Goal: Task Accomplishment & Management: Manage account settings

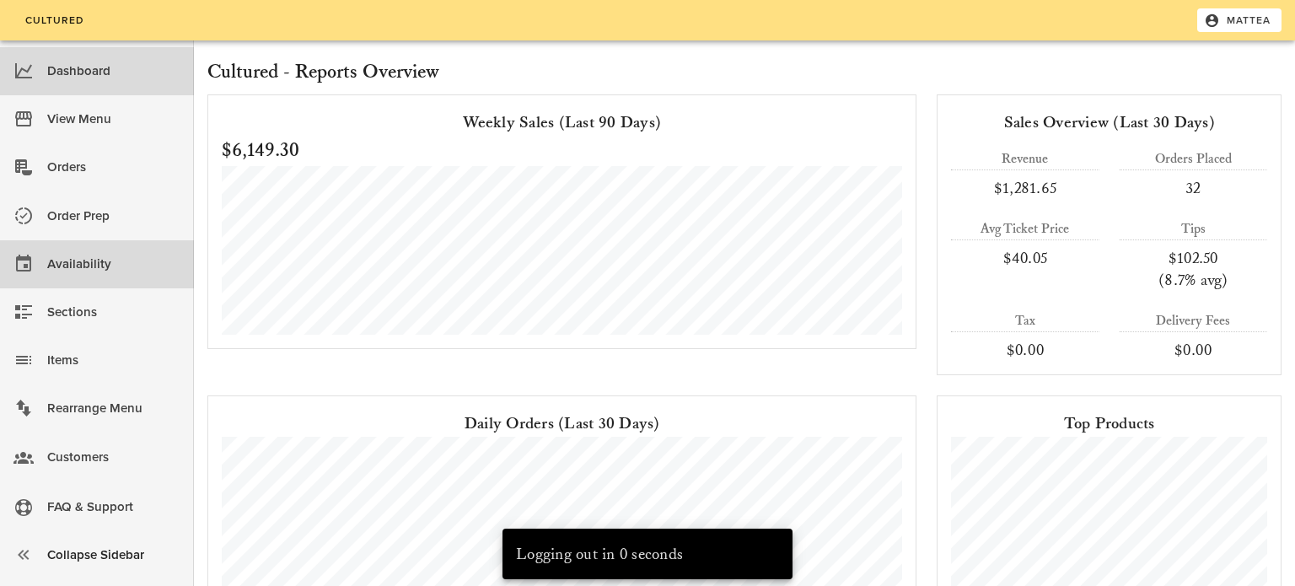
click at [117, 265] on div "Availability" at bounding box center [113, 264] width 133 height 28
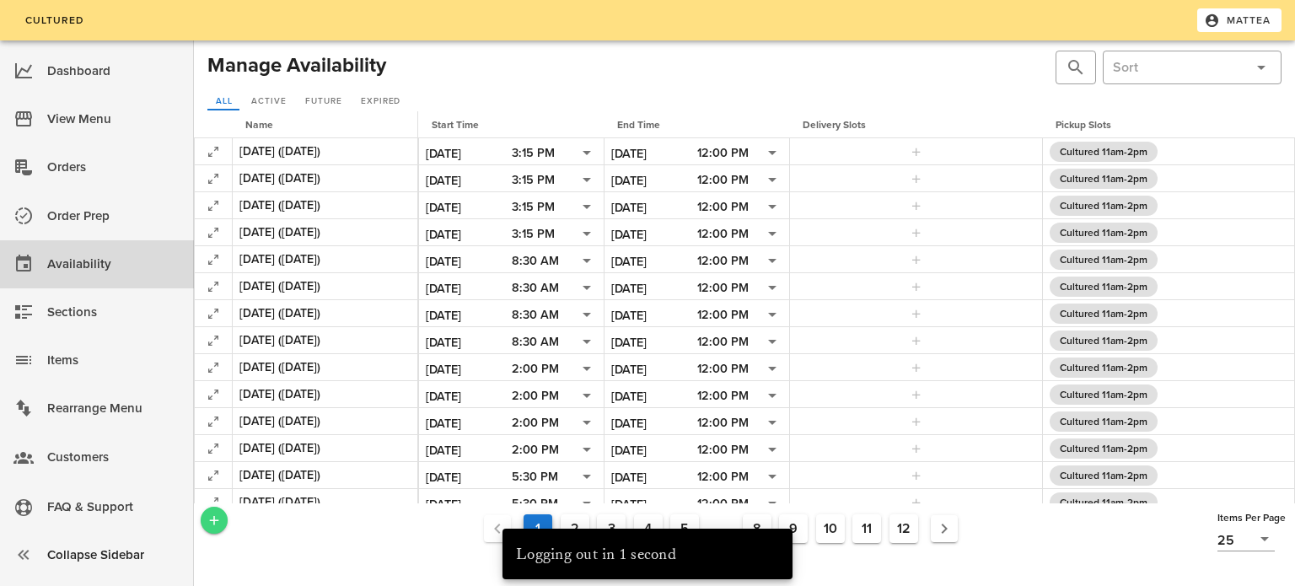
click at [208, 525] on icon "Add a New Record" at bounding box center [214, 519] width 15 height 15
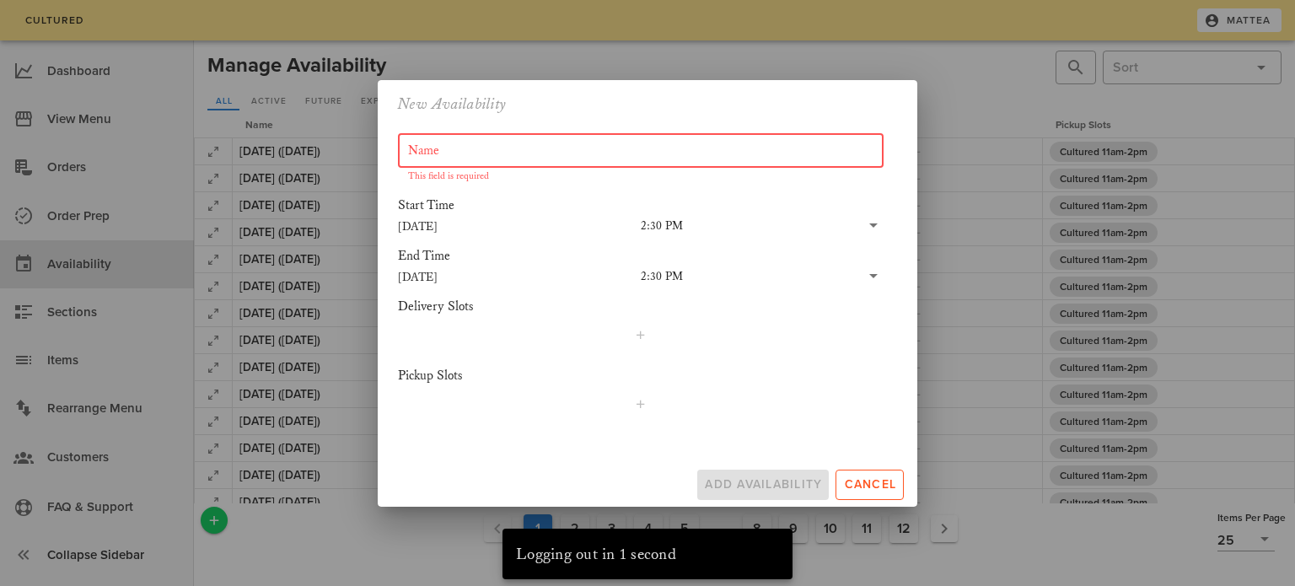
click at [557, 145] on input "Name" at bounding box center [640, 150] width 465 height 27
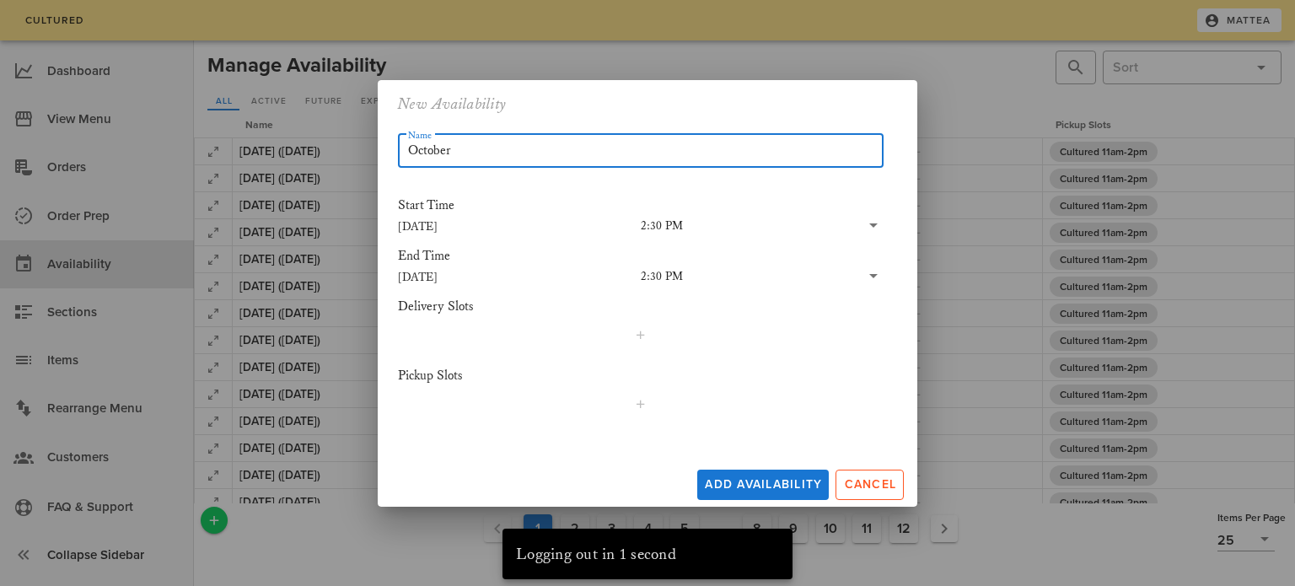
click at [689, 159] on input "October" at bounding box center [640, 150] width 465 height 27
type input "[DATE] ([DATE])"
click at [437, 275] on input "[DATE]" at bounding box center [519, 277] width 243 height 22
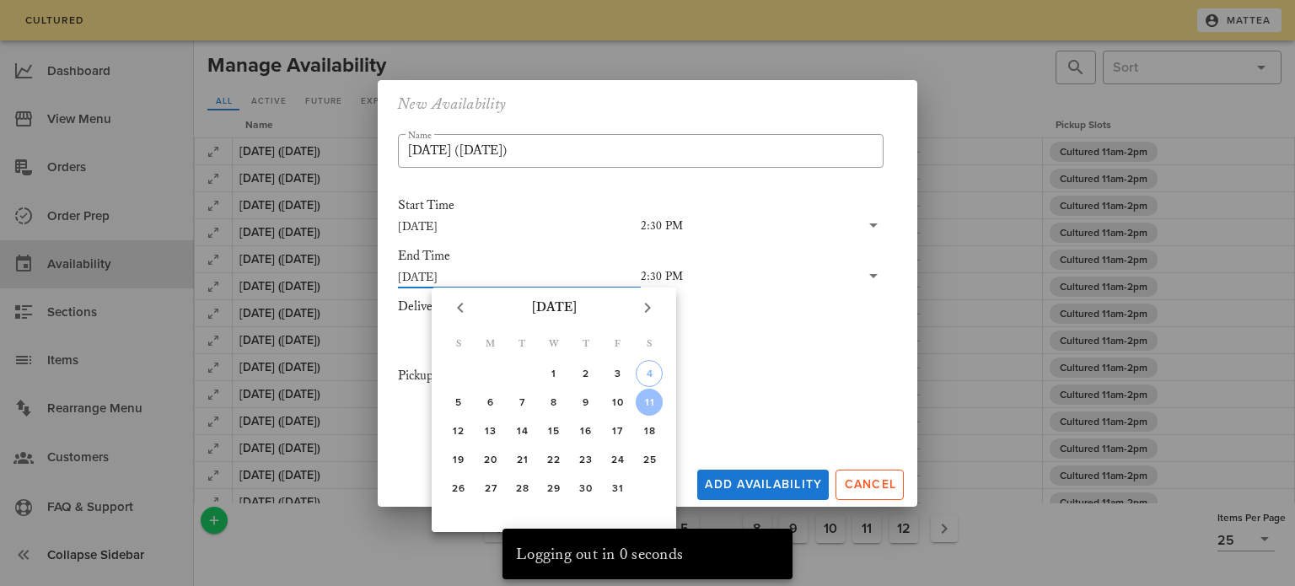
click at [437, 275] on input "[DATE]" at bounding box center [519, 277] width 243 height 22
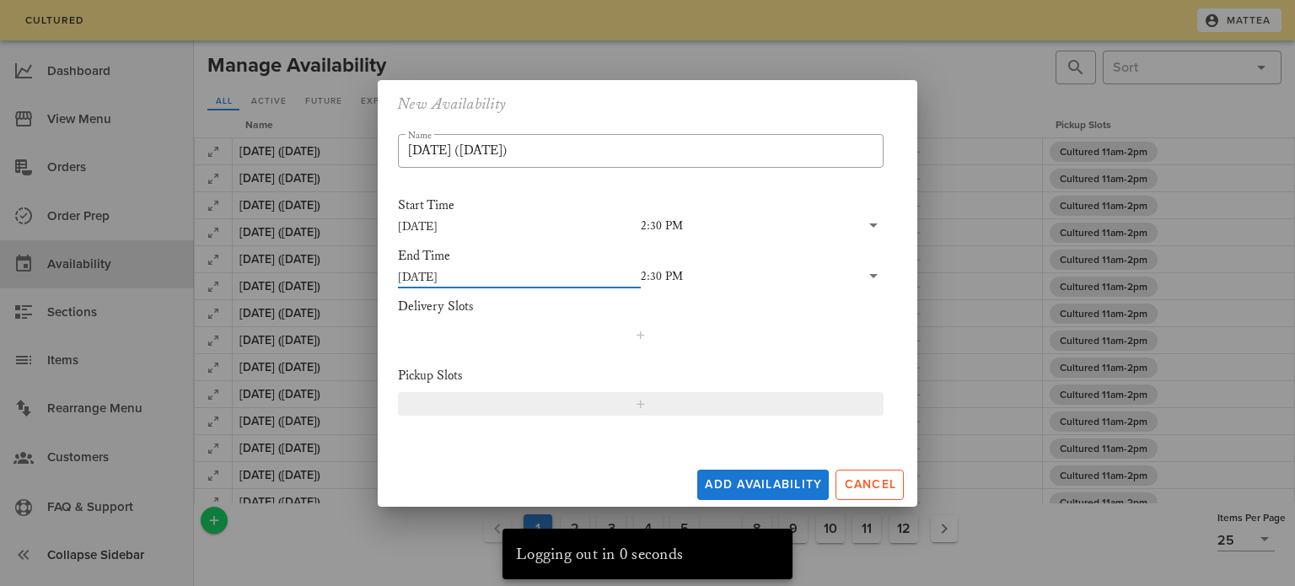
click at [604, 409] on span "button" at bounding box center [640, 403] width 464 height 13
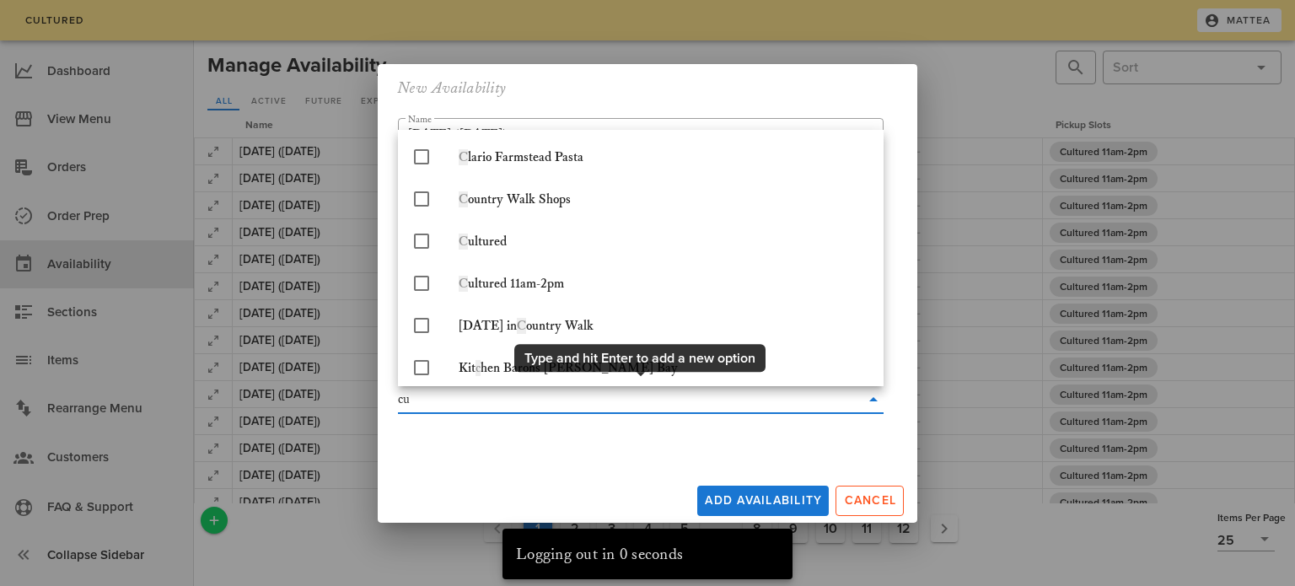
type input "cul"
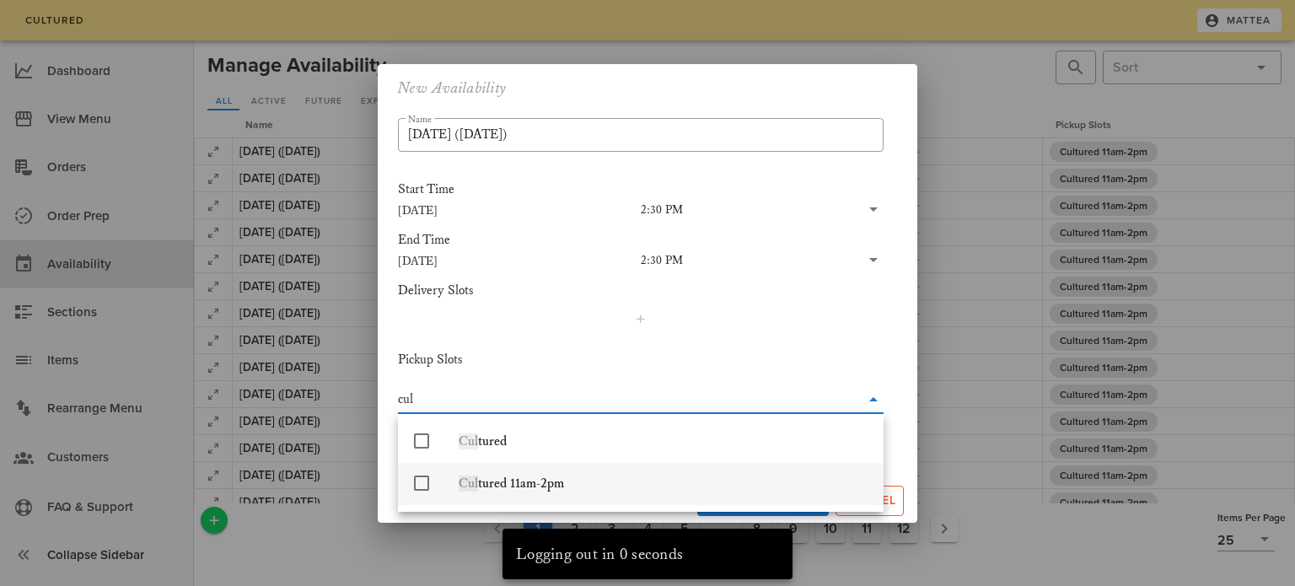
click at [566, 486] on div "Cul tured 11am-2pm" at bounding box center [664, 483] width 411 height 16
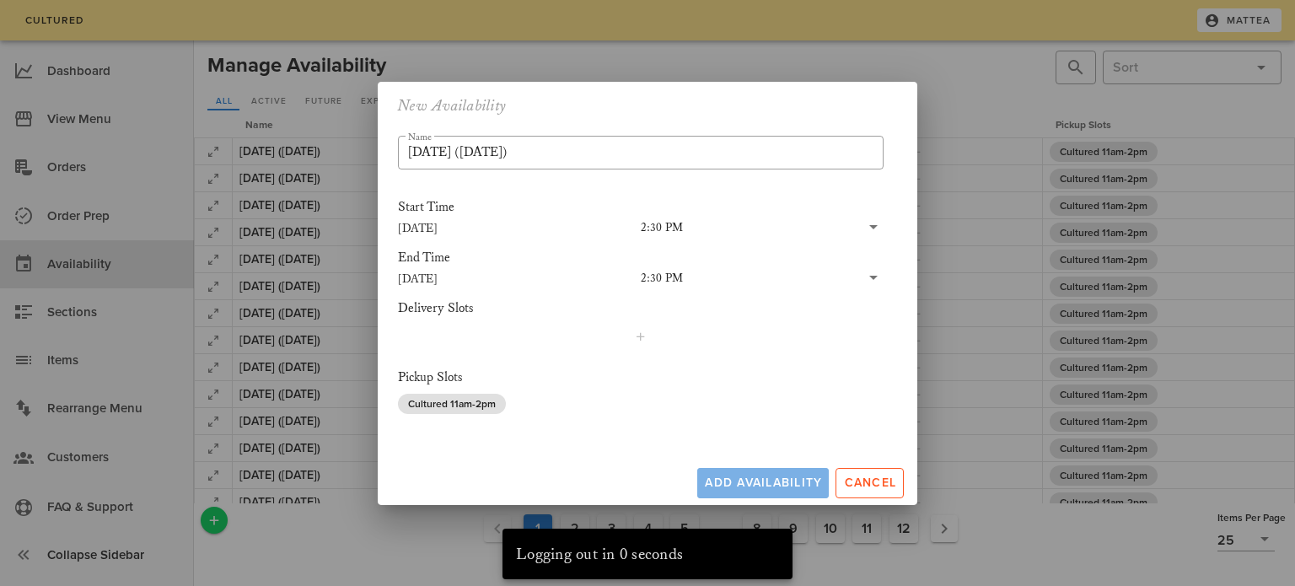
click at [777, 503] on div "Add Availability Cancel" at bounding box center [647, 479] width 539 height 51
click at [754, 481] on span "Add Availability" at bounding box center [763, 482] width 118 height 14
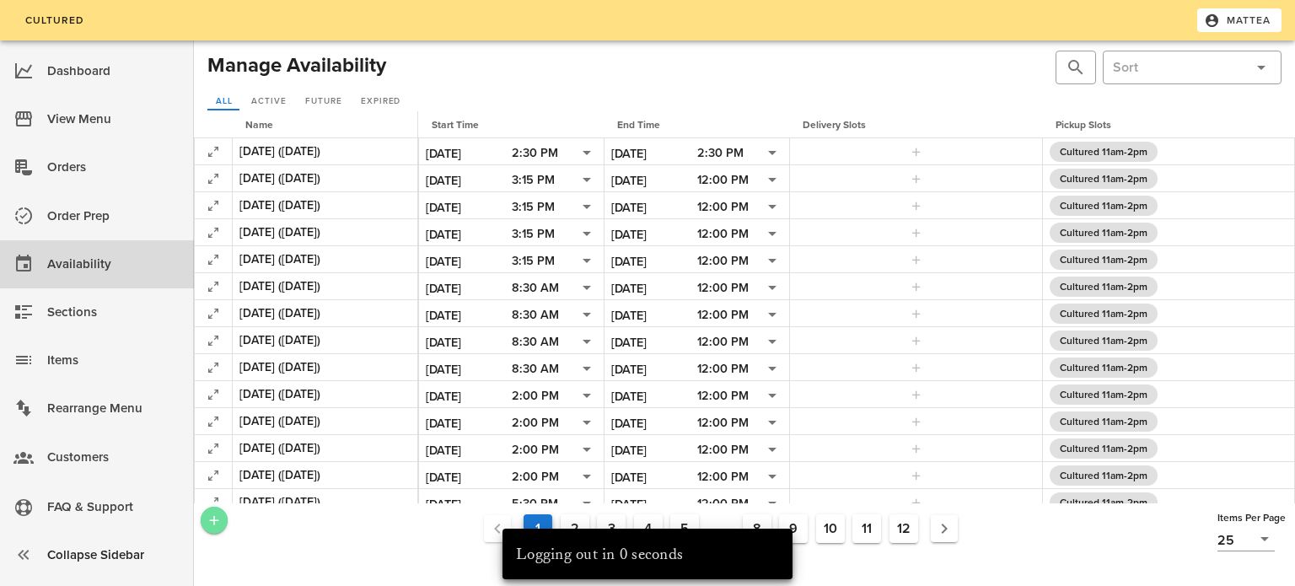
click at [214, 520] on icon "Add a New Record" at bounding box center [214, 519] width 15 height 15
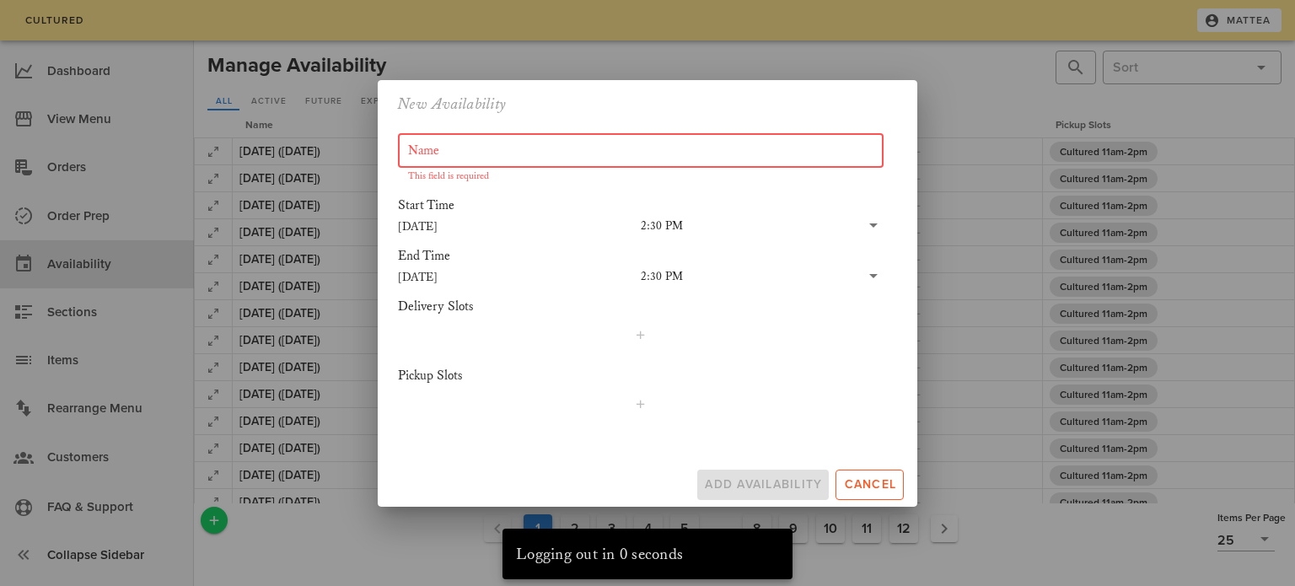
click at [534, 153] on input "Name" at bounding box center [640, 150] width 465 height 27
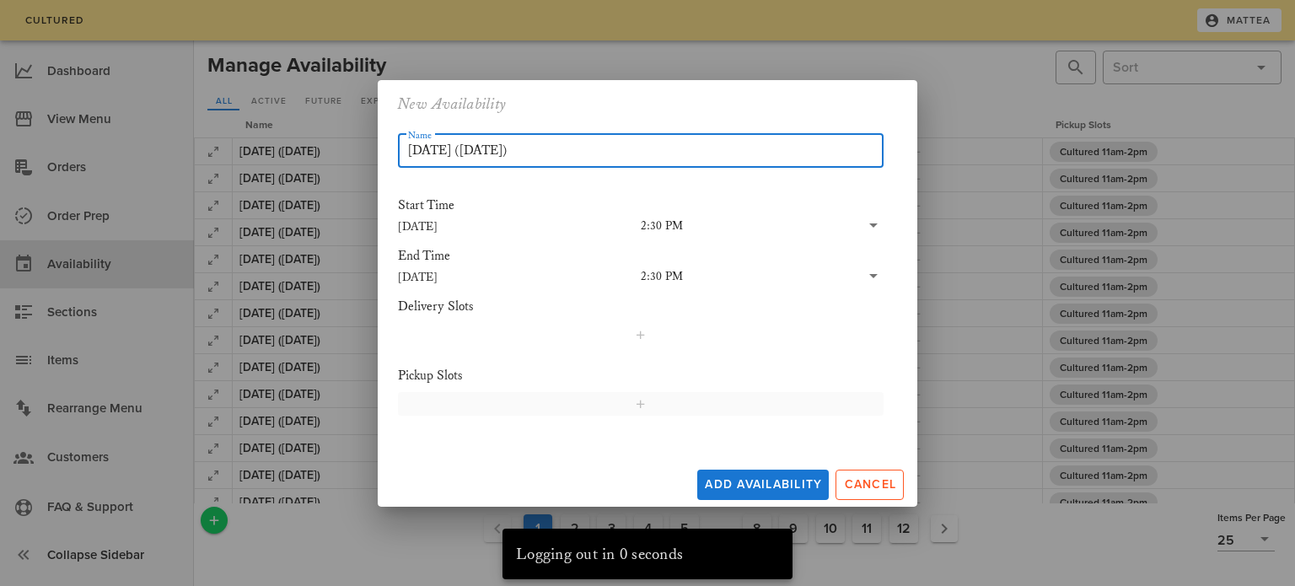
type input "[DATE] ([DATE])"
click at [585, 406] on span "button" at bounding box center [640, 403] width 464 height 13
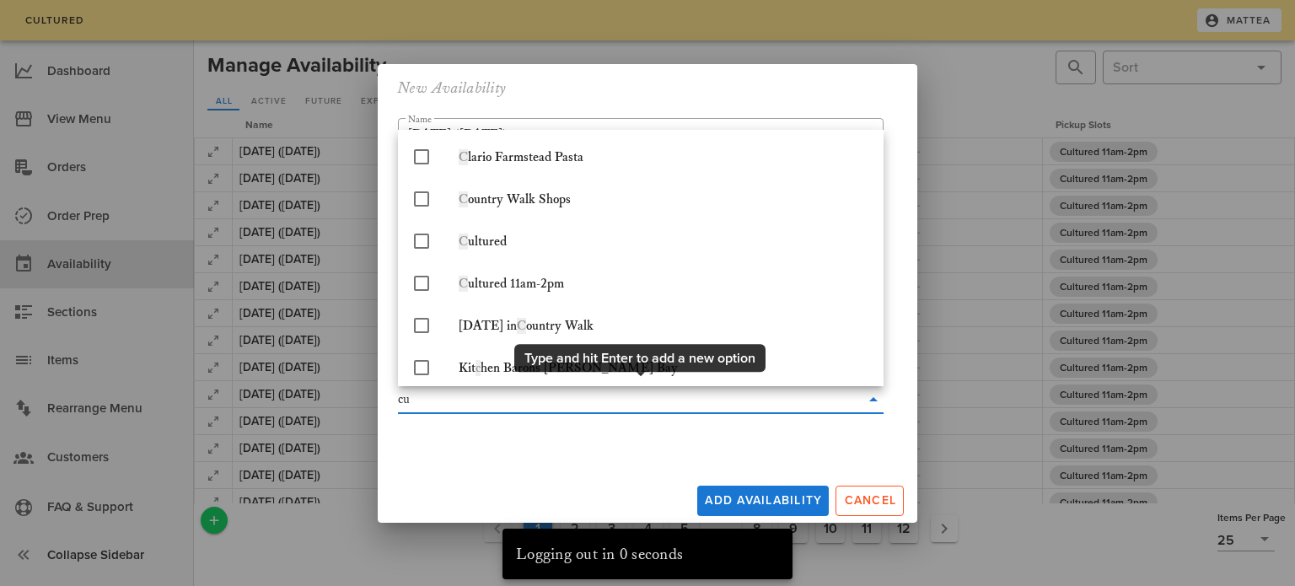
type input "cul"
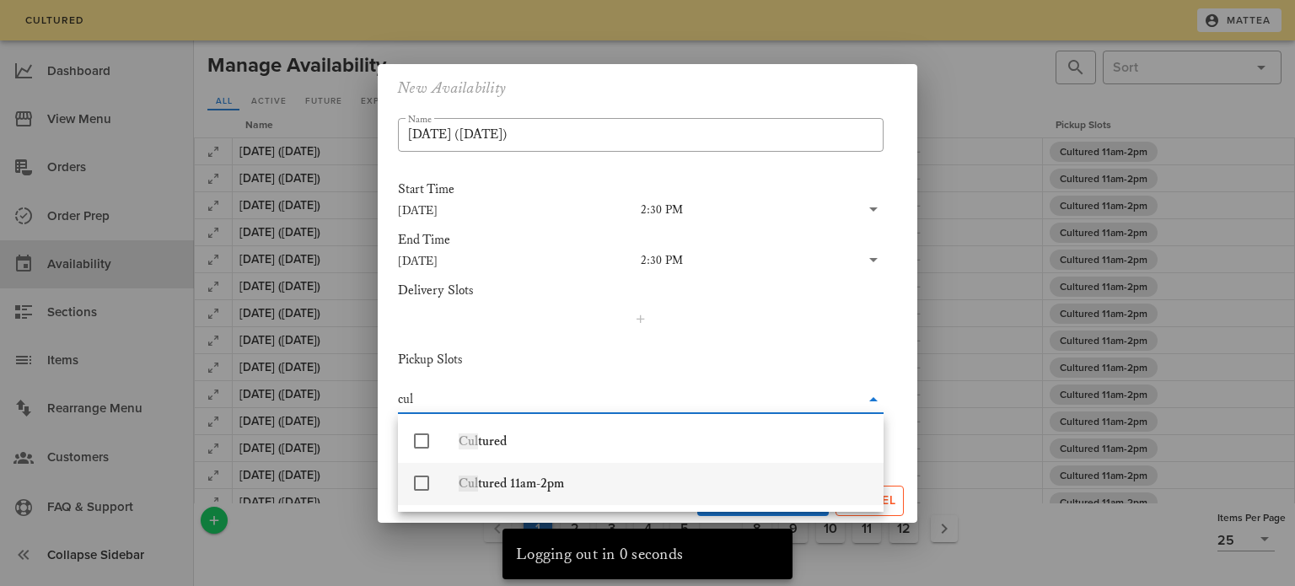
click at [583, 474] on div "Cul tured 11am-2pm" at bounding box center [664, 483] width 411 height 36
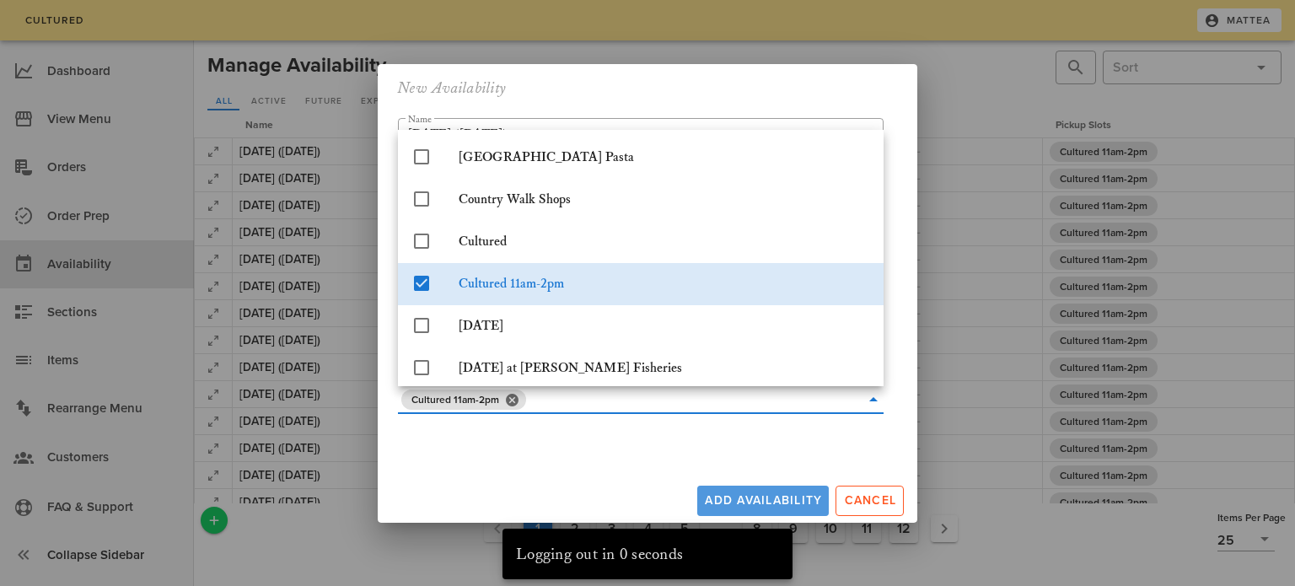
click at [766, 500] on div "Add Availability Cancel" at bounding box center [647, 497] width 539 height 51
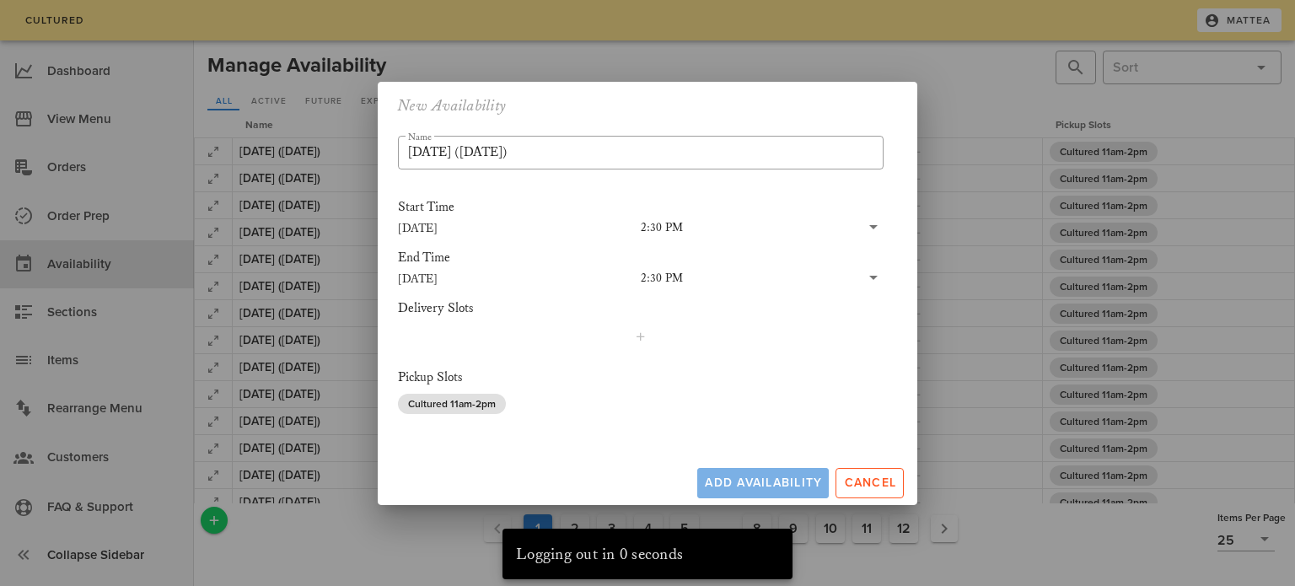
click at [768, 495] on button "Add Availability" at bounding box center [762, 483] width 131 height 30
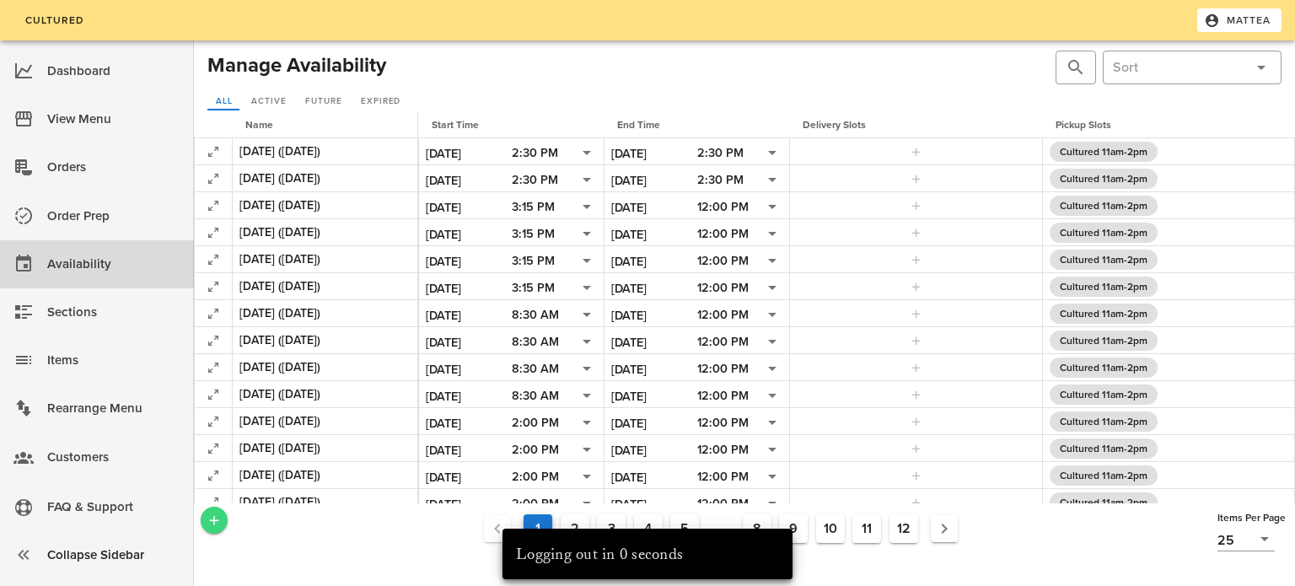
click at [218, 528] on button "Add a New Record" at bounding box center [214, 520] width 27 height 27
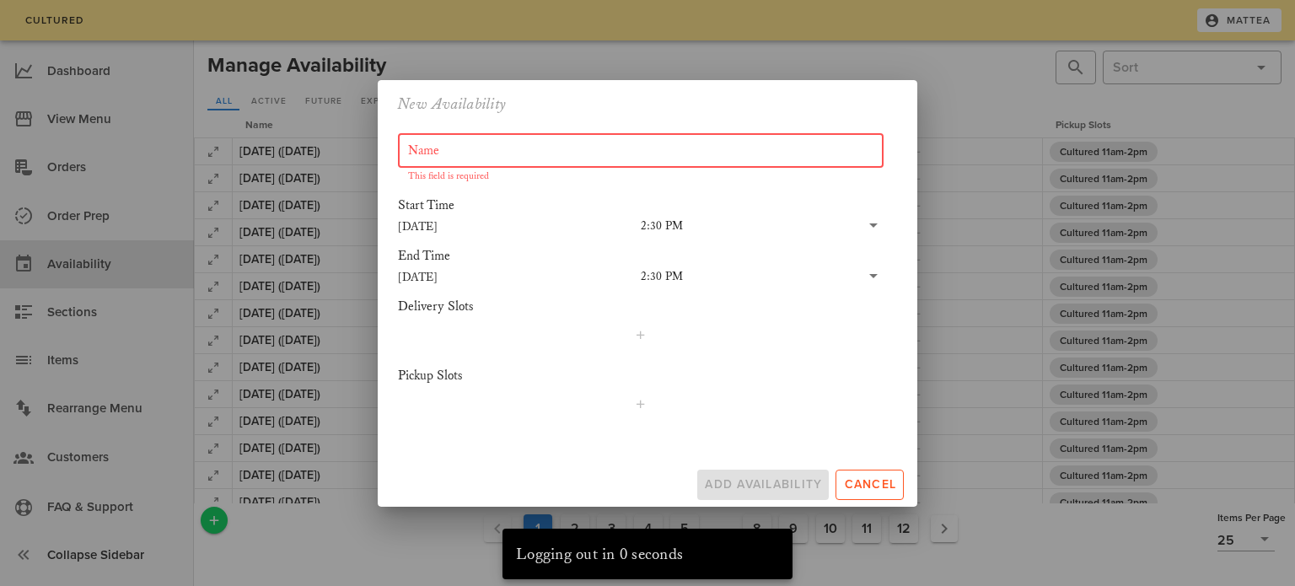
click at [505, 162] on input "Name" at bounding box center [640, 150] width 465 height 27
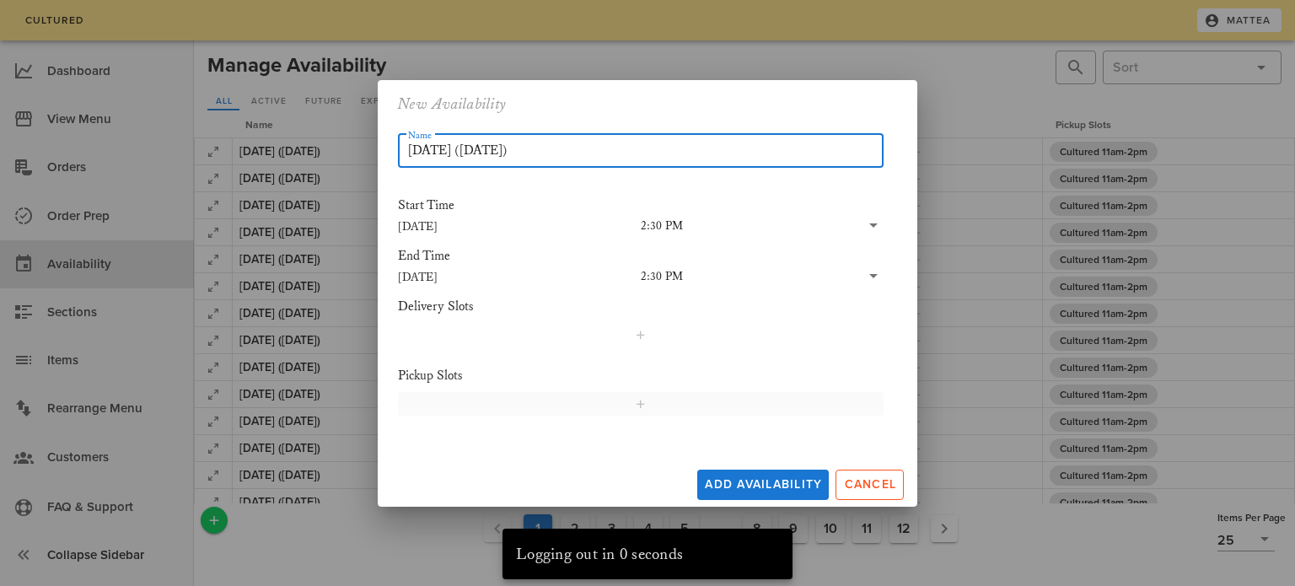
type input "[DATE] ([DATE])"
click at [608, 414] on button "button" at bounding box center [640, 404] width 485 height 24
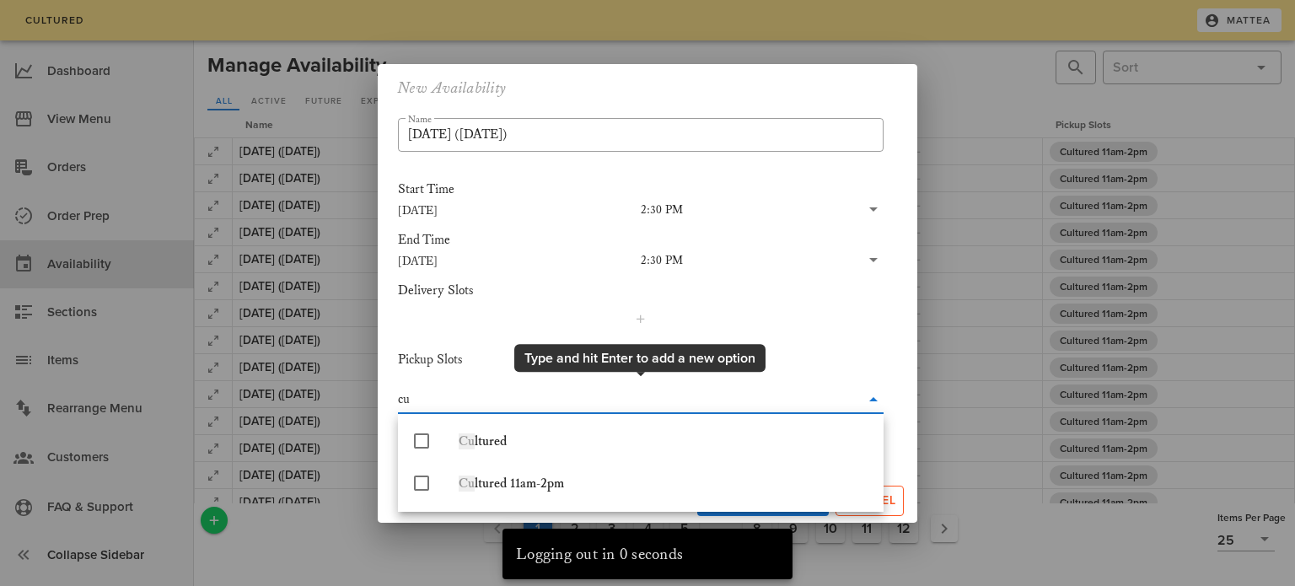
type input "cul"
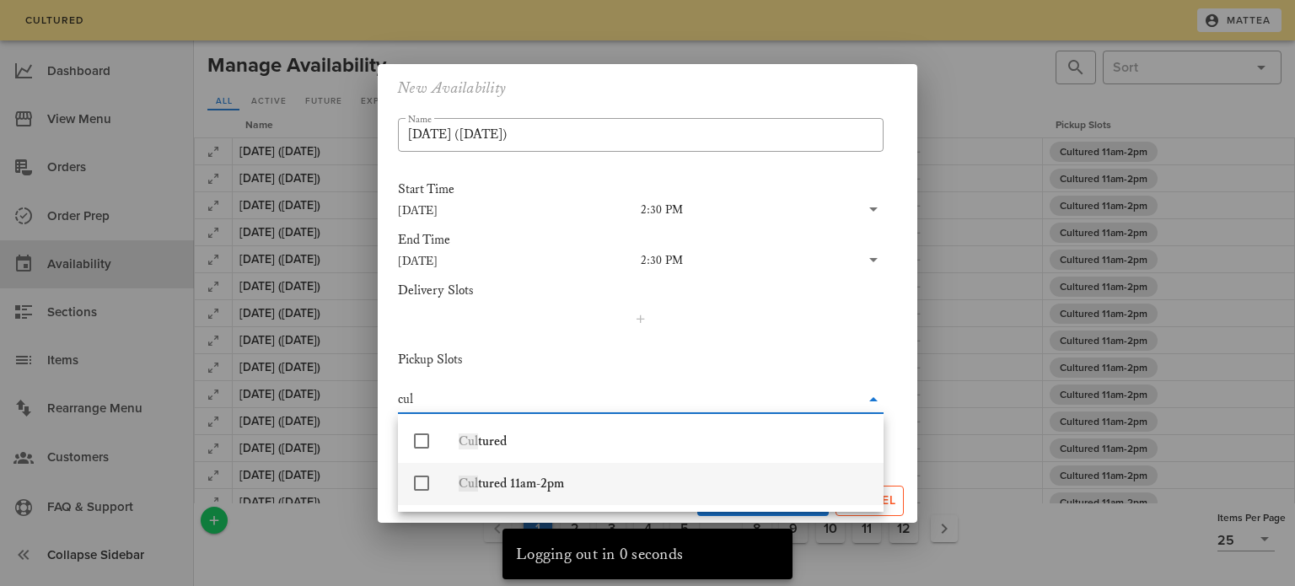
click at [600, 495] on div "Cul tured 11am-2pm" at bounding box center [664, 483] width 411 height 36
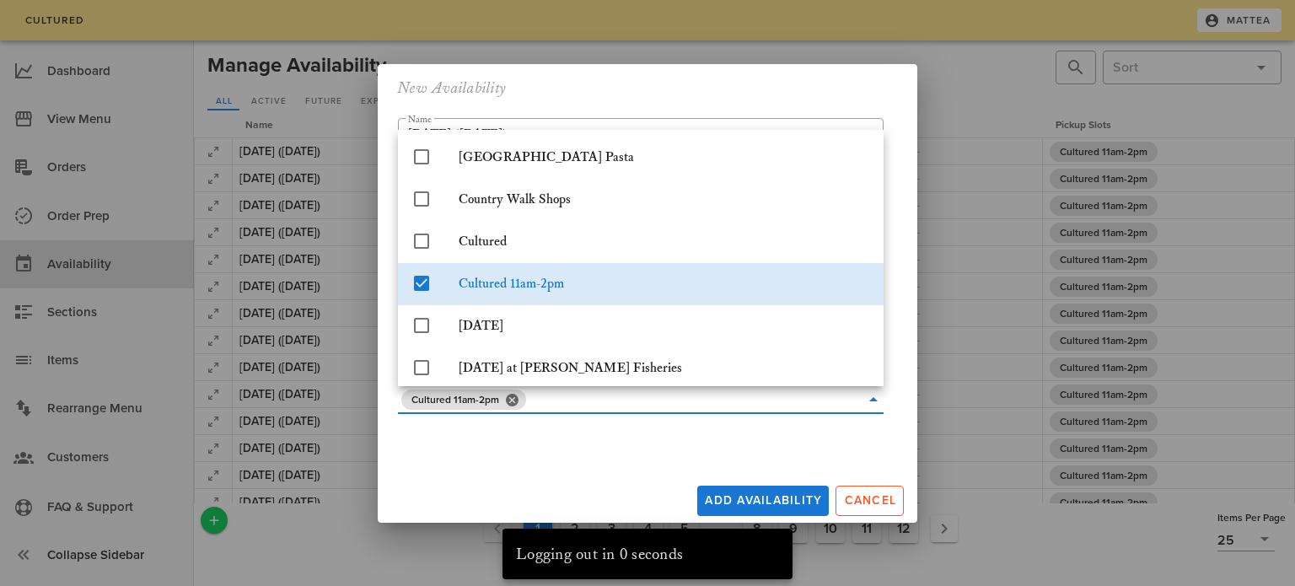
click at [626, 478] on div "Add Availability Cancel" at bounding box center [647, 497] width 539 height 51
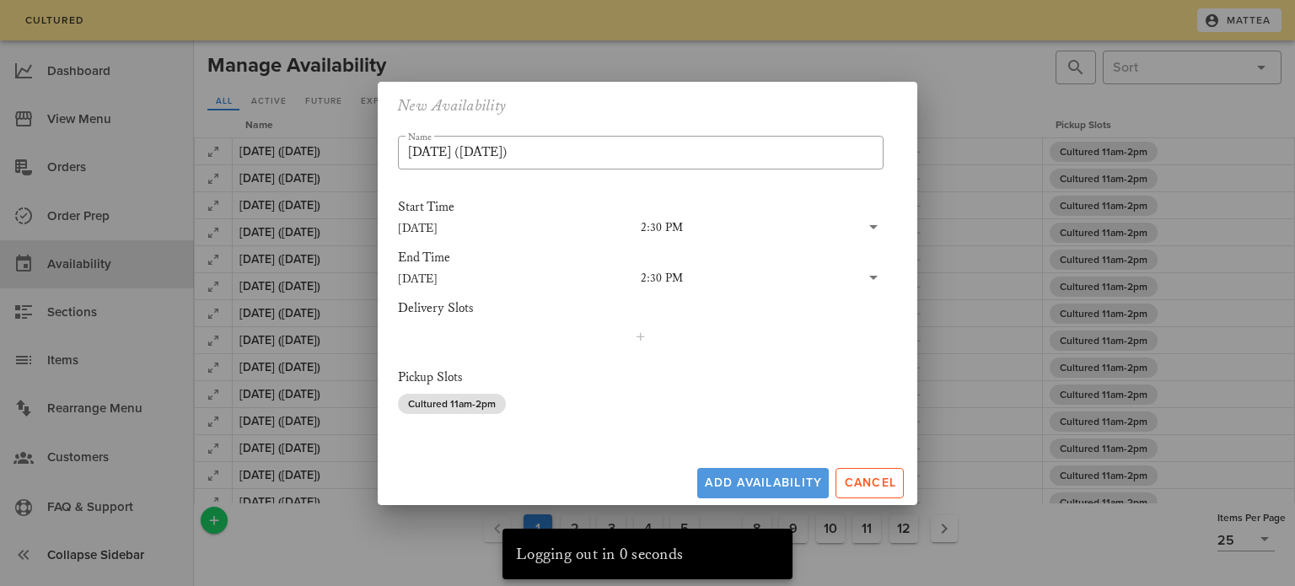
click at [716, 487] on span "Add Availability" at bounding box center [763, 482] width 118 height 14
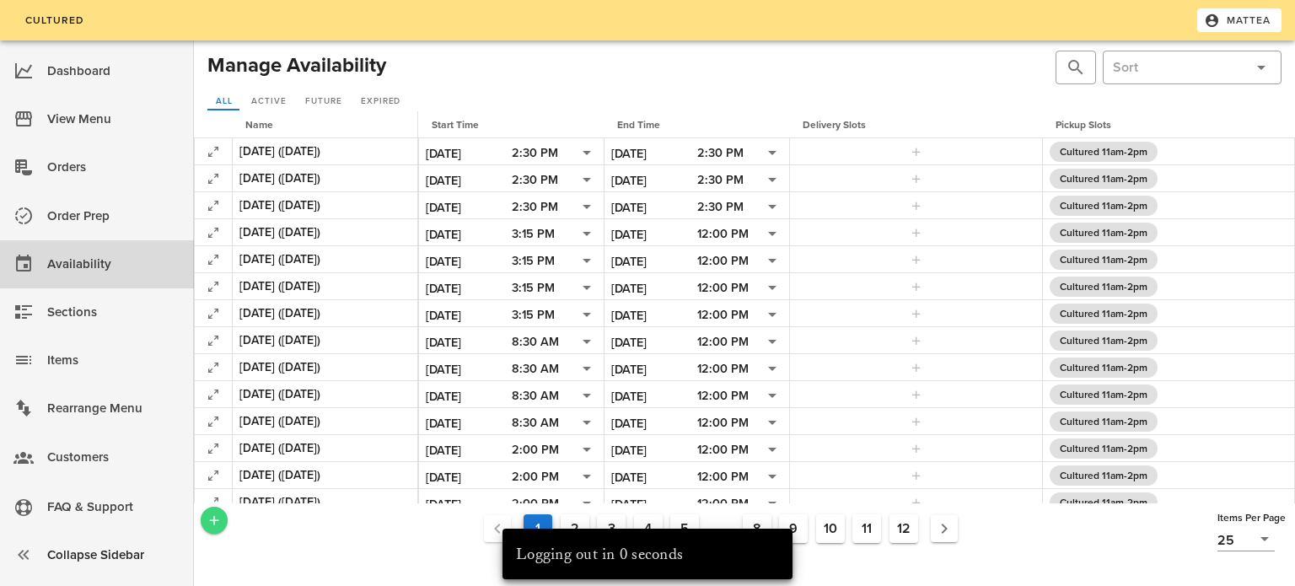
click at [205, 522] on span "Add a New Record" at bounding box center [214, 519] width 27 height 15
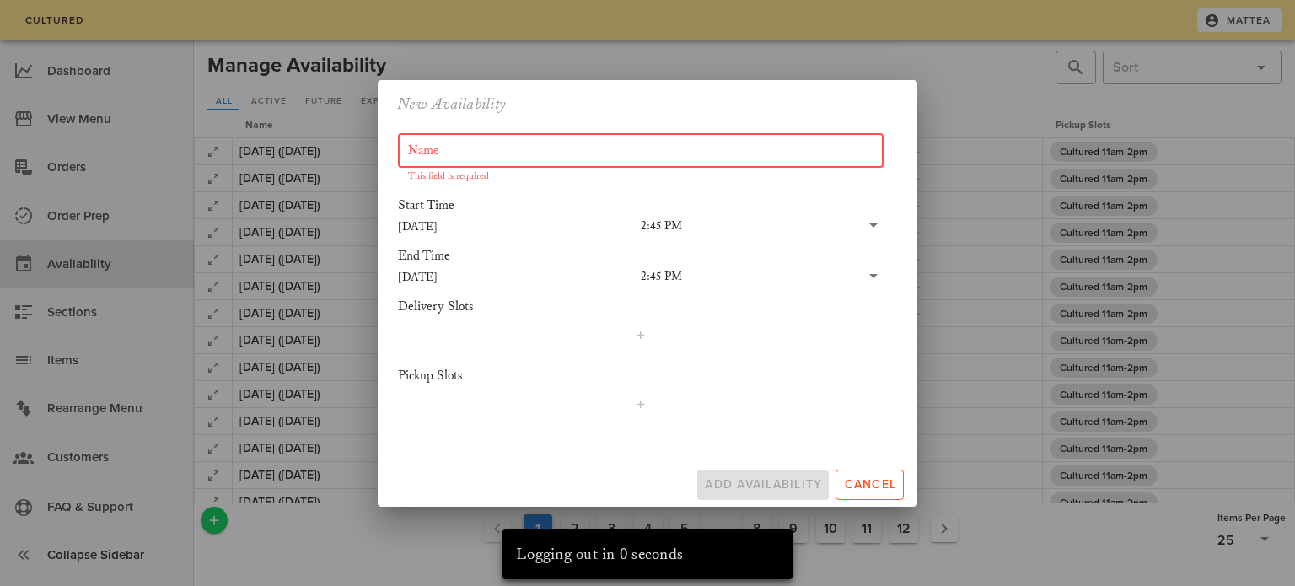
click at [549, 154] on input "Name" at bounding box center [640, 150] width 465 height 27
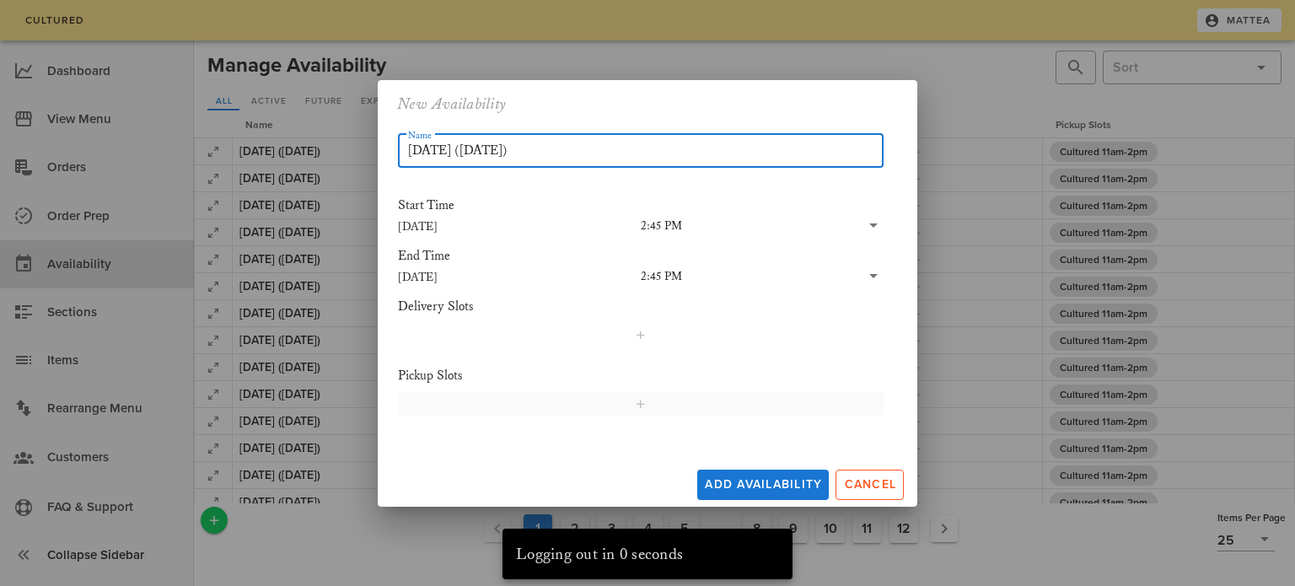
type input "[DATE] ([DATE])"
click at [657, 408] on span "button" at bounding box center [640, 403] width 464 height 13
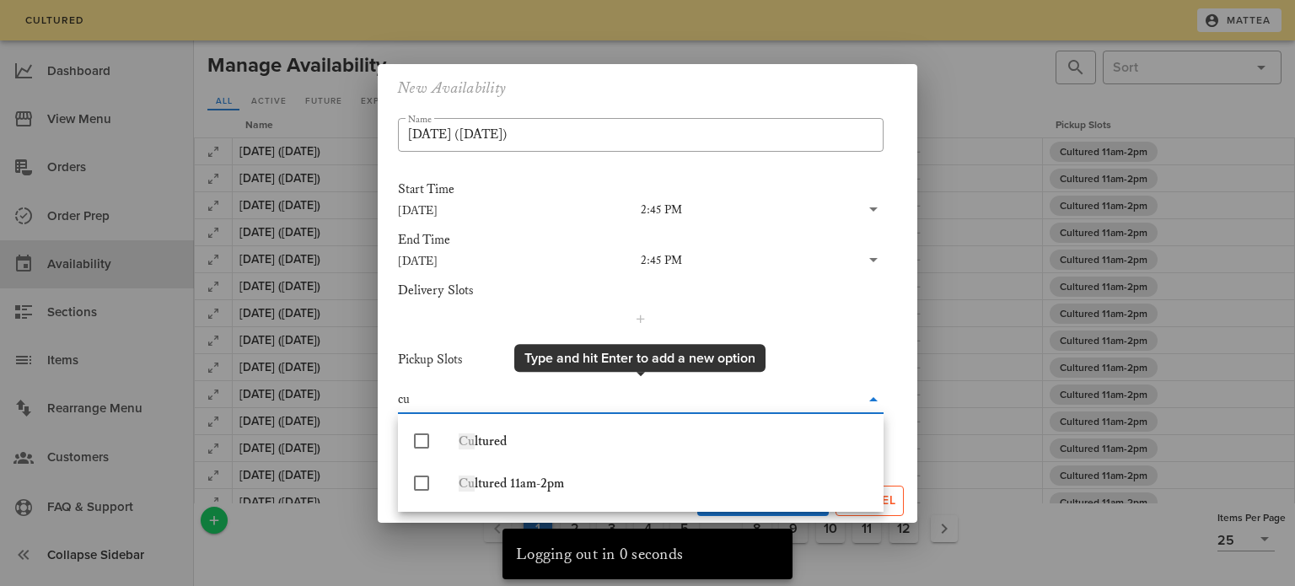
type input "cul"
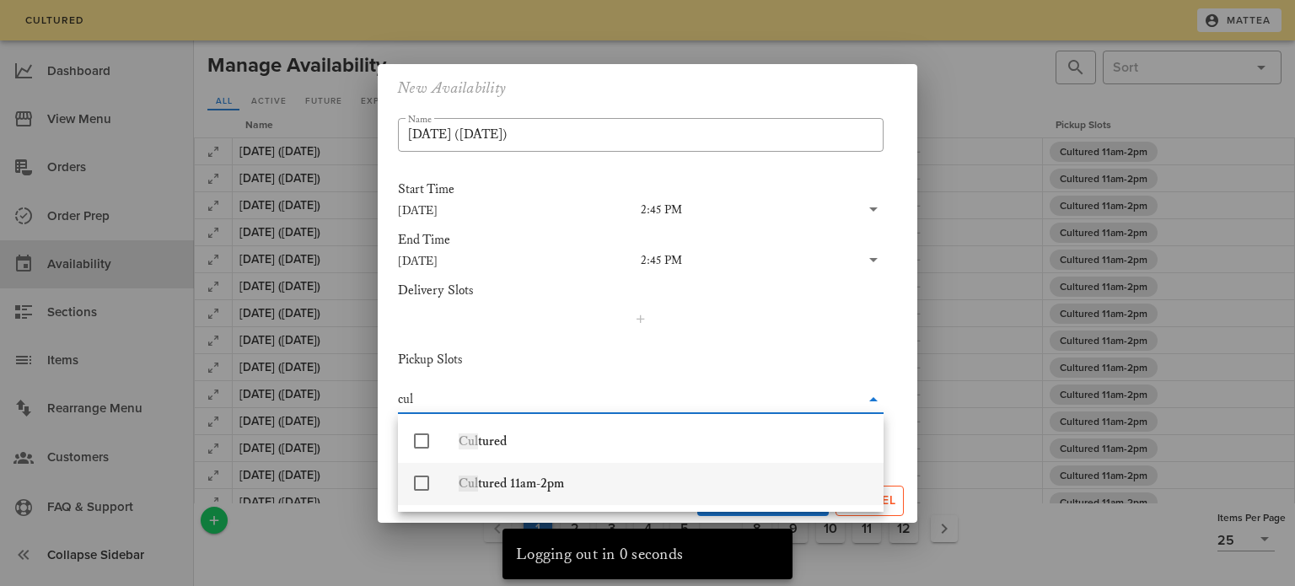
click at [613, 488] on div "Cul tured 11am-2pm" at bounding box center [664, 483] width 411 height 16
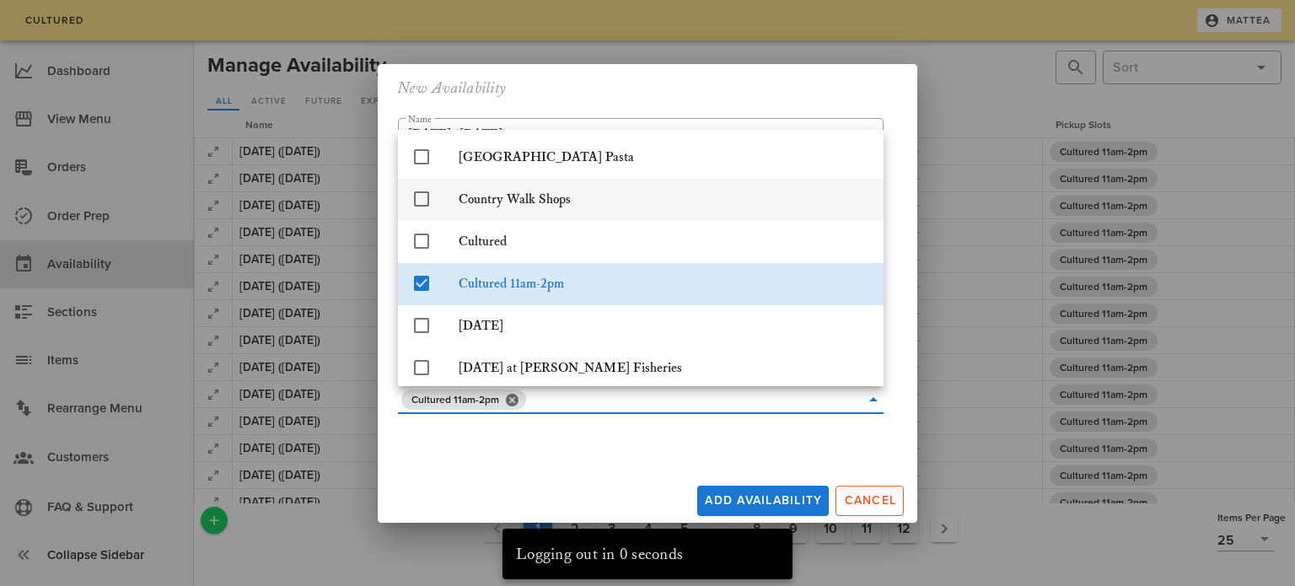
click at [613, 488] on div "Add Availability Cancel" at bounding box center [647, 497] width 539 height 51
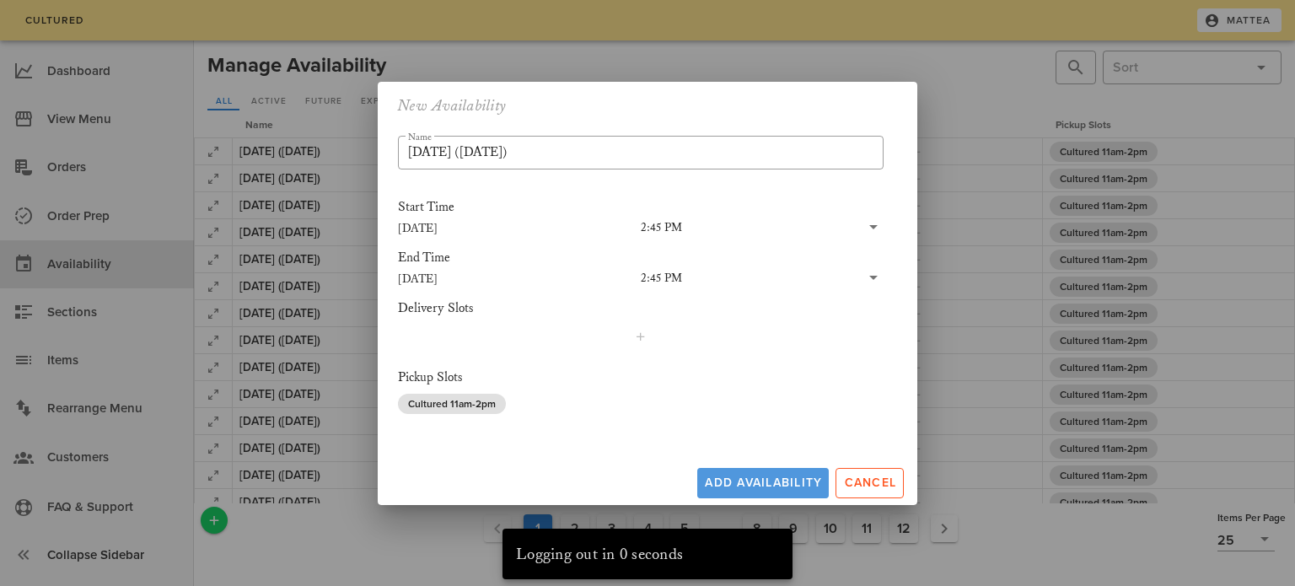
click at [745, 477] on span "Add Availability" at bounding box center [763, 482] width 118 height 14
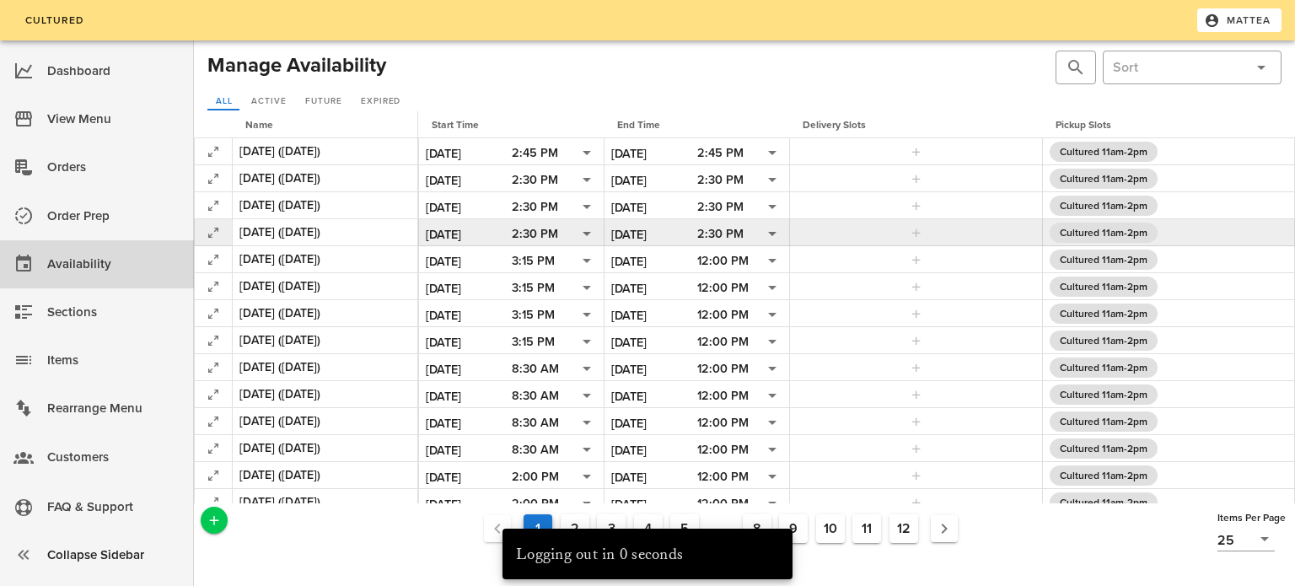
click at [765, 233] on icon at bounding box center [772, 233] width 20 height 20
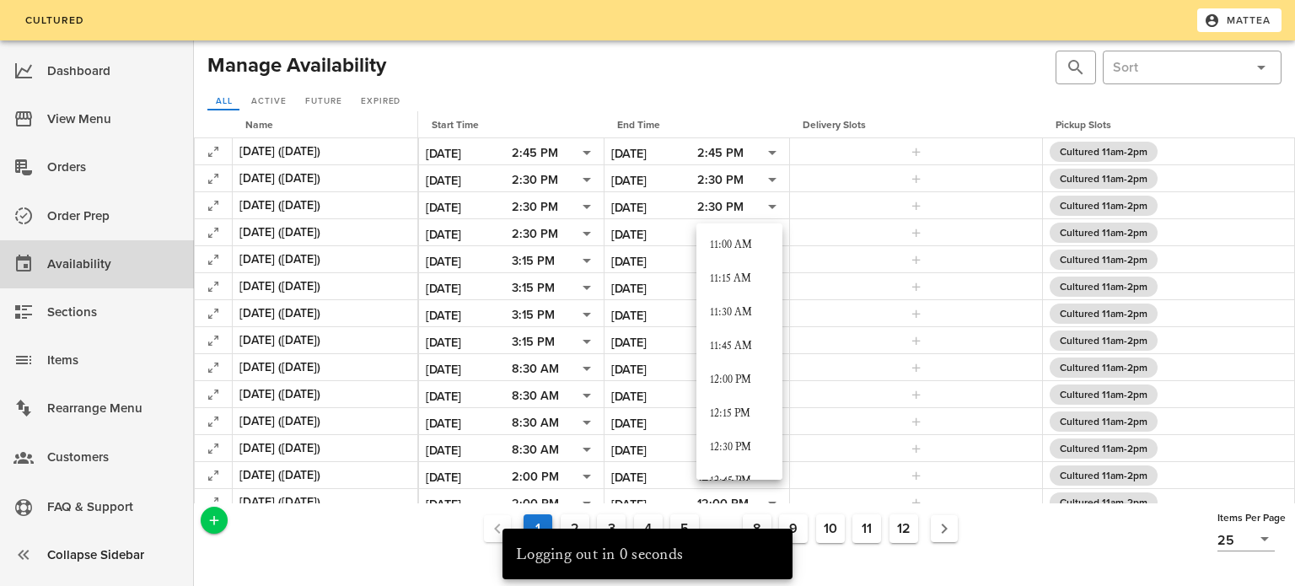
scroll to position [1487, 0]
click at [748, 374] on div "12:00 PM" at bounding box center [739, 378] width 59 height 13
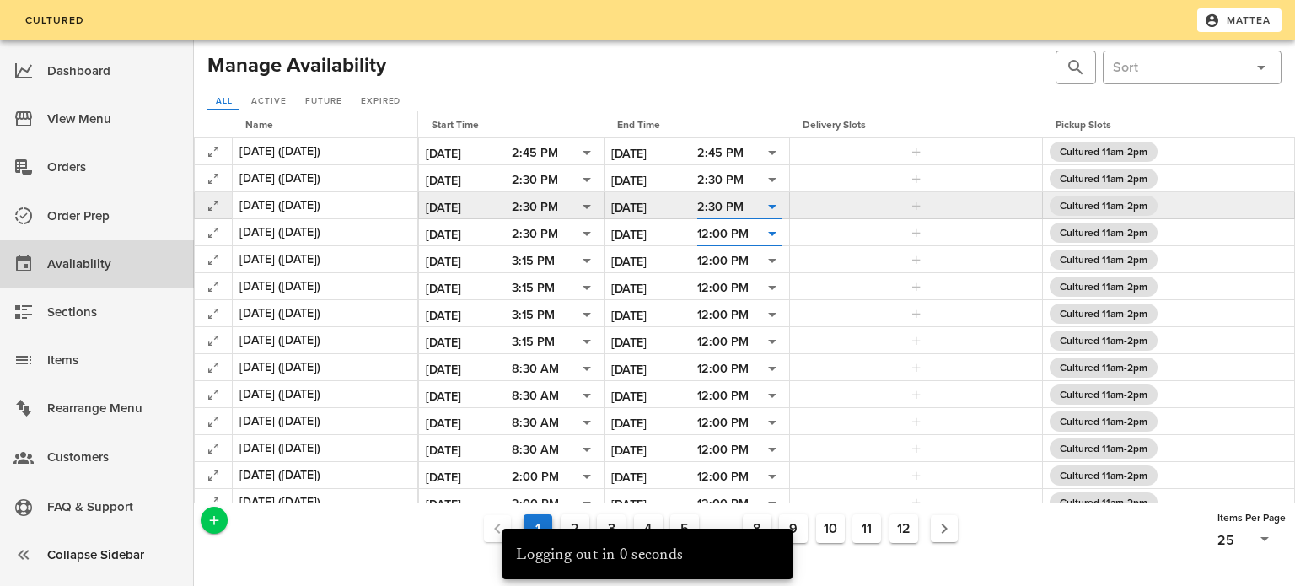
click at [753, 212] on input "text" at bounding box center [751, 207] width 16 height 22
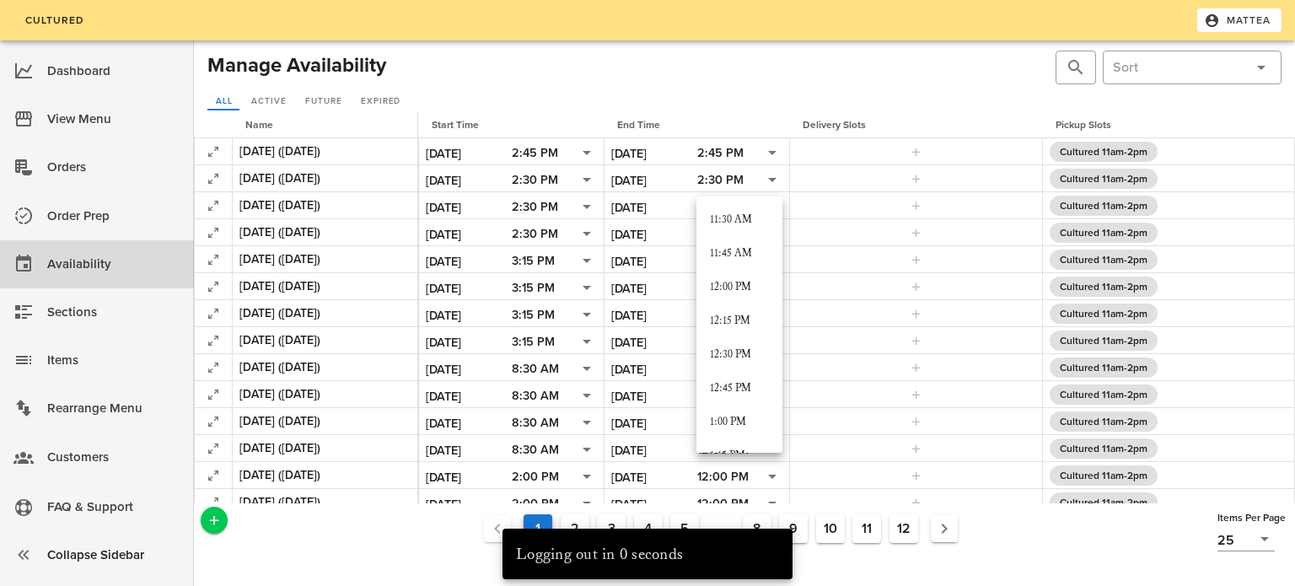
scroll to position [1547, 0]
click at [745, 297] on div "12:00 PM" at bounding box center [739, 291] width 59 height 13
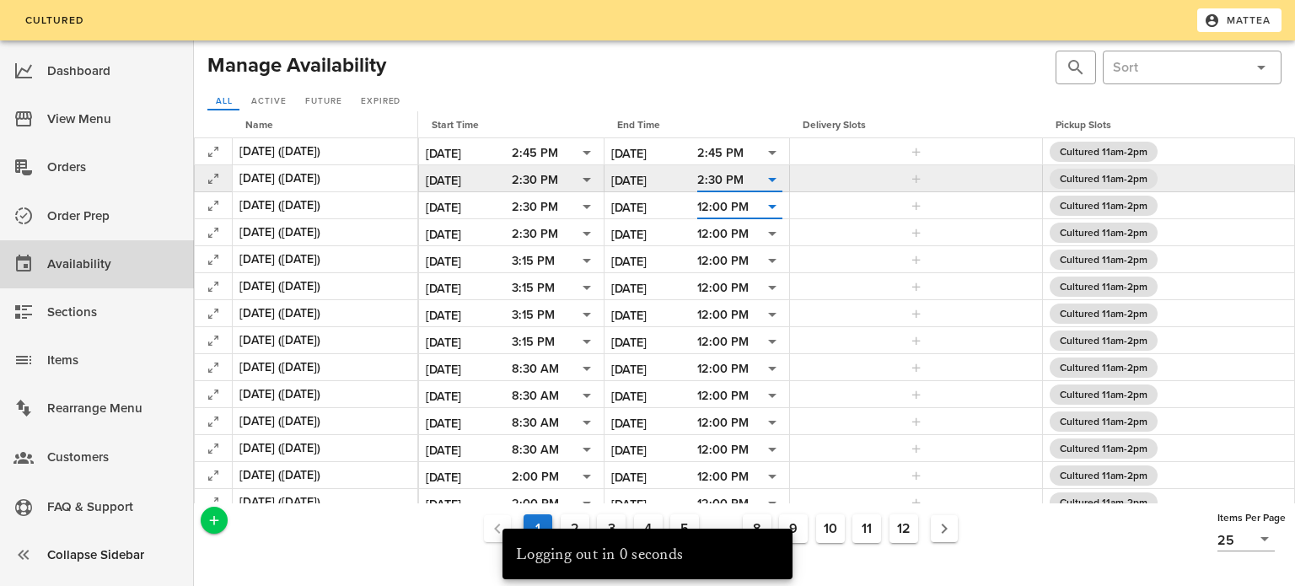
click at [747, 185] on input "text" at bounding box center [751, 180] width 16 height 22
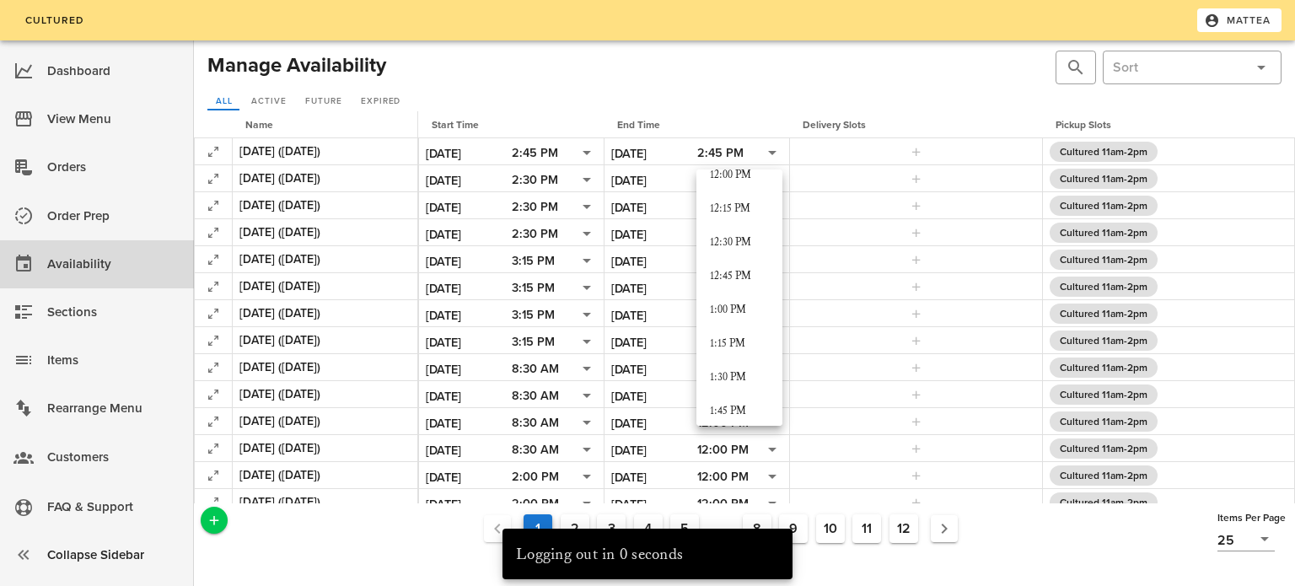
scroll to position [1635, 0]
click at [756, 174] on div "12:00 PM" at bounding box center [739, 175] width 59 height 13
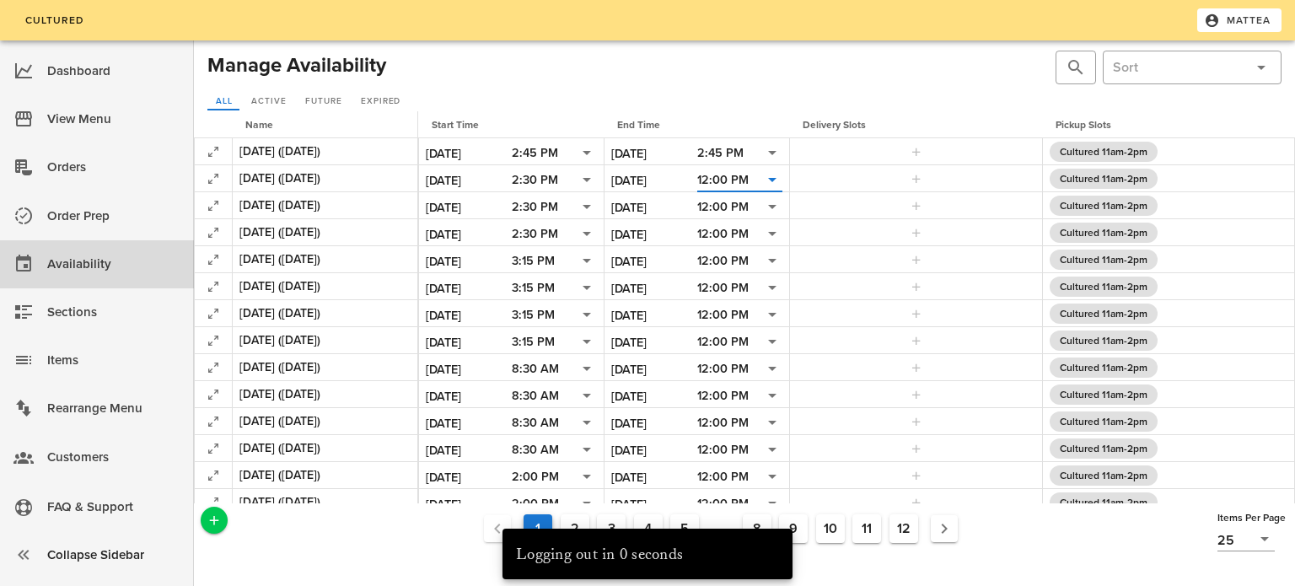
scroll to position [0, 0]
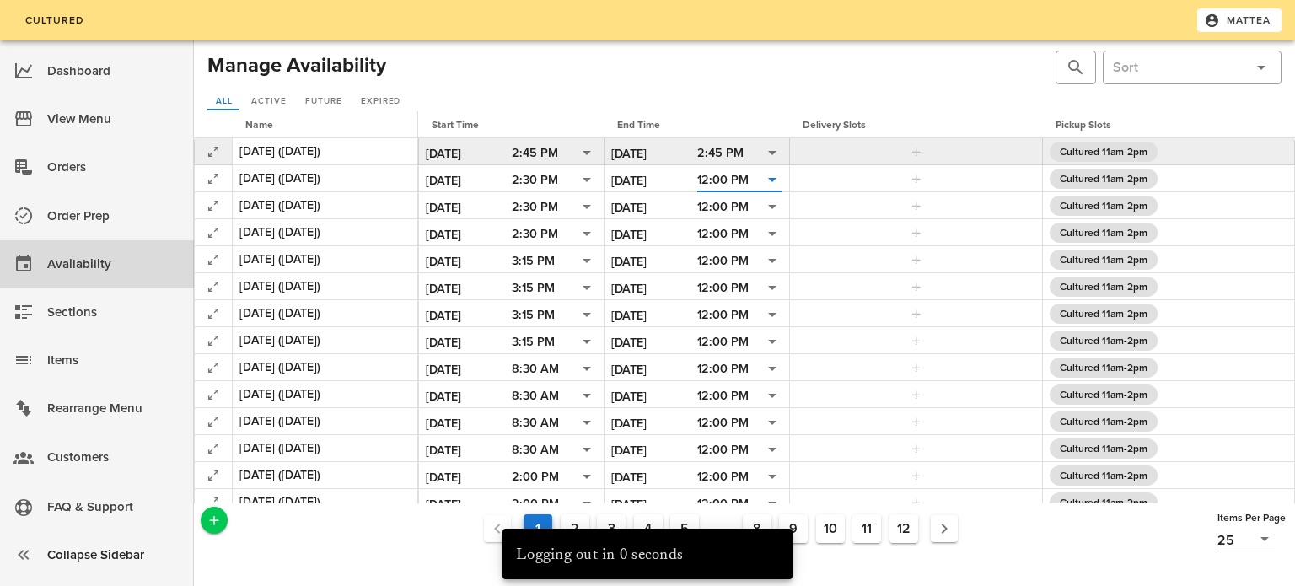
click at [749, 157] on input "text" at bounding box center [751, 153] width 16 height 22
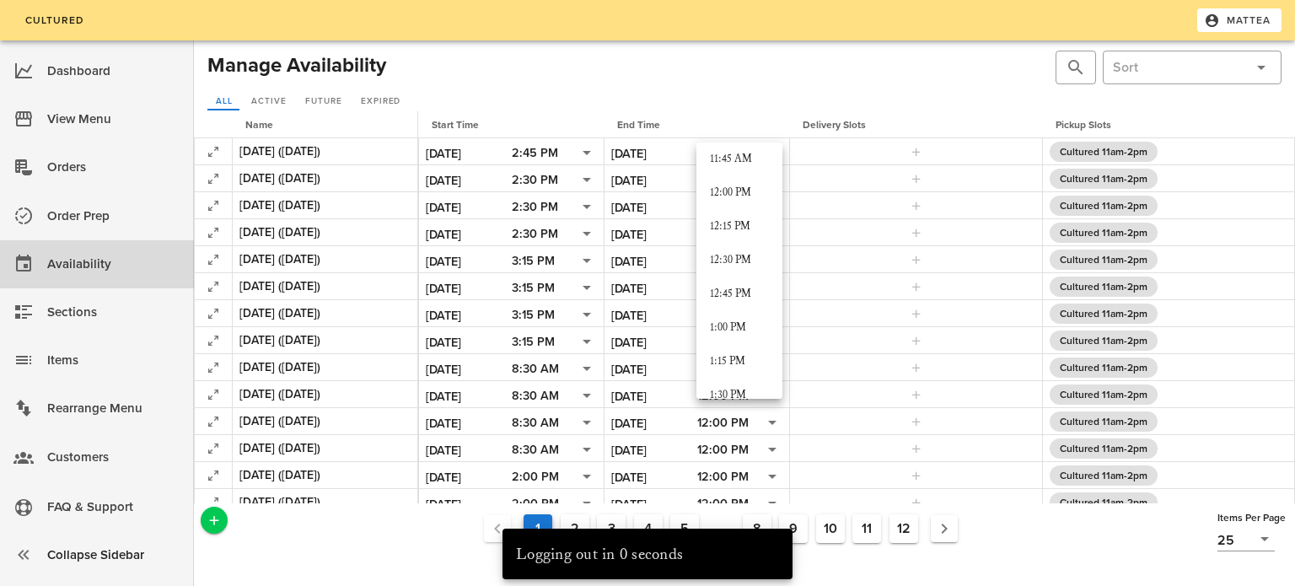
scroll to position [1591, 0]
click at [743, 185] on div "12:00 PM" at bounding box center [739, 193] width 59 height 27
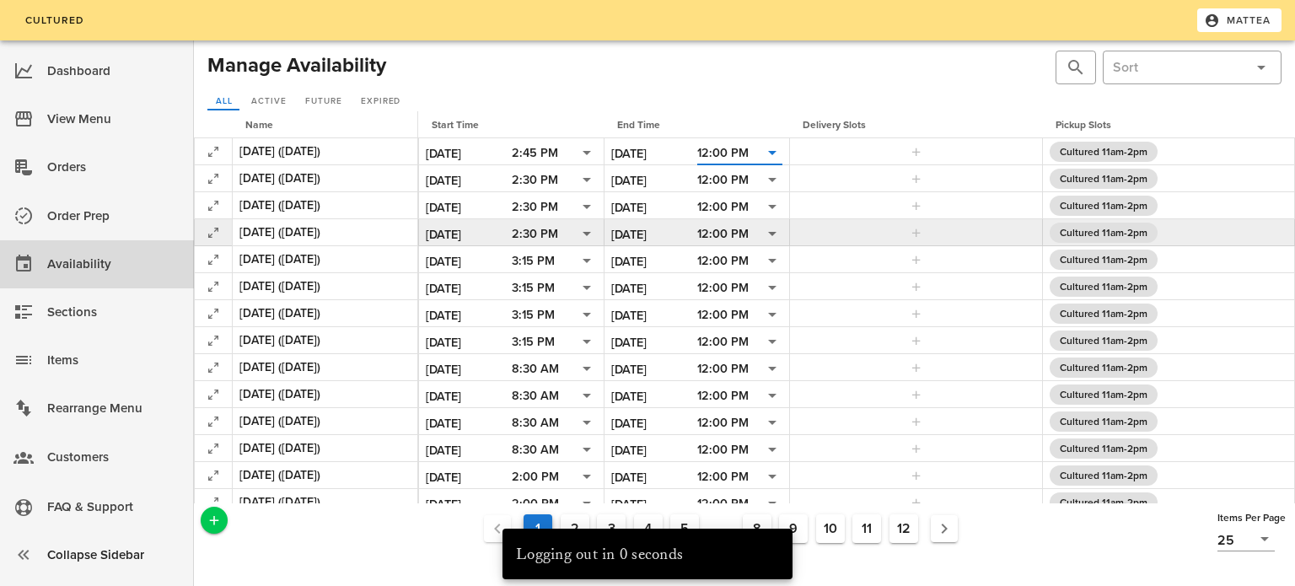
click at [660, 234] on input "[DATE]" at bounding box center [654, 234] width 86 height 22
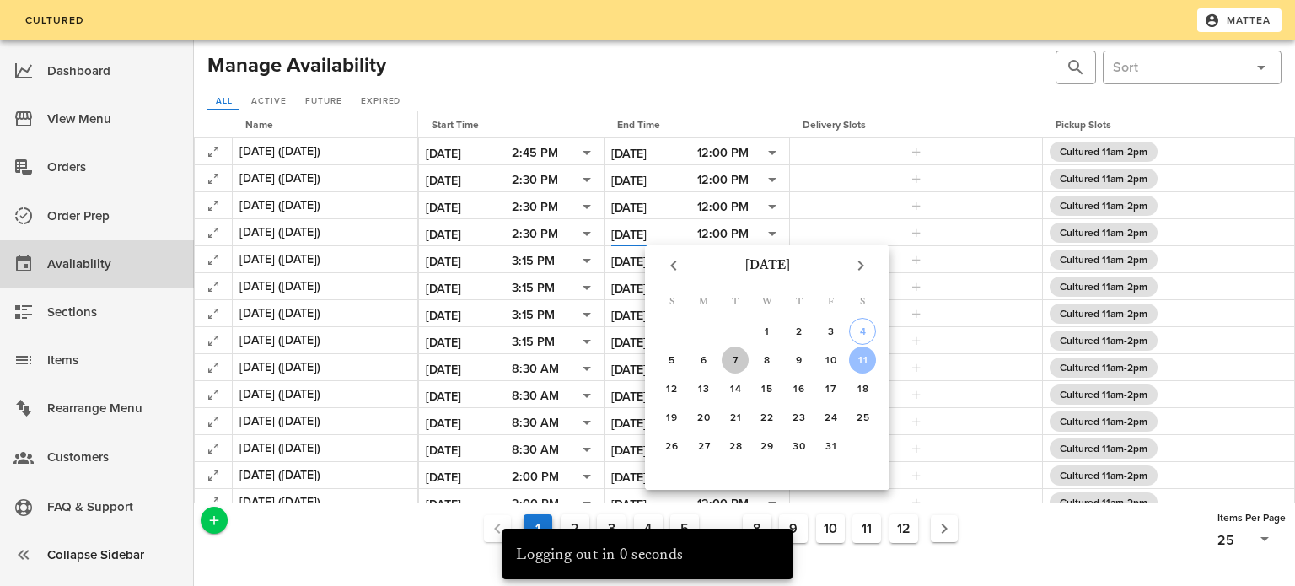
click at [732, 358] on div "7" at bounding box center [735, 360] width 27 height 12
type input "[DATE]"
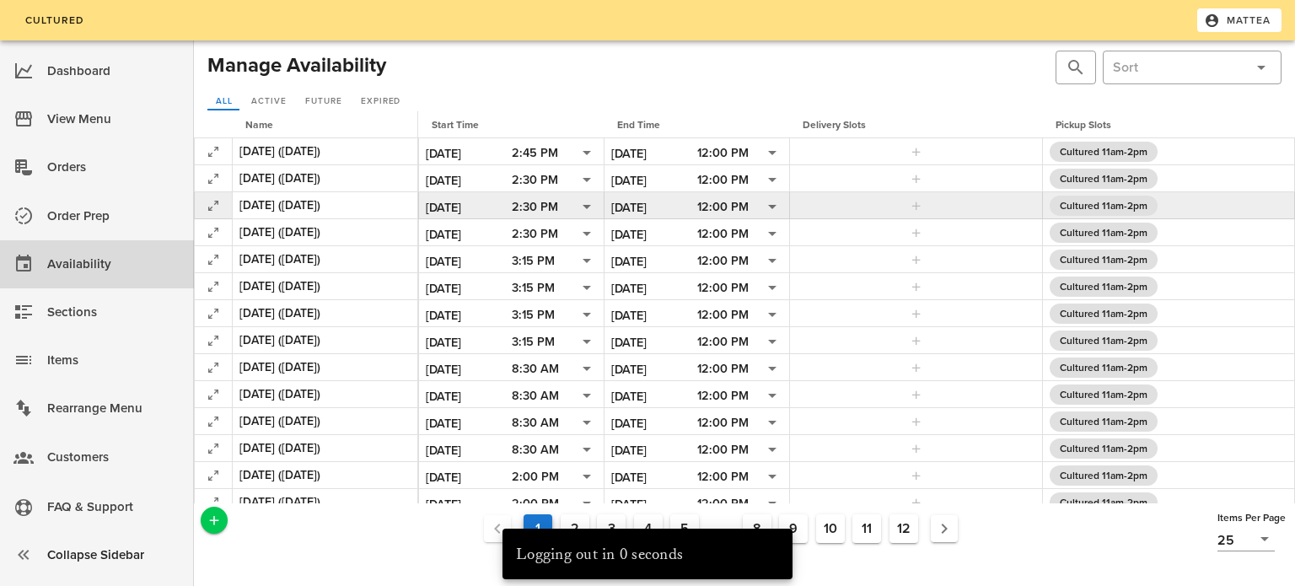
click at [649, 201] on input "[DATE]" at bounding box center [654, 207] width 86 height 22
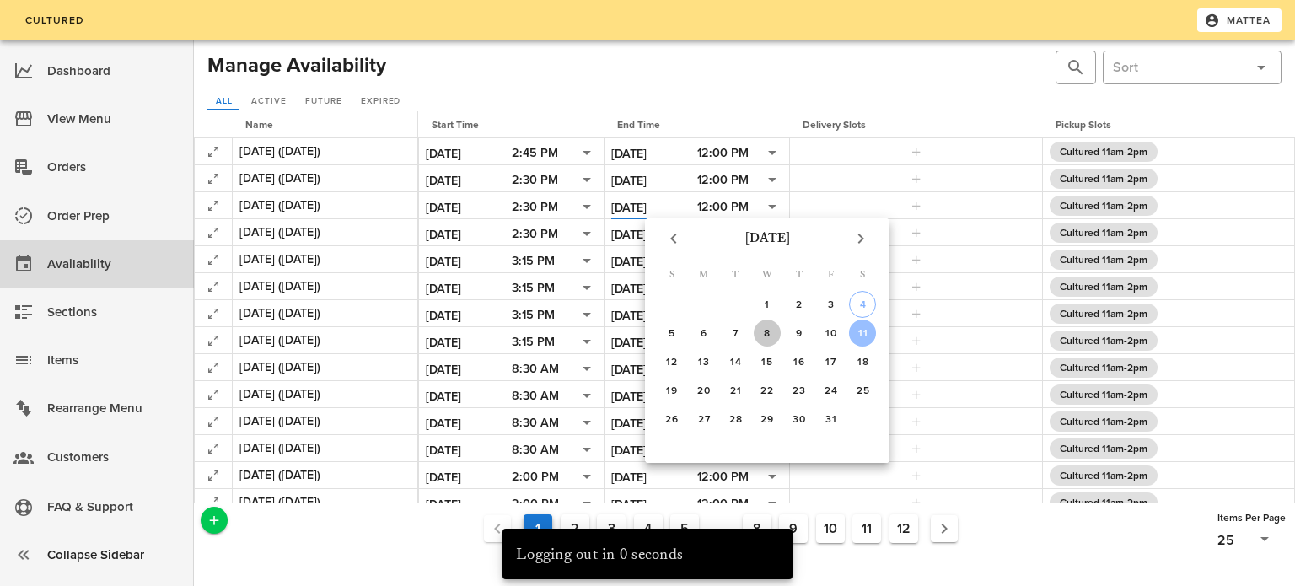
click at [772, 330] on div "8" at bounding box center [767, 333] width 27 height 12
type input "[DATE]"
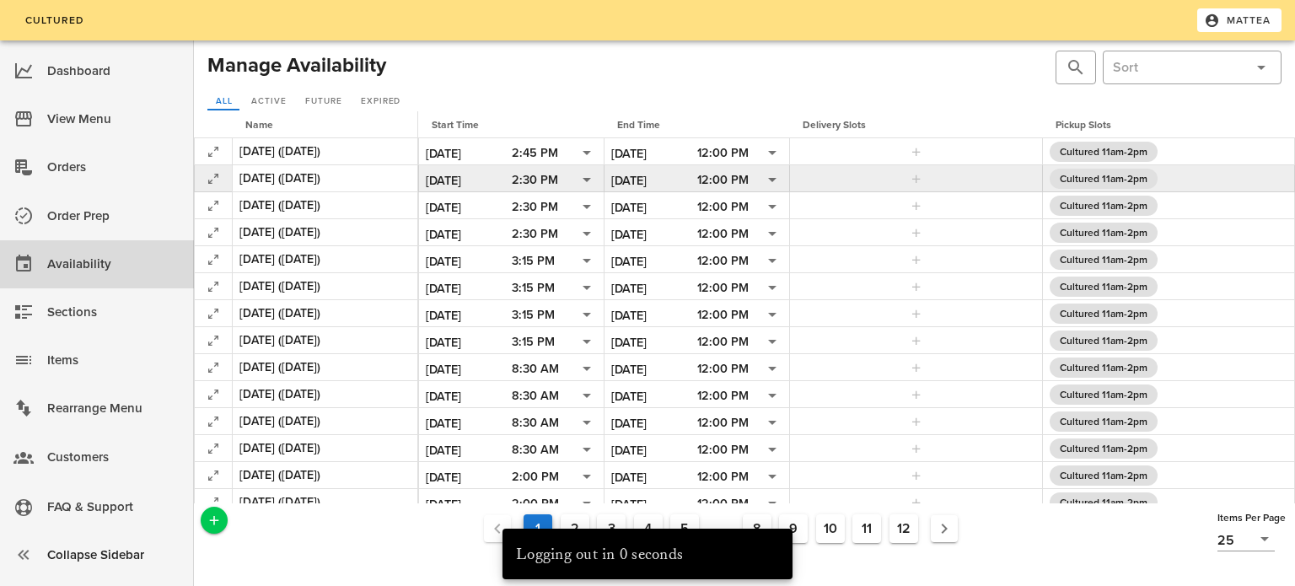
click at [652, 171] on input "[DATE]" at bounding box center [654, 180] width 86 height 22
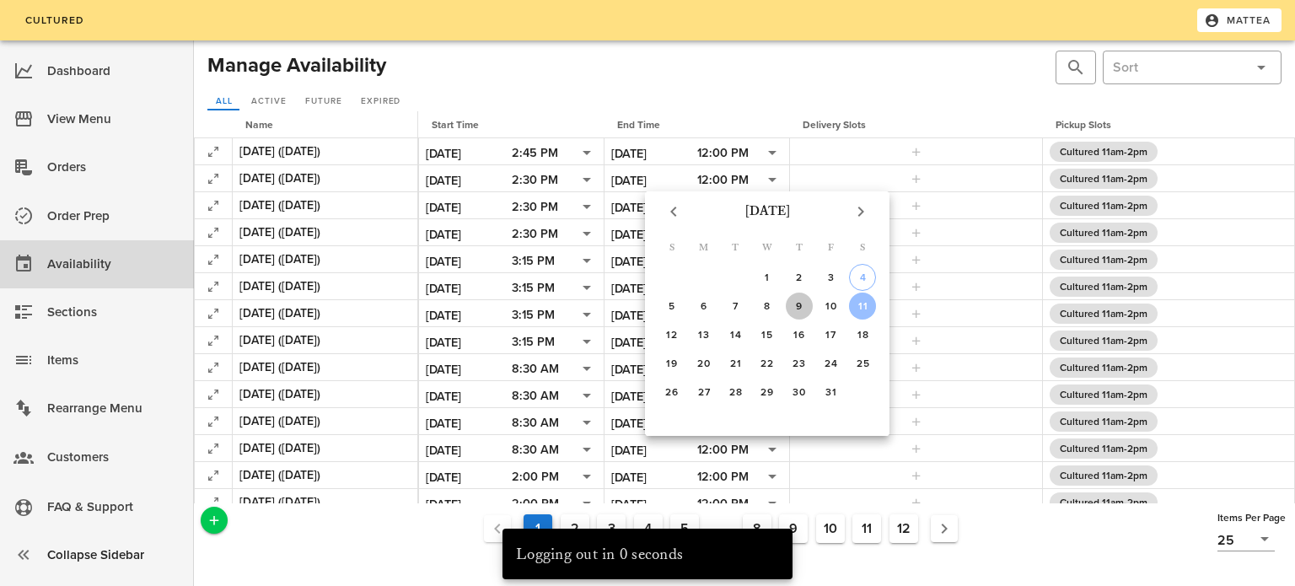
click at [800, 300] on div "9" at bounding box center [799, 306] width 27 height 12
type input "[DATE]"
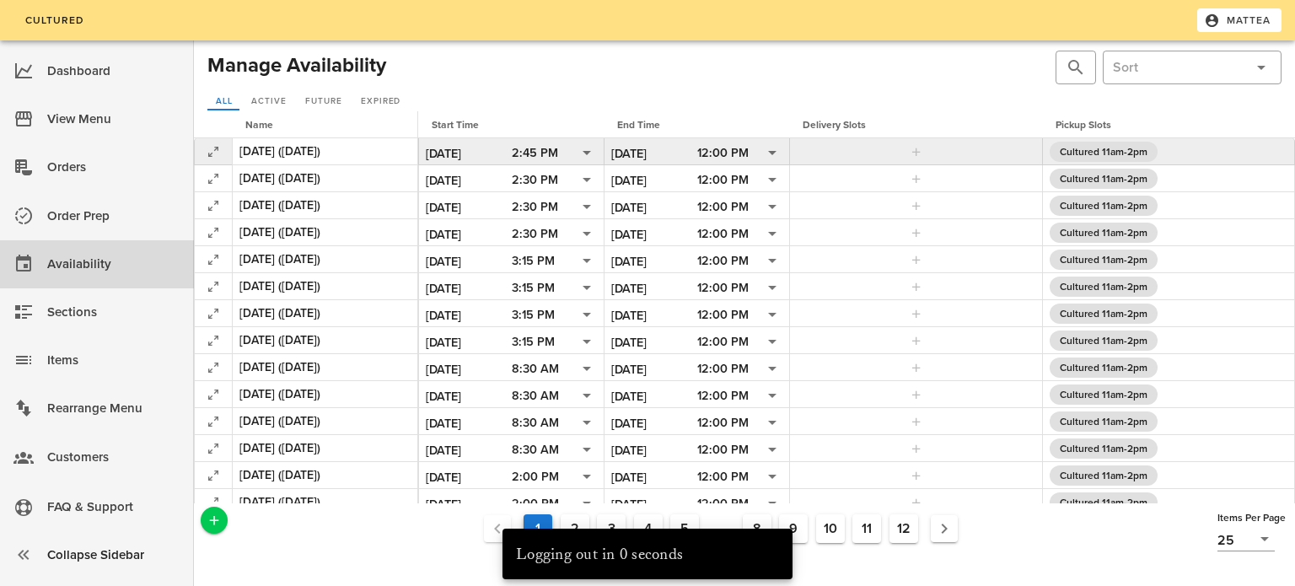
click at [617, 148] on input "[DATE]" at bounding box center [654, 153] width 86 height 22
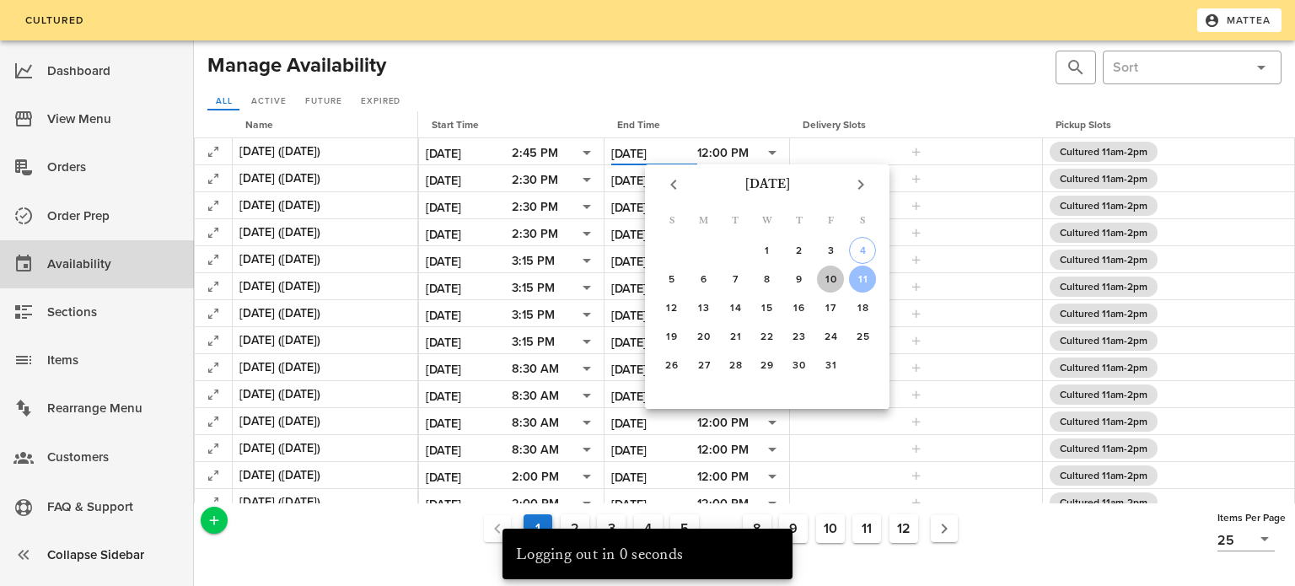
click at [829, 273] on div "10" at bounding box center [830, 279] width 27 height 12
type input "[DATE]"
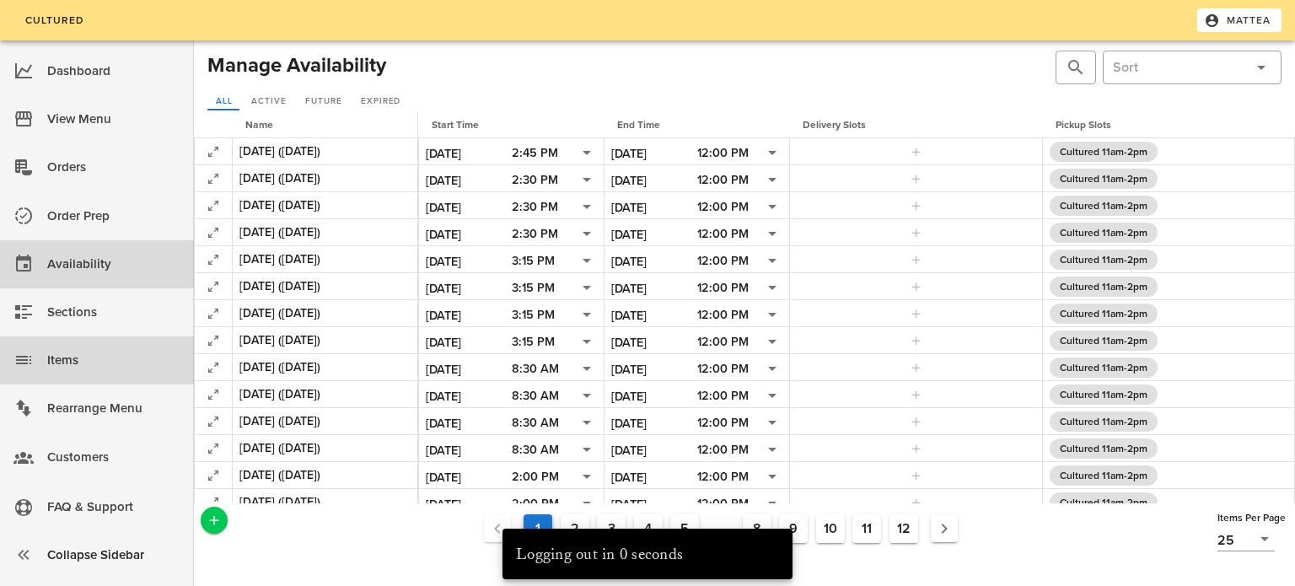
click at [127, 358] on div "Items" at bounding box center [113, 360] width 133 height 28
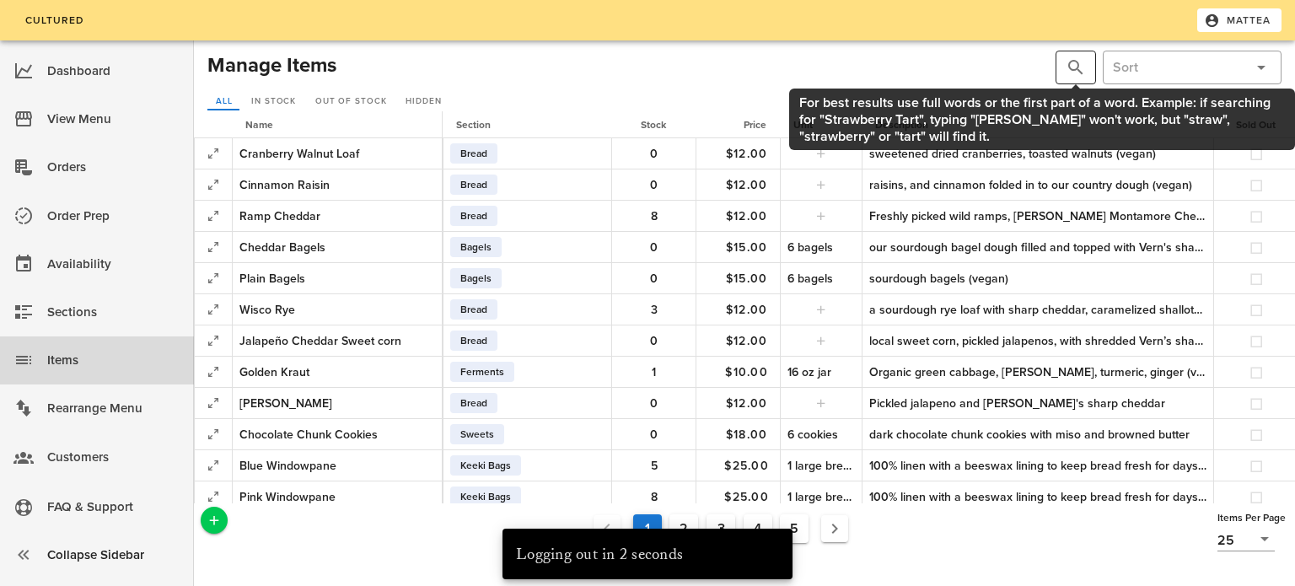
click at [1075, 72] on button "prepend icon" at bounding box center [1075, 67] width 20 height 20
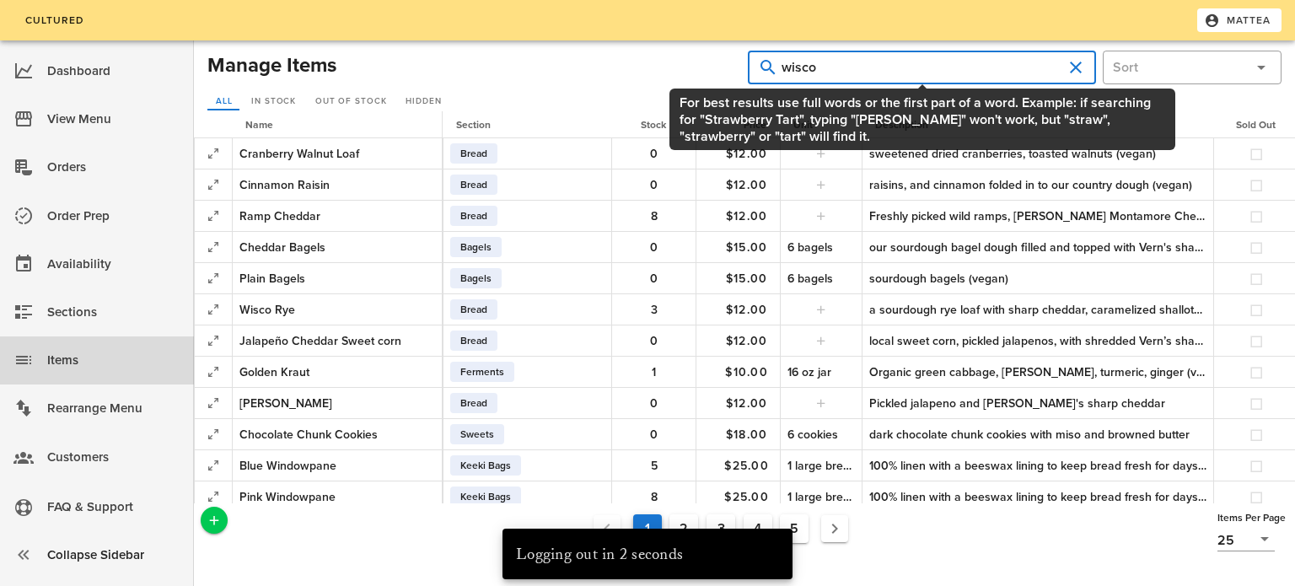
type input "wisco"
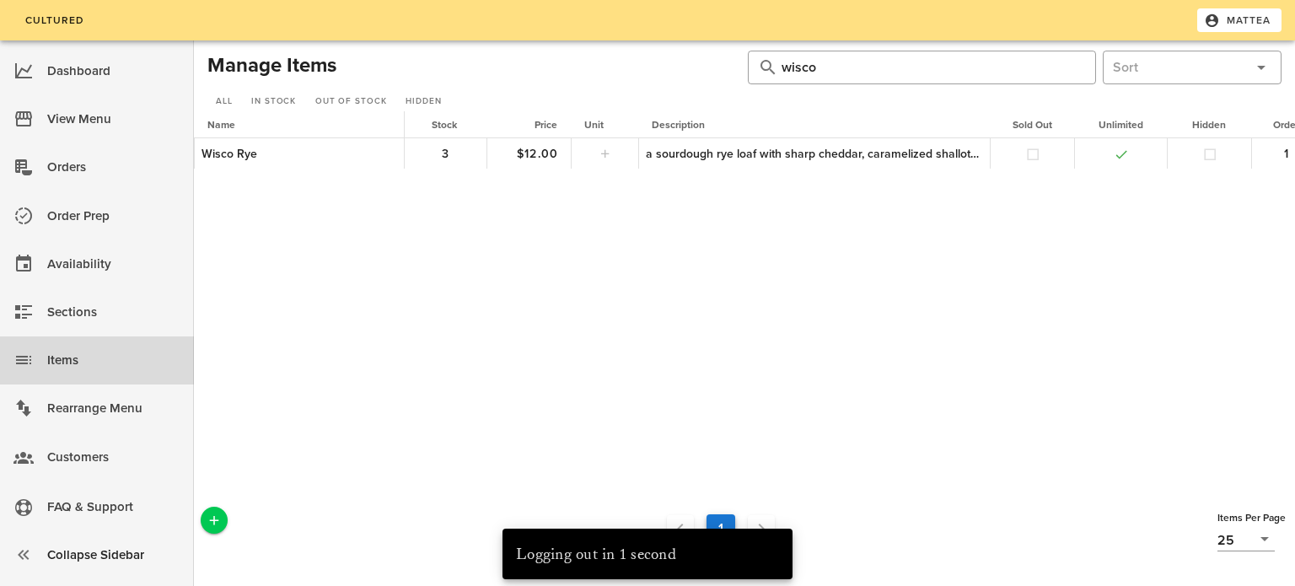
scroll to position [0, 233]
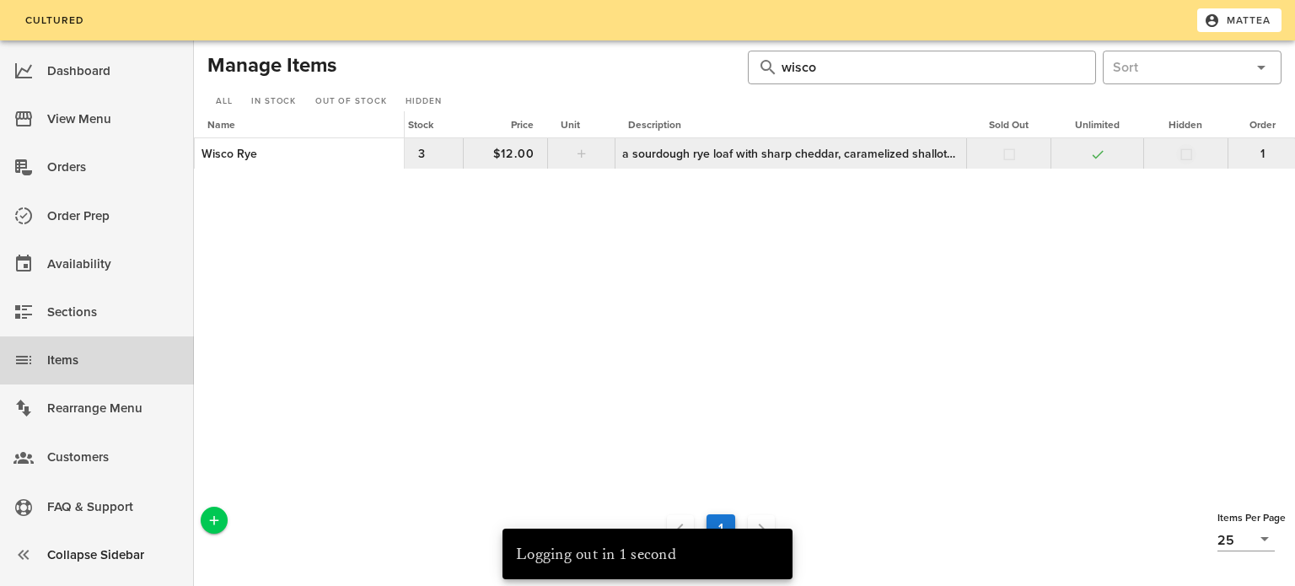
click at [1183, 150] on button "button" at bounding box center [1185, 154] width 15 height 15
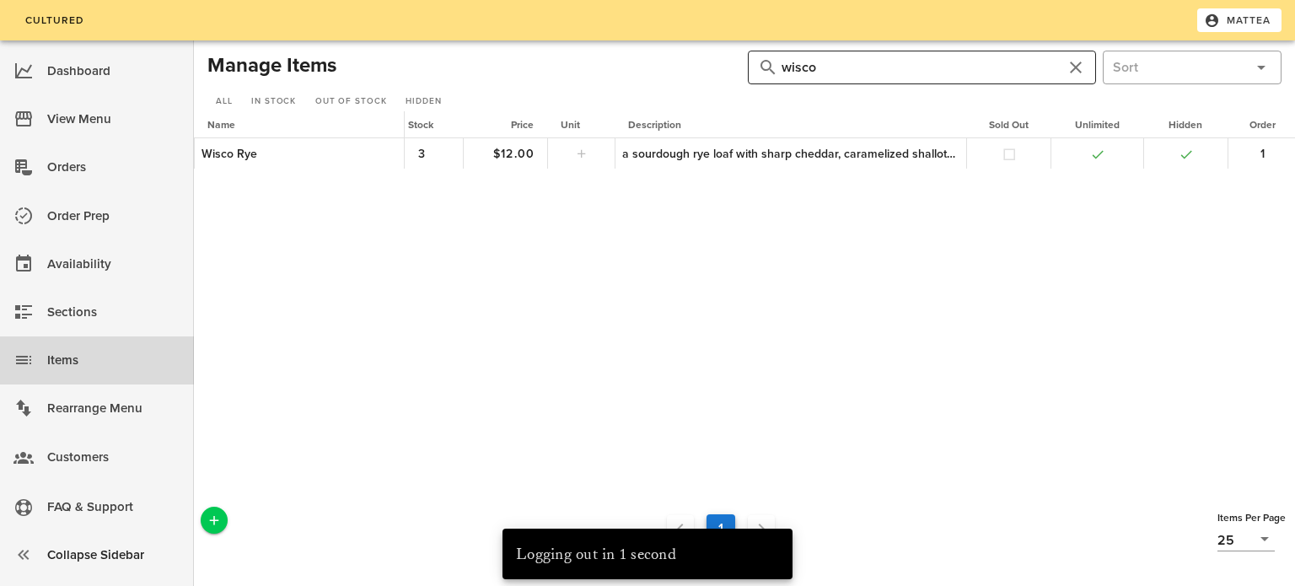
click at [907, 68] on input "wisco" at bounding box center [921, 67] width 281 height 27
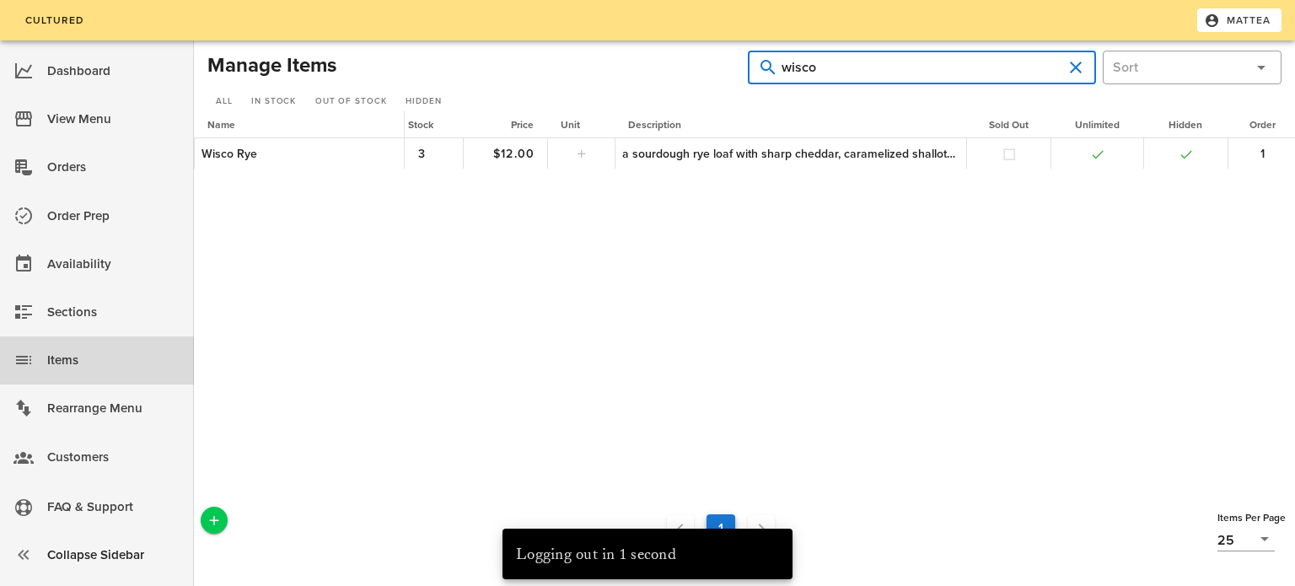
click at [907, 68] on input "wisco" at bounding box center [921, 67] width 281 height 27
type input "seeded"
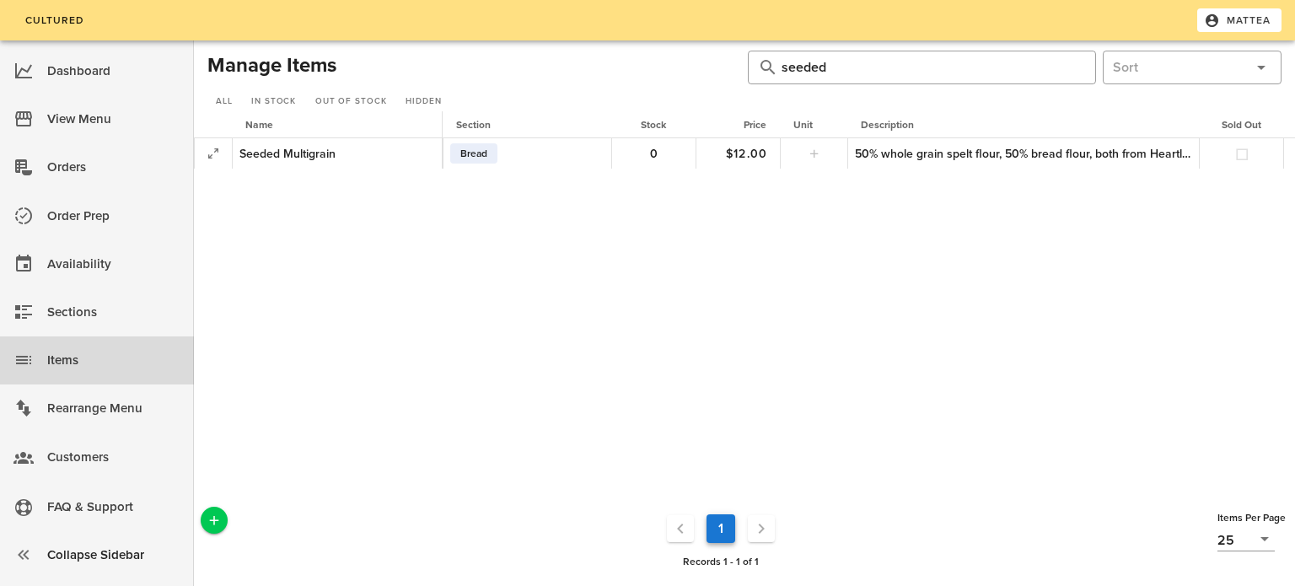
scroll to position [0, 233]
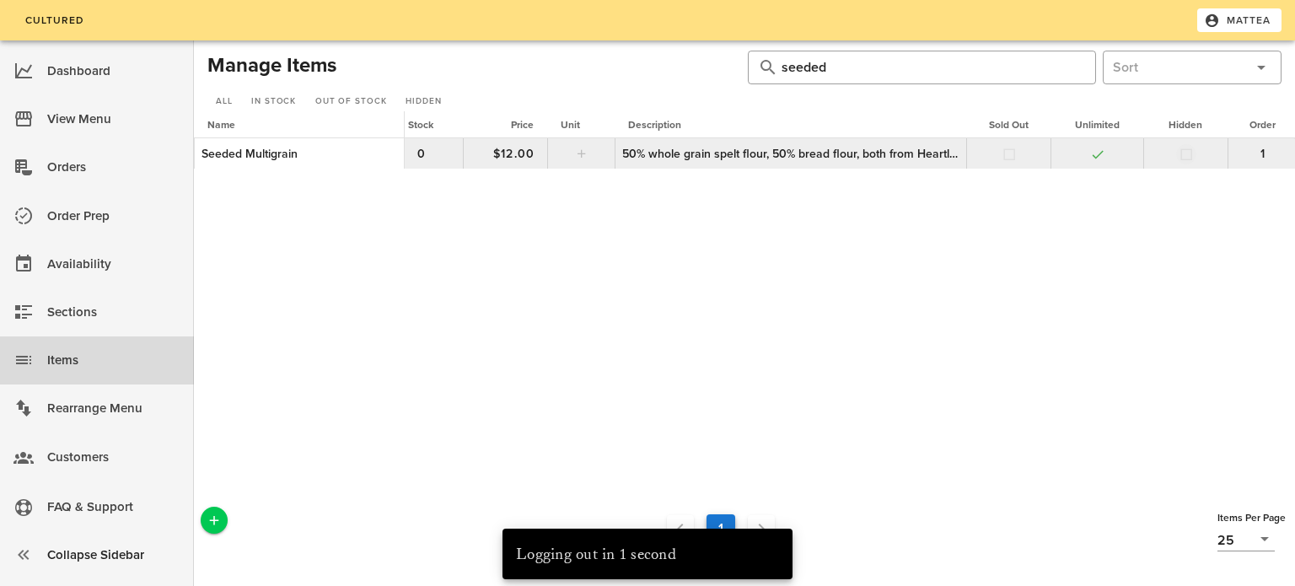
click at [1188, 153] on button "button" at bounding box center [1185, 154] width 15 height 15
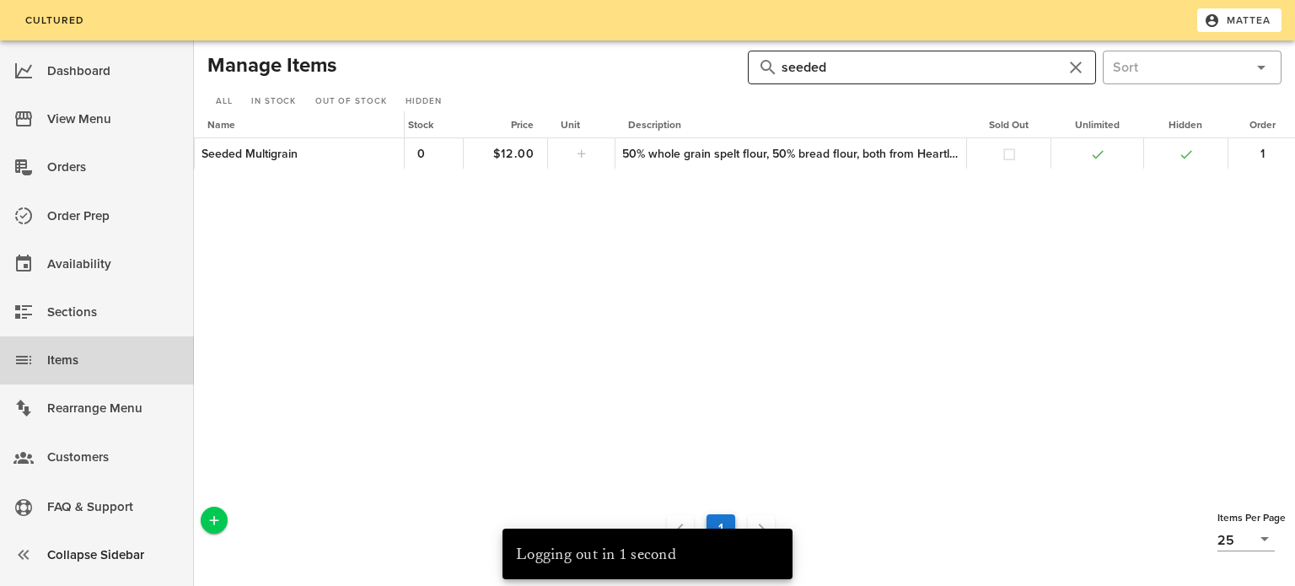
click at [939, 59] on input "seeded" at bounding box center [921, 67] width 281 height 27
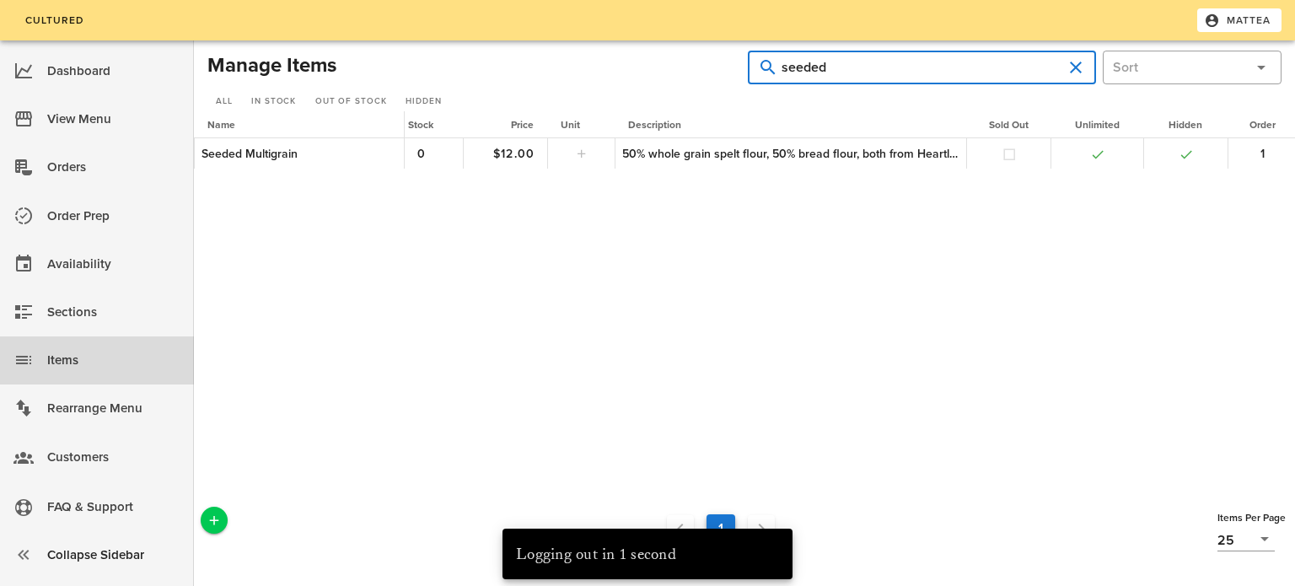
click at [939, 59] on input "seeded" at bounding box center [921, 67] width 281 height 27
type input "cinnamon raisin"
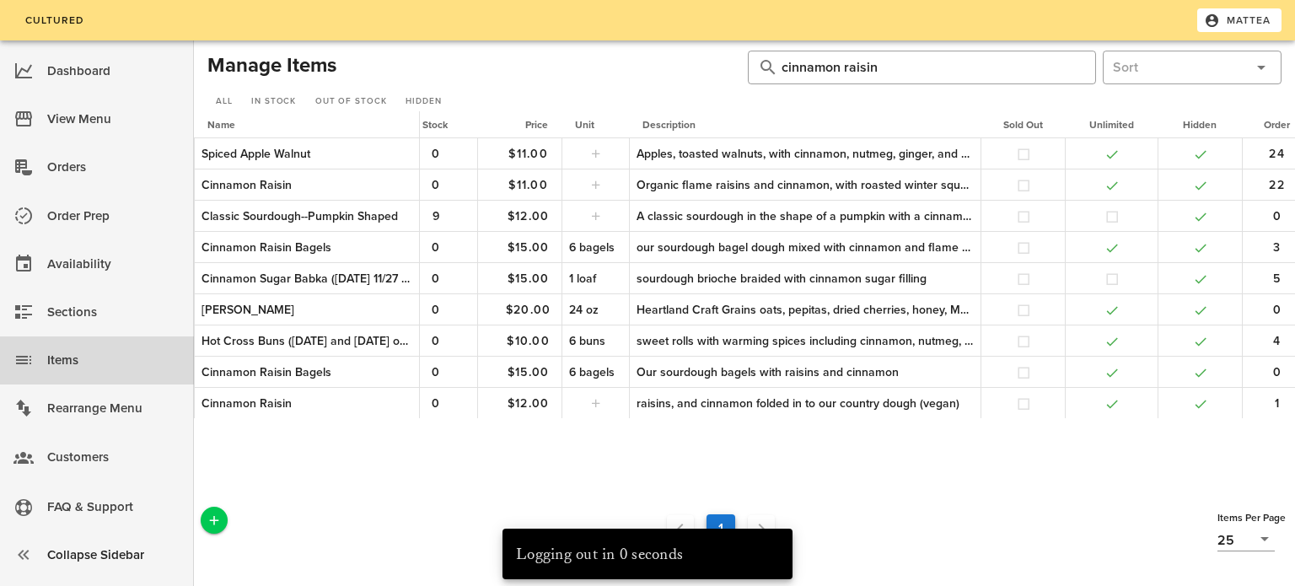
scroll to position [0, 248]
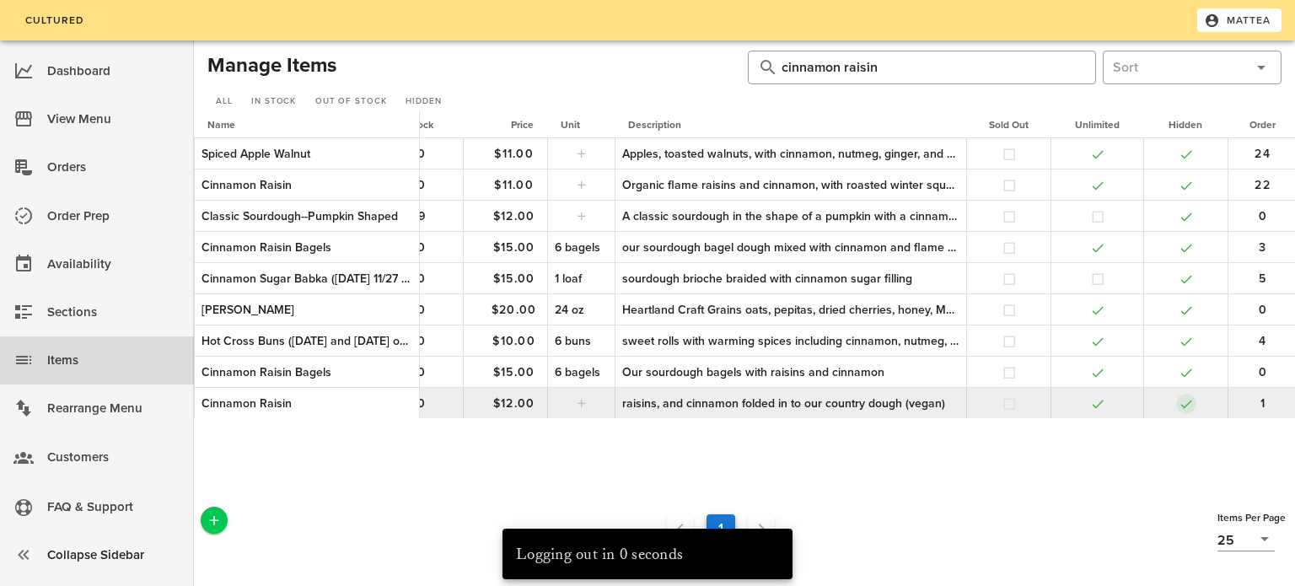
click at [1189, 400] on button "button" at bounding box center [1185, 403] width 15 height 15
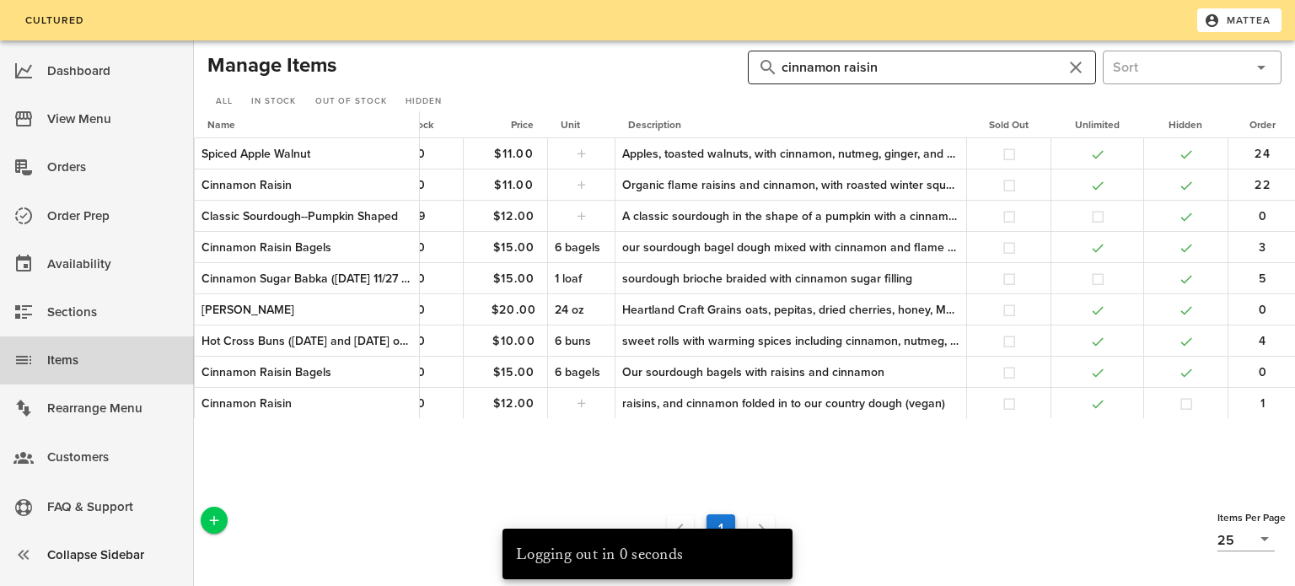
click at [958, 66] on input "cinnamon raisin" at bounding box center [921, 67] width 281 height 27
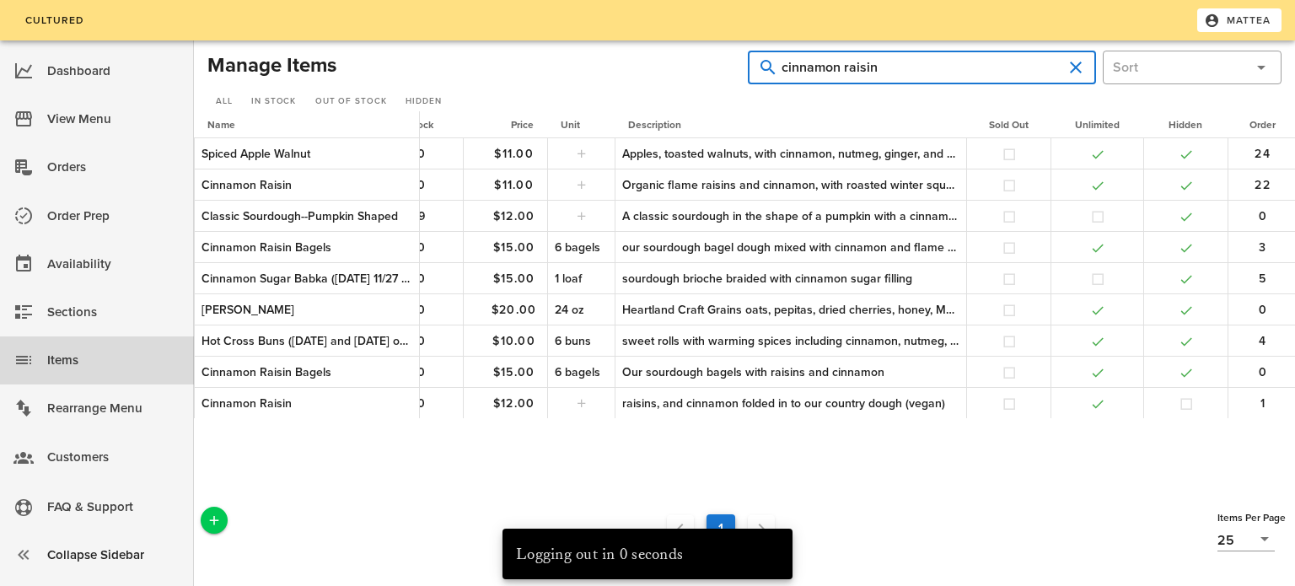
click at [958, 66] on input "cinnamon raisin" at bounding box center [921, 67] width 281 height 27
type input "heartland"
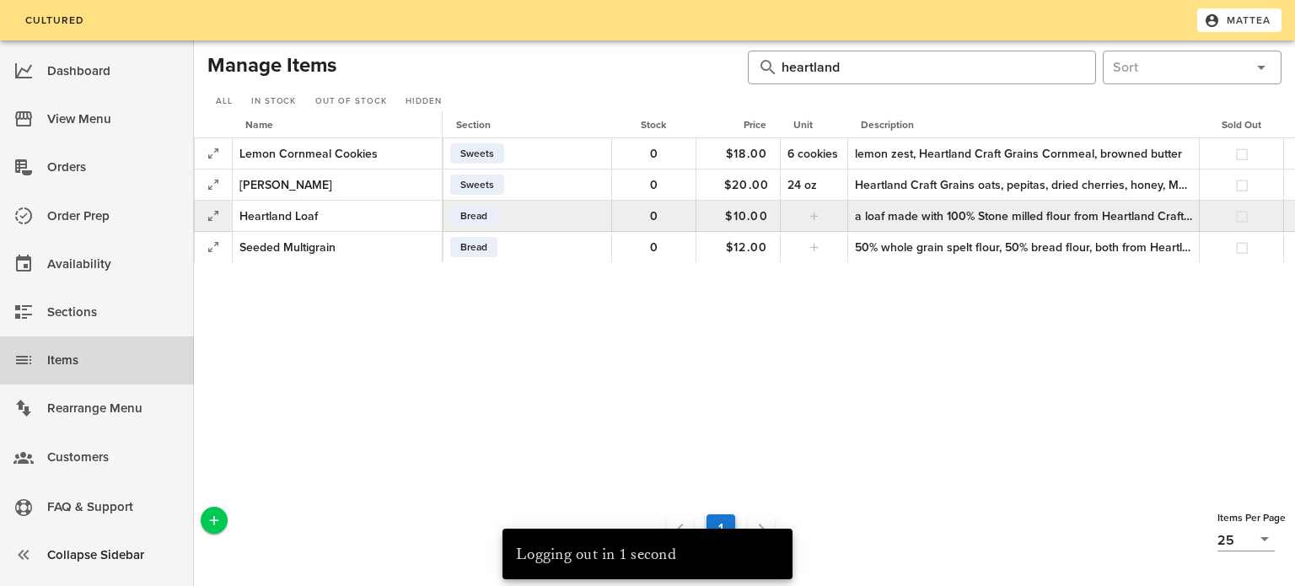
scroll to position [0, 233]
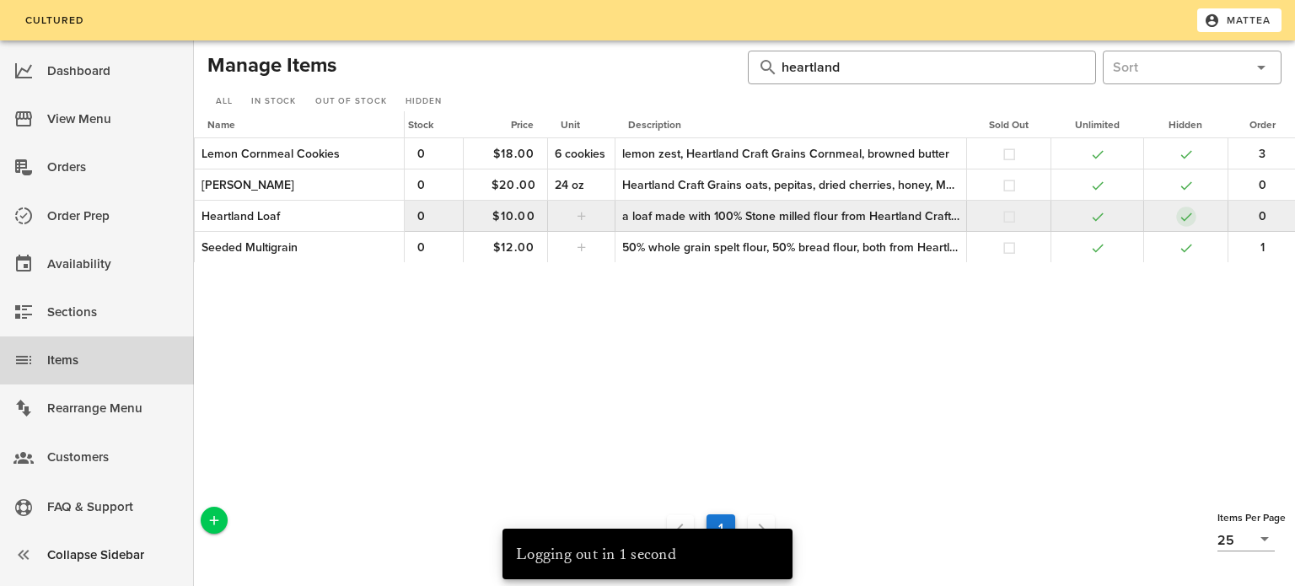
click at [1191, 218] on button "button" at bounding box center [1185, 216] width 15 height 15
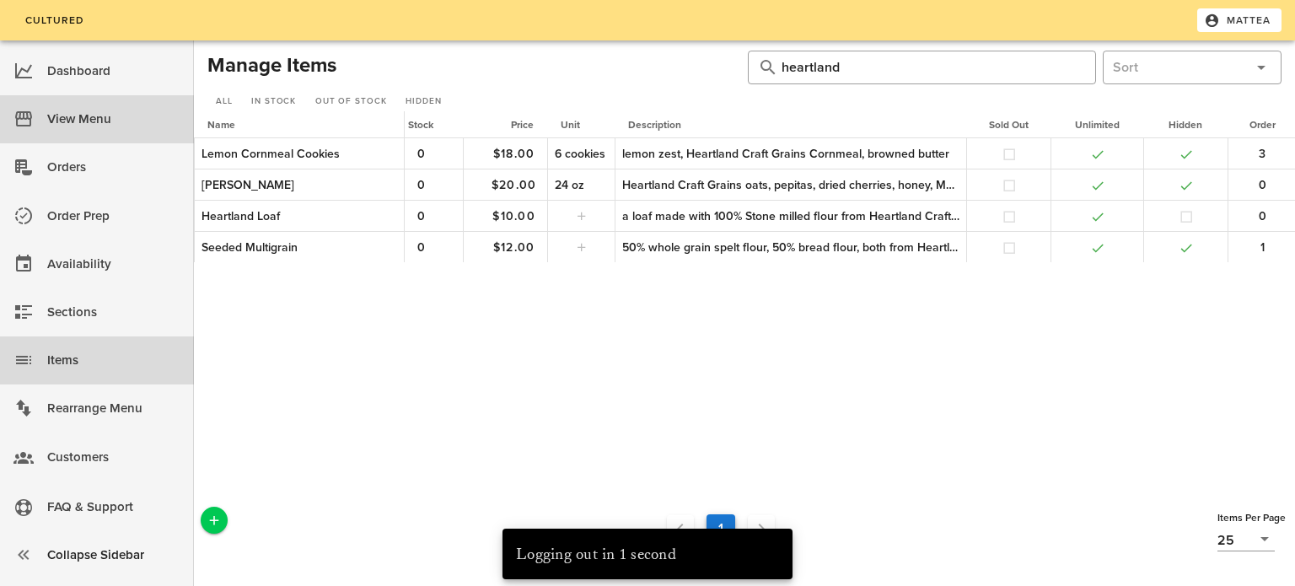
click at [109, 121] on div "View Menu" at bounding box center [113, 119] width 133 height 28
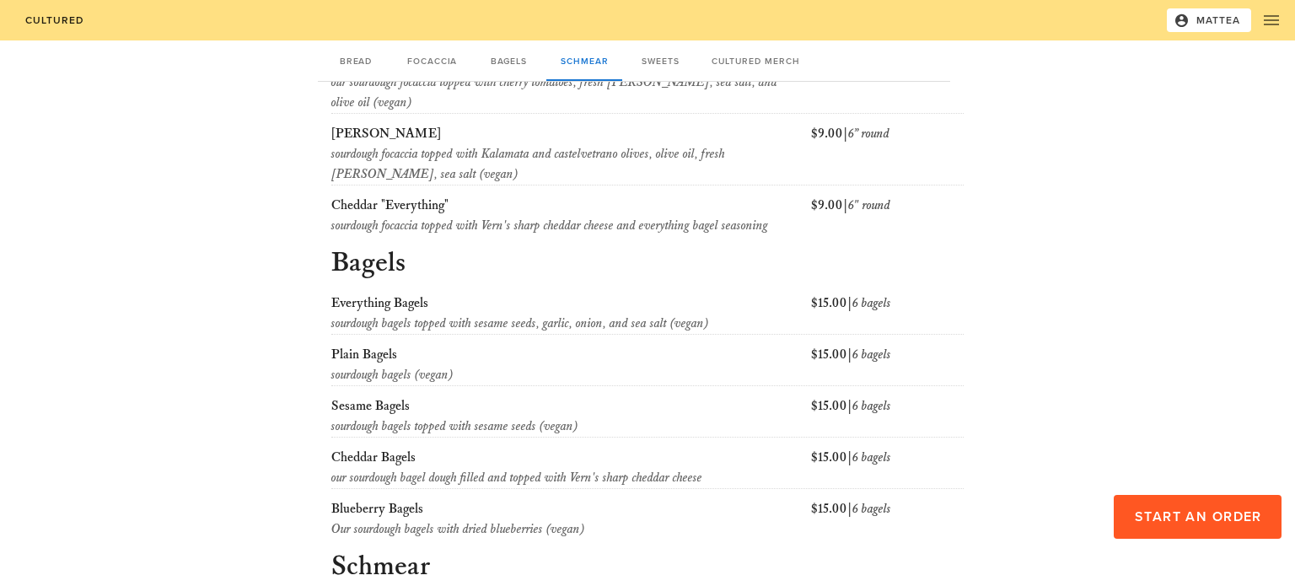
scroll to position [652, 0]
click at [1226, 14] on span "Mattea" at bounding box center [1209, 20] width 64 height 15
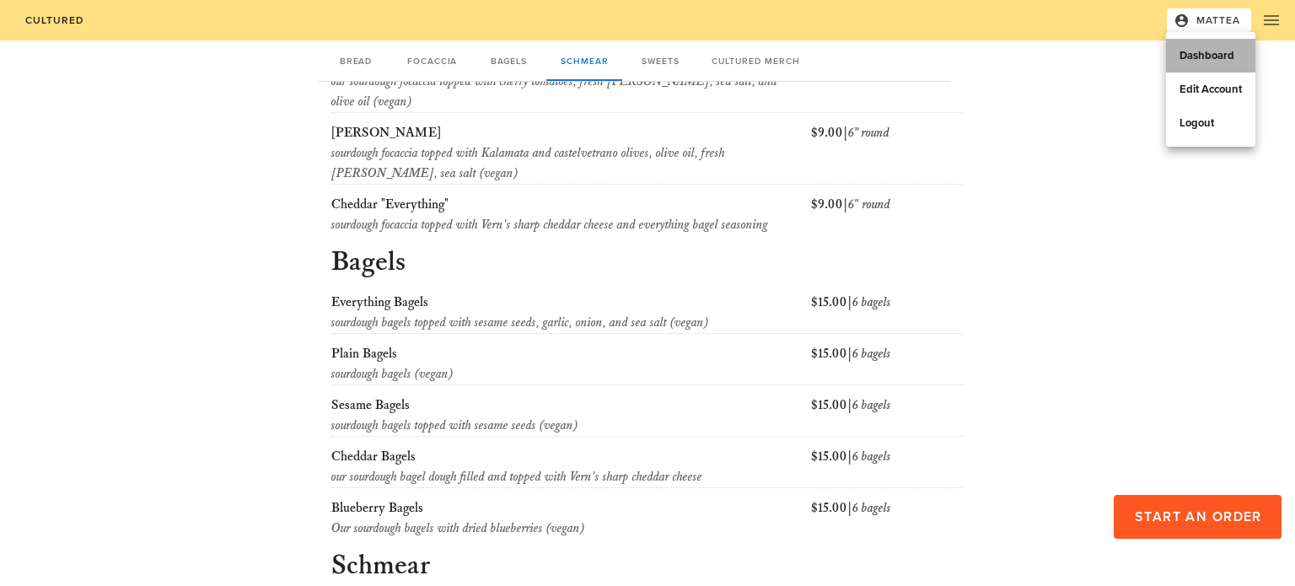
click at [1210, 47] on link "Dashboard" at bounding box center [1210, 56] width 89 height 34
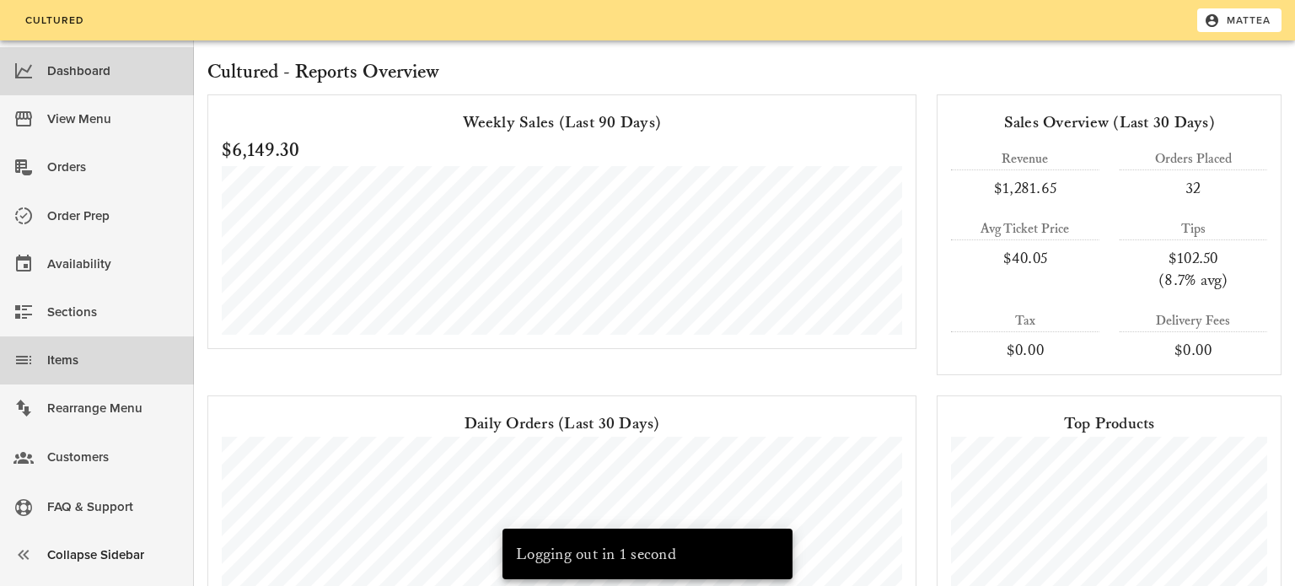
click at [105, 366] on div "Items" at bounding box center [113, 360] width 133 height 28
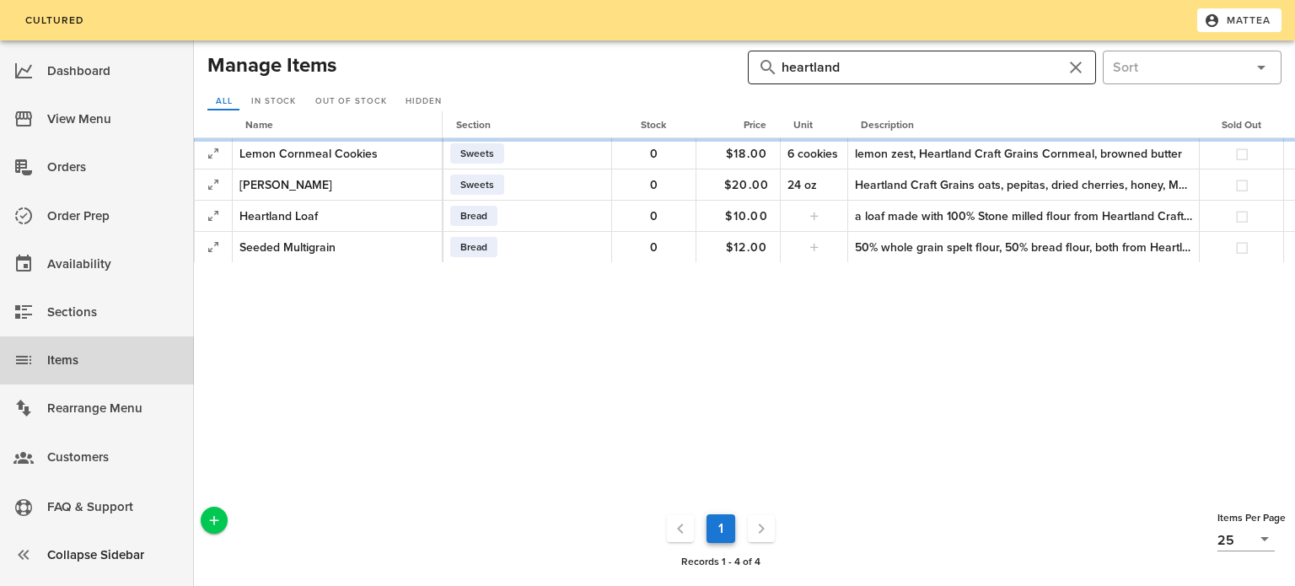
click at [796, 67] on input "heartland" at bounding box center [921, 67] width 281 height 27
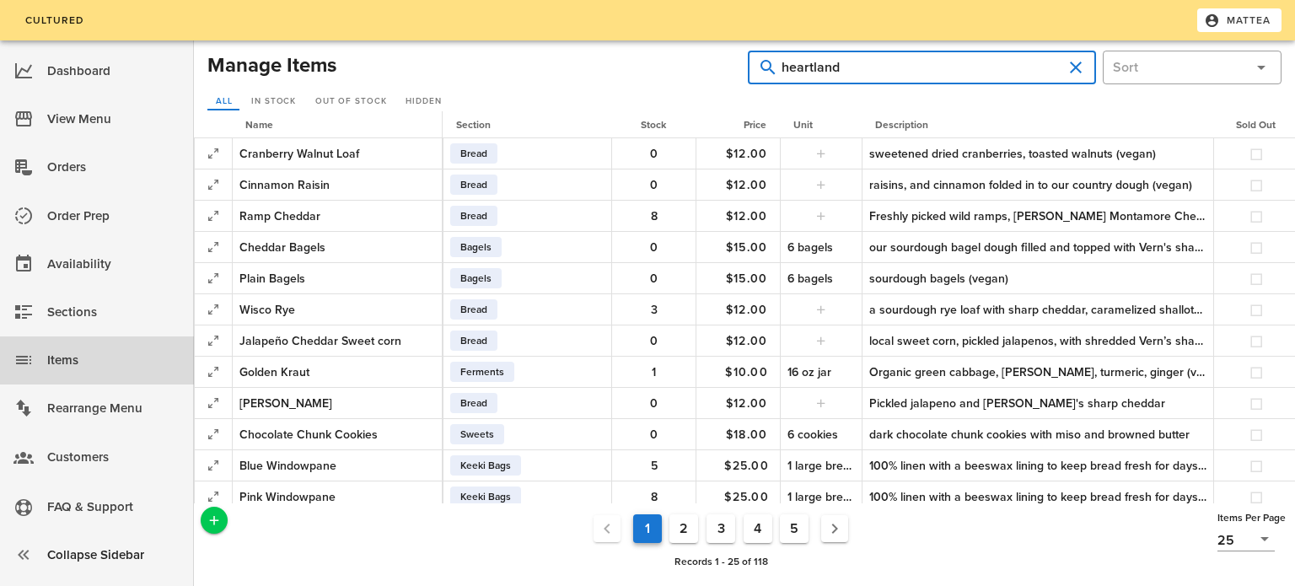
click at [796, 67] on input "heartland" at bounding box center [921, 67] width 281 height 27
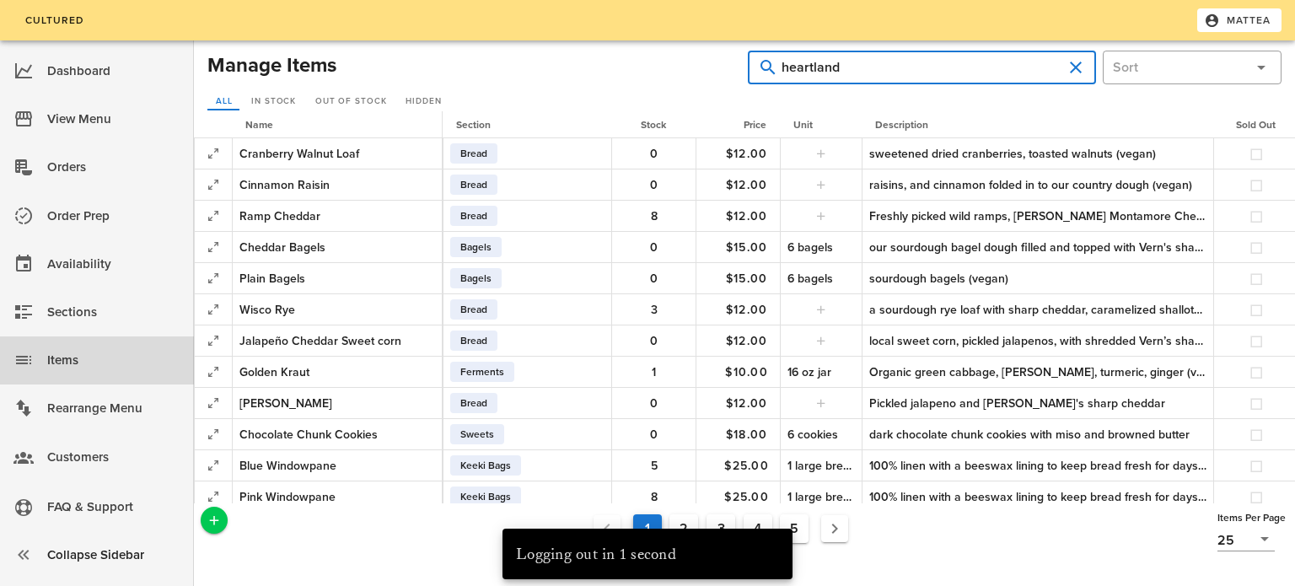
click at [796, 67] on input "heartland" at bounding box center [921, 67] width 281 height 27
type input "p"
type input "blueberry"
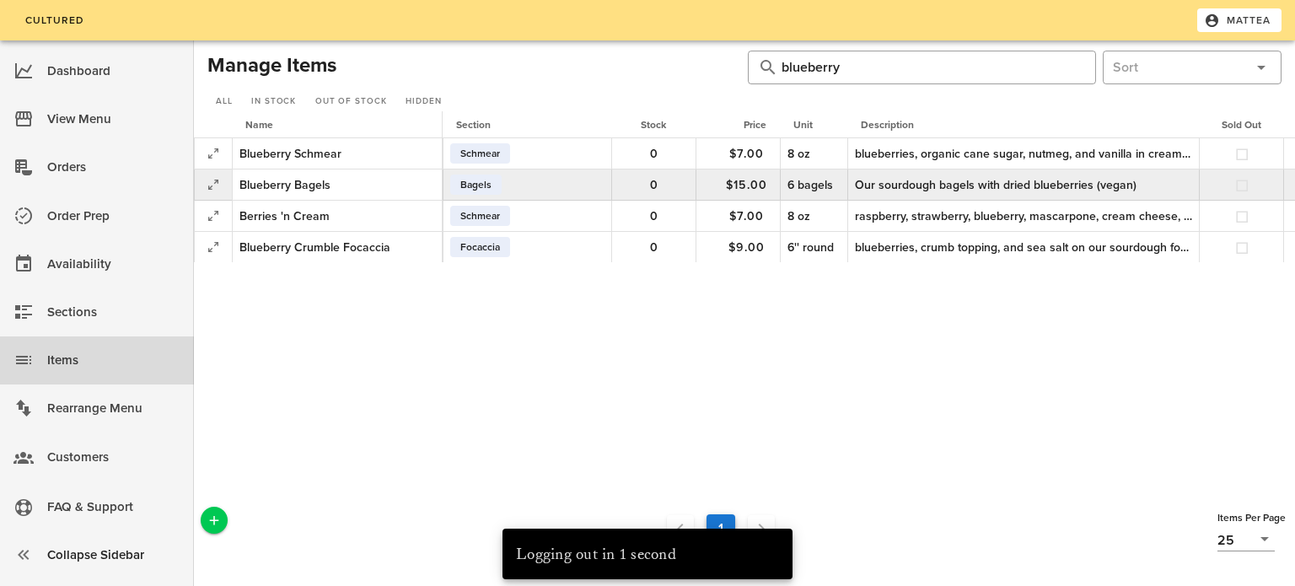
scroll to position [0, 233]
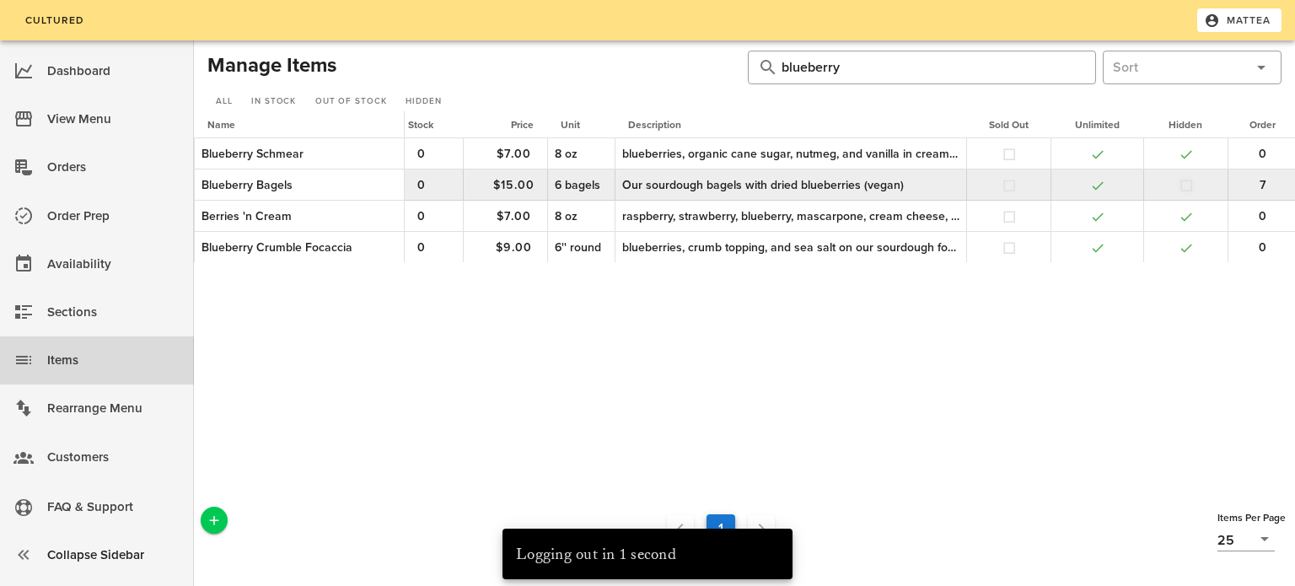
click at [1183, 183] on button "button" at bounding box center [1185, 185] width 15 height 15
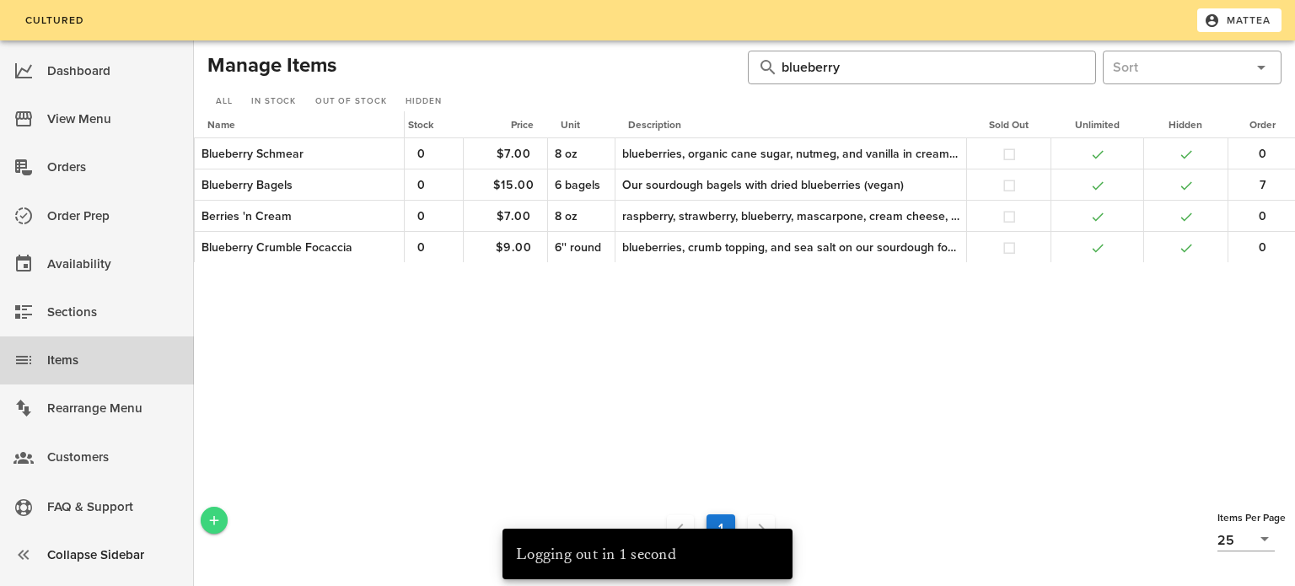
click at [220, 512] on icon "Add a New Record" at bounding box center [214, 519] width 15 height 15
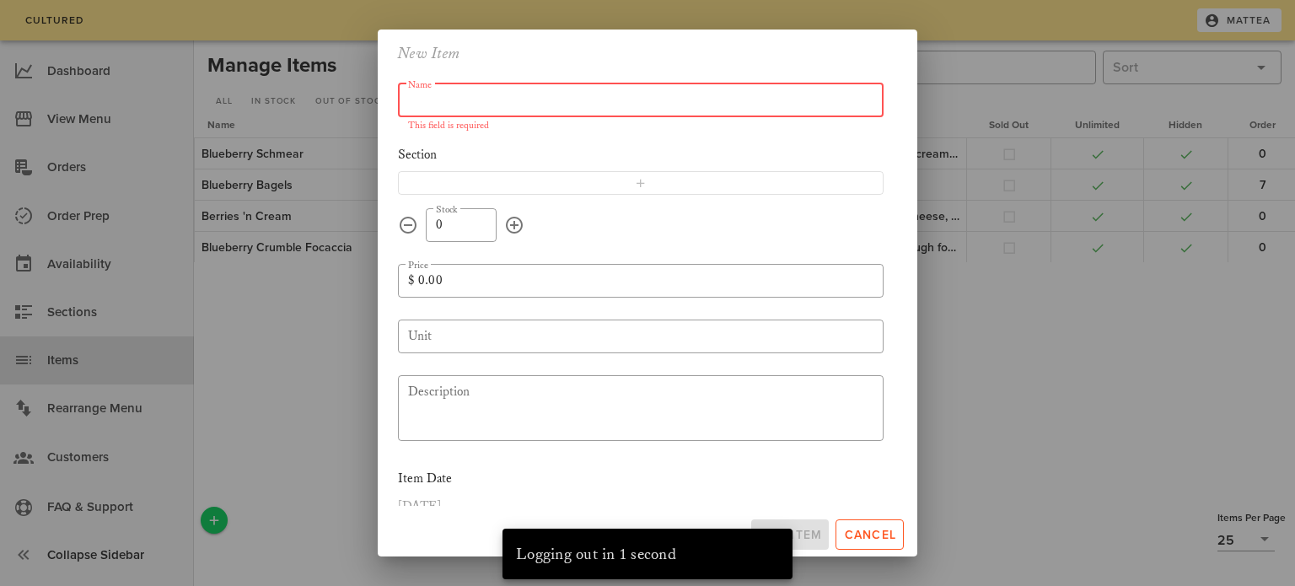
click at [611, 105] on input "Name" at bounding box center [640, 100] width 465 height 27
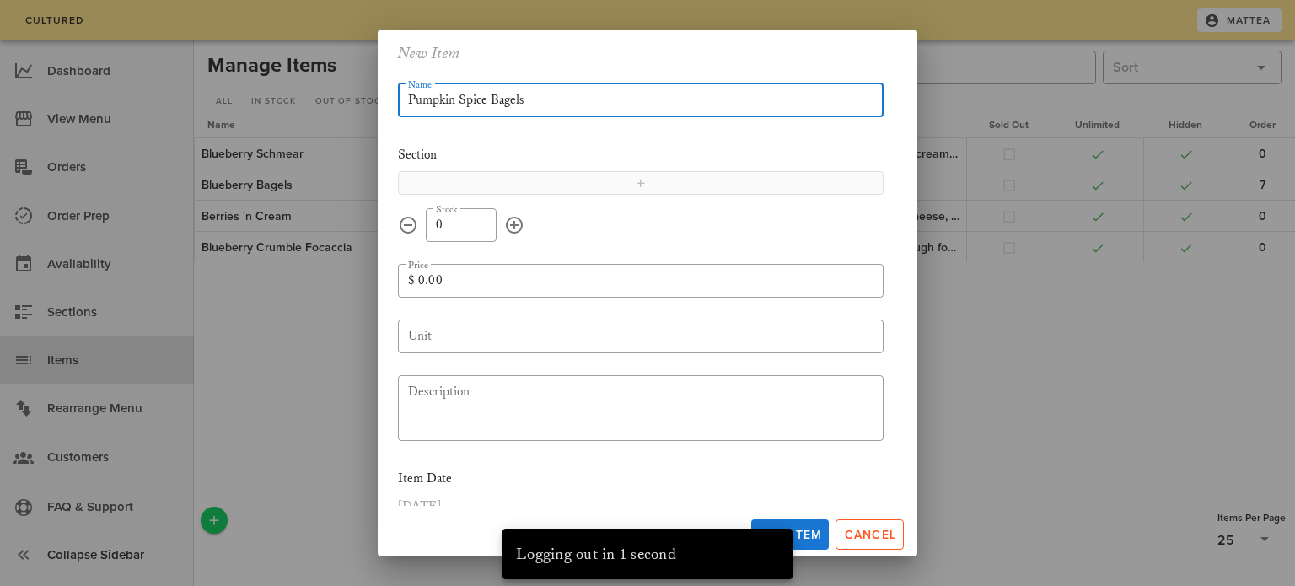
type input "Pumpkin Spice Bagels"
click at [700, 171] on button "button" at bounding box center [640, 183] width 485 height 24
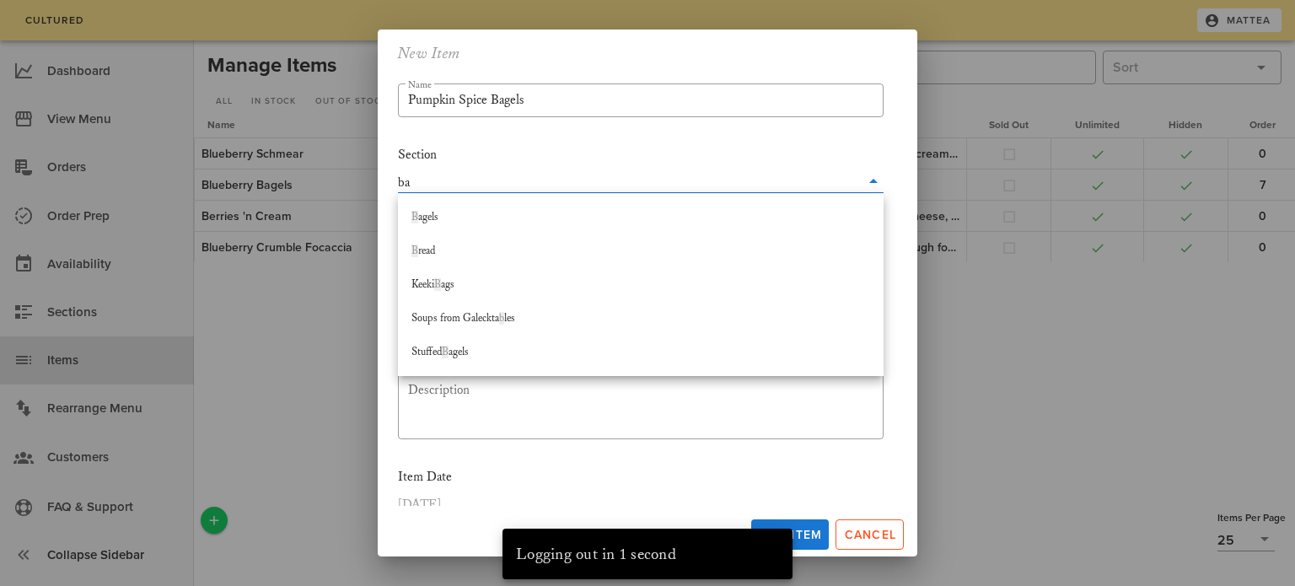
type input "bag"
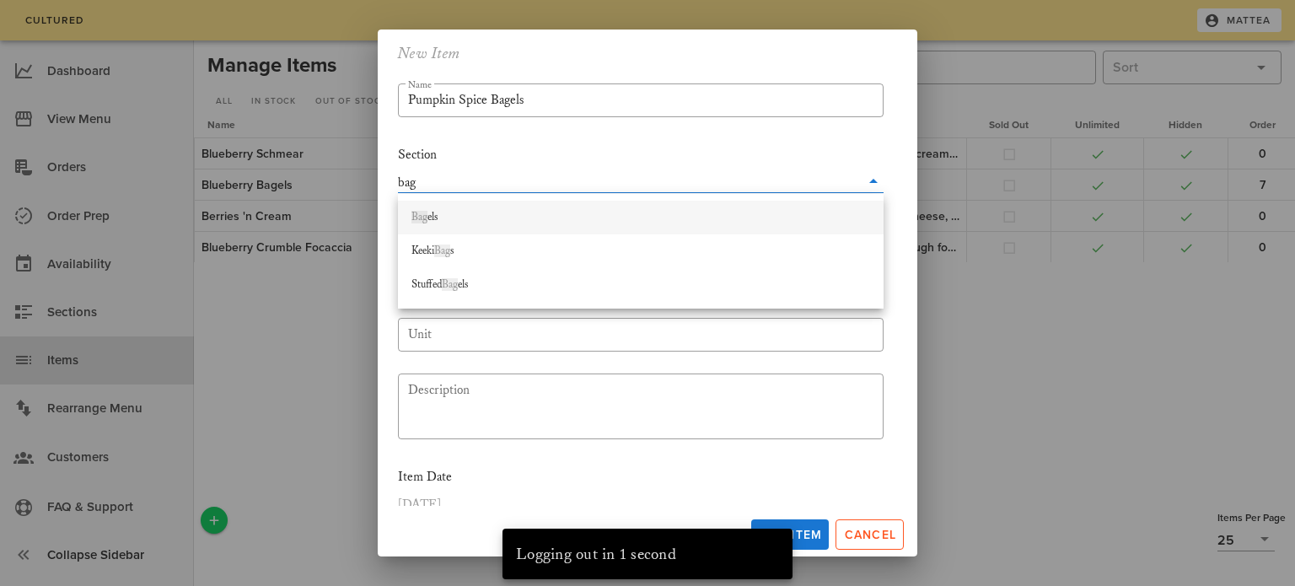
click at [665, 212] on div "Bag els" at bounding box center [640, 217] width 459 height 13
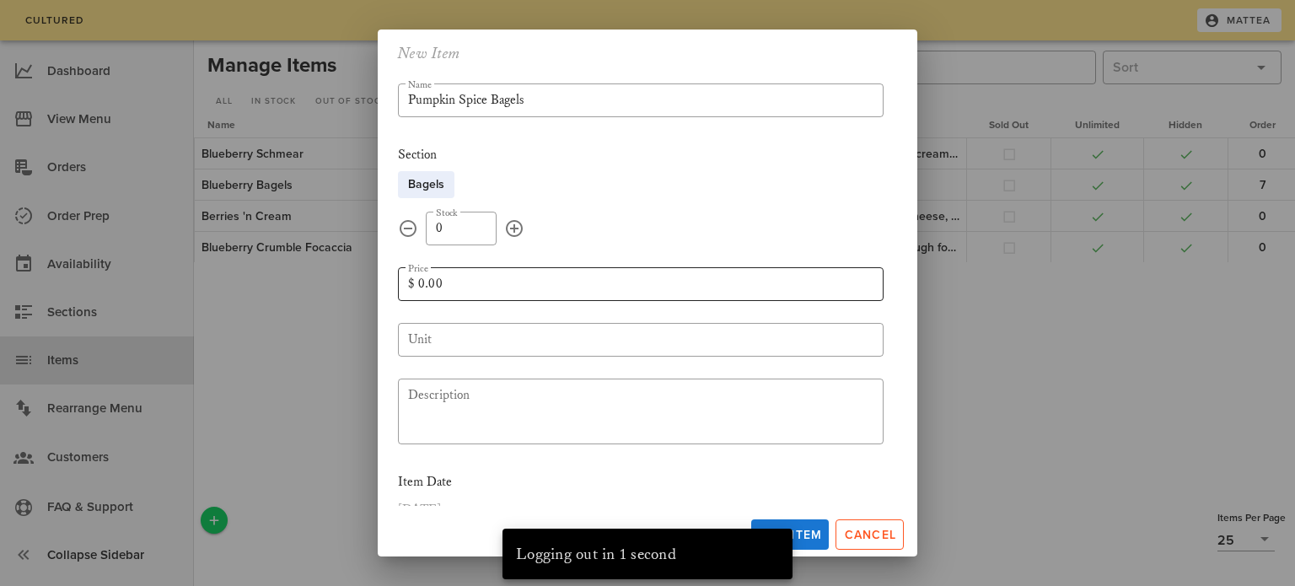
click at [461, 287] on input "0.00" at bounding box center [645, 284] width 455 height 27
click at [500, 344] on input "Unit" at bounding box center [640, 339] width 465 height 27
type input "15.00"
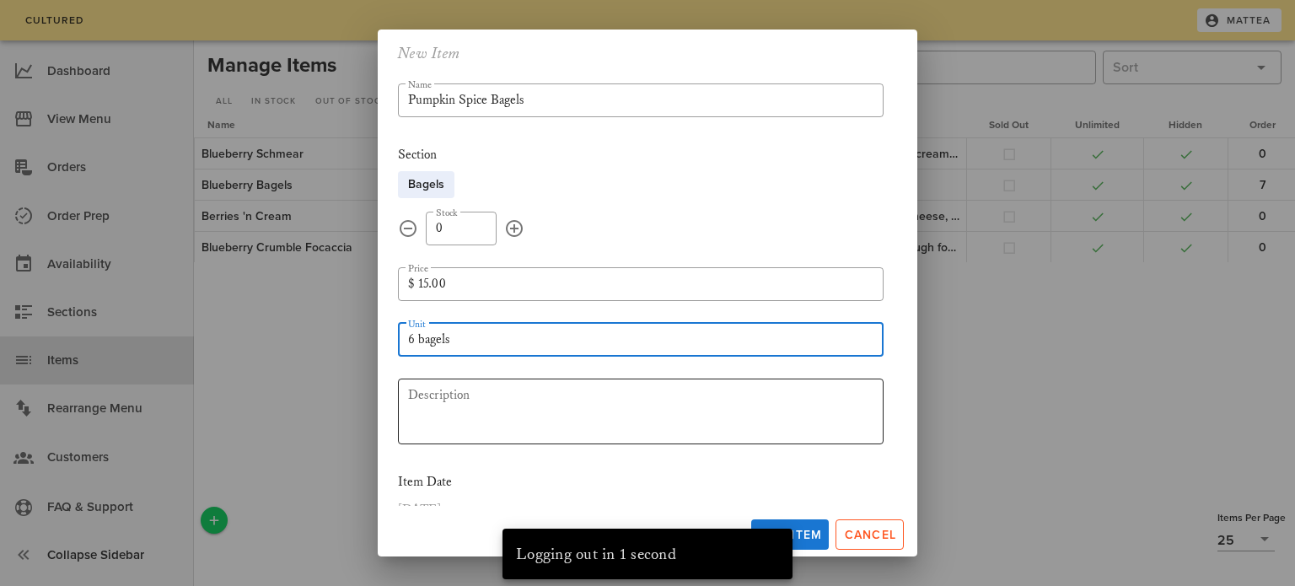
type input "6 bagels"
click at [544, 410] on textarea "Description" at bounding box center [645, 414] width 475 height 61
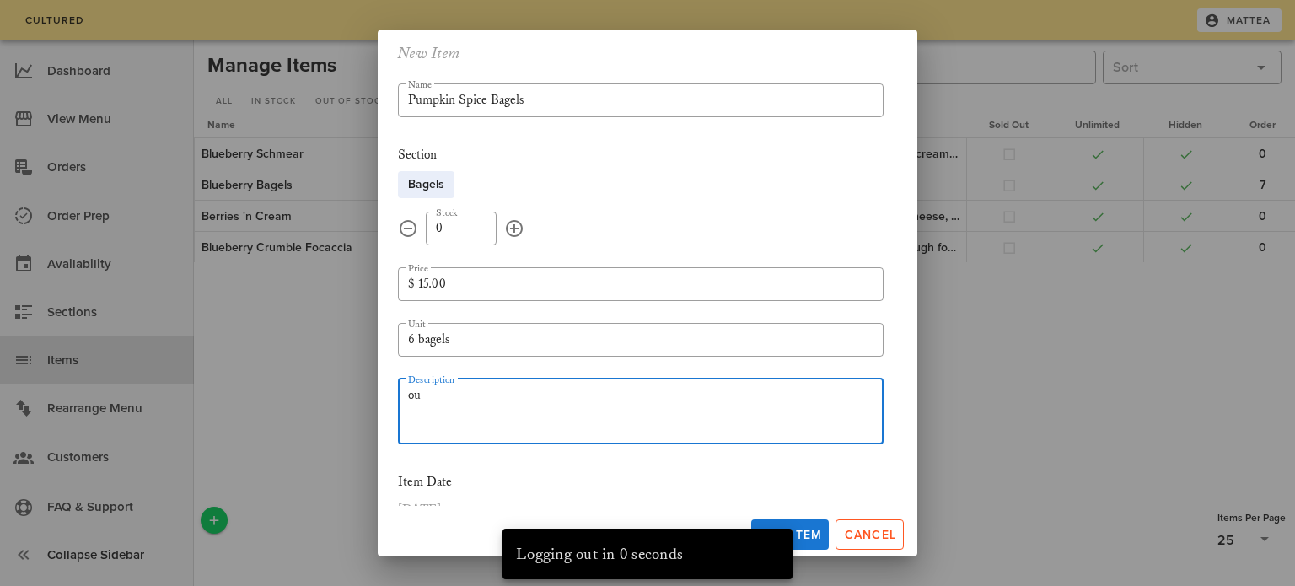
type textarea "o"
click at [406, 394] on div "​ Description local winter squash and warming spices like cinnamon, cloves, nut…" at bounding box center [640, 411] width 485 height 66
click at [408, 393] on textarea "local winter squash and warming spices like cinnamon, cloves, nutmeg, allspice" at bounding box center [645, 414] width 475 height 61
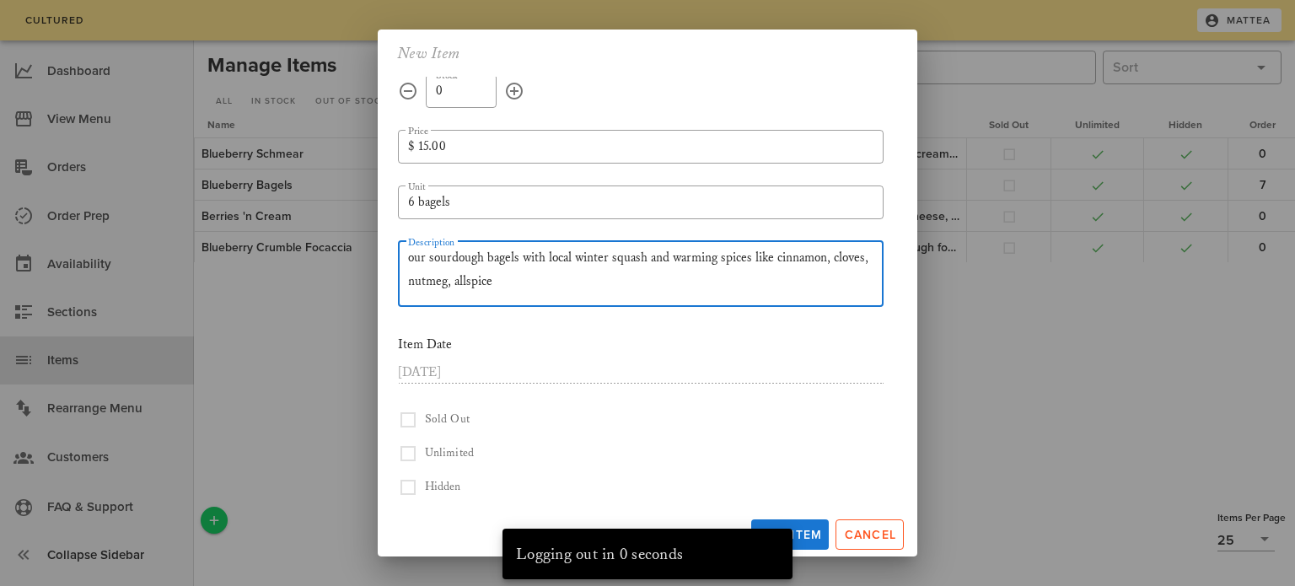
scroll to position [169, 0]
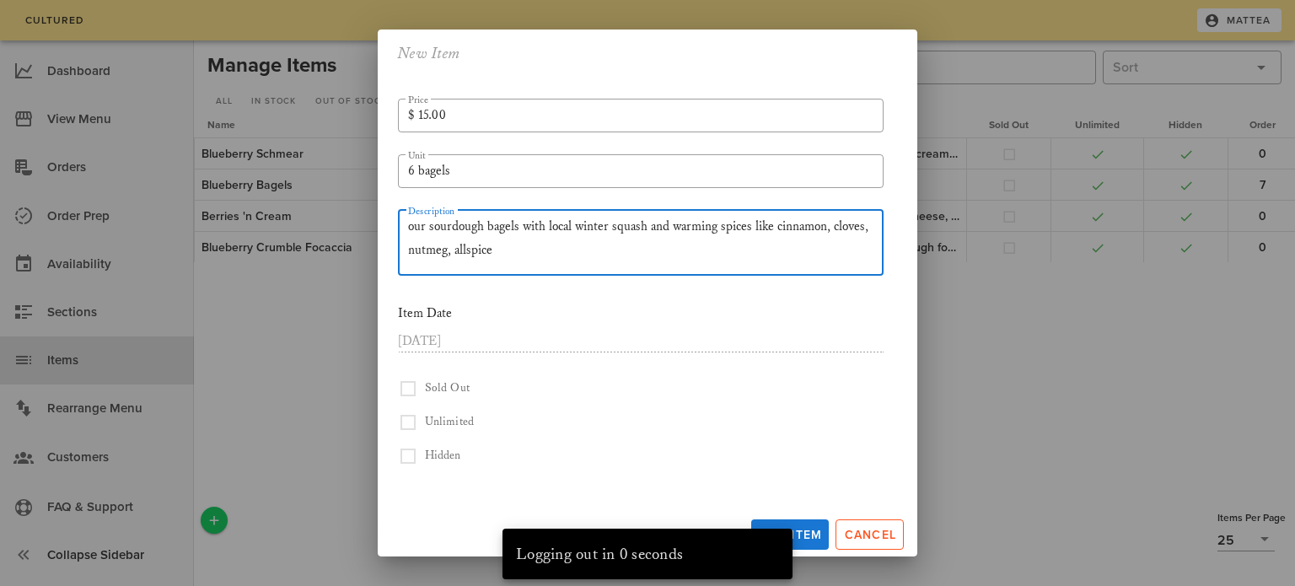
type textarea "our sourdough bagels with local winter squash and warming spices like cinnamon,…"
click at [407, 422] on button "button" at bounding box center [408, 422] width 20 height 20
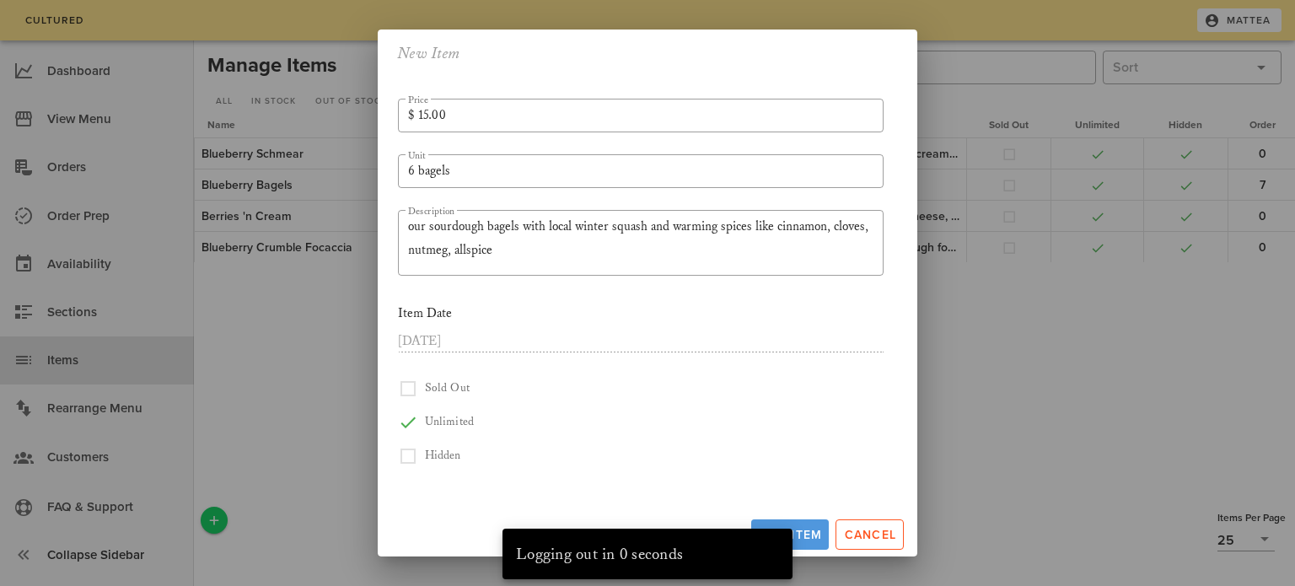
click at [808, 539] on span "Add Item" at bounding box center [790, 535] width 64 height 14
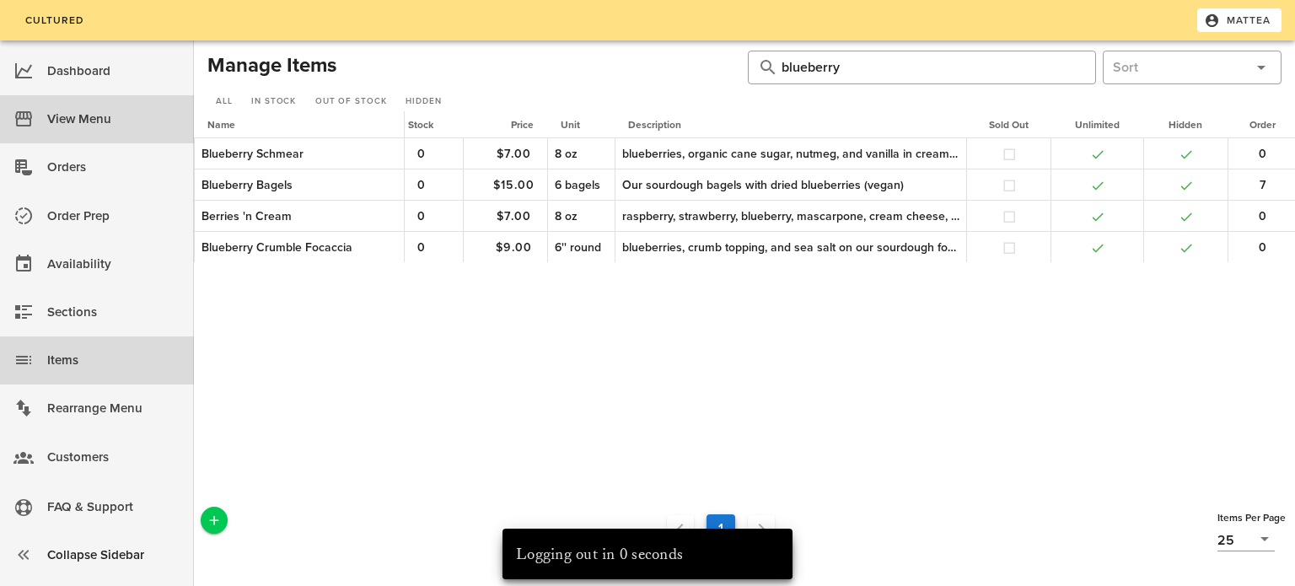
click at [97, 124] on div "View Menu" at bounding box center [113, 119] width 133 height 28
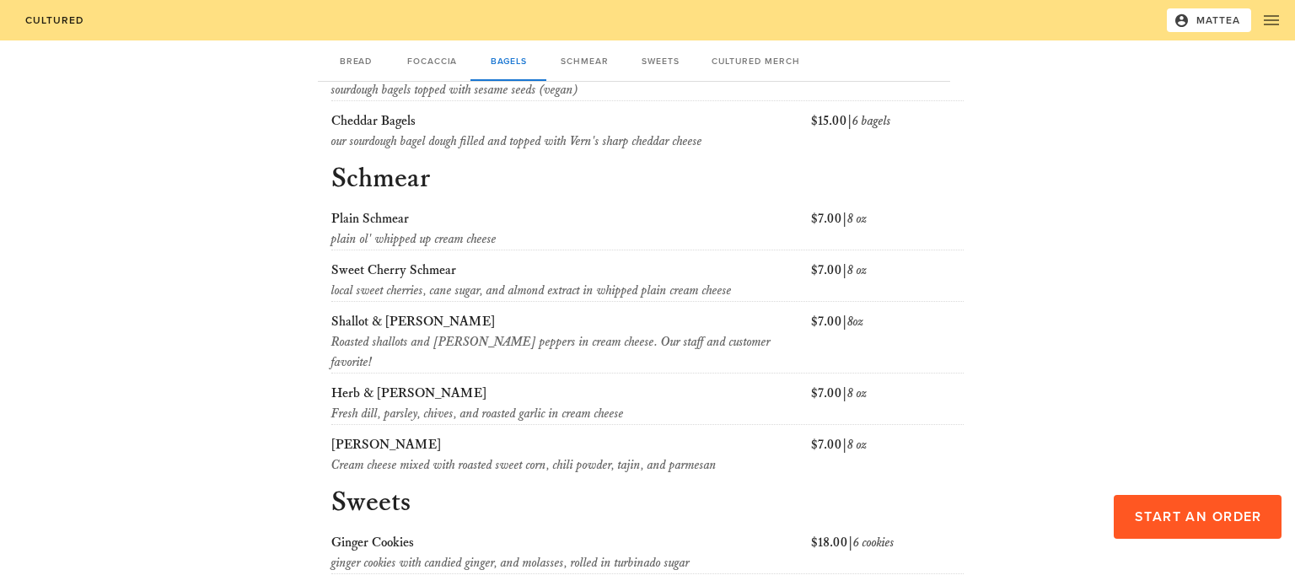
scroll to position [1126, 0]
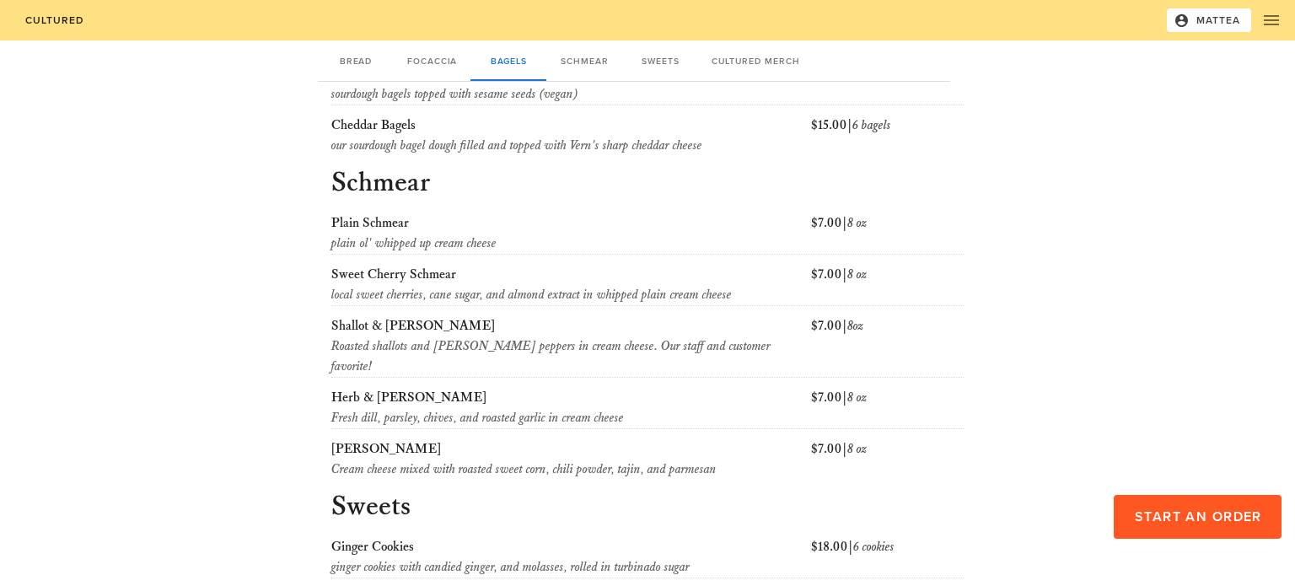
click at [1011, 308] on div "Bread Focaccia Bagels Schmear Sweets Cultured Merch Bread Classic Sourdough a b…" at bounding box center [647, 0] width 979 height 1588
click at [1242, 18] on button "Mattea" at bounding box center [1209, 20] width 84 height 24
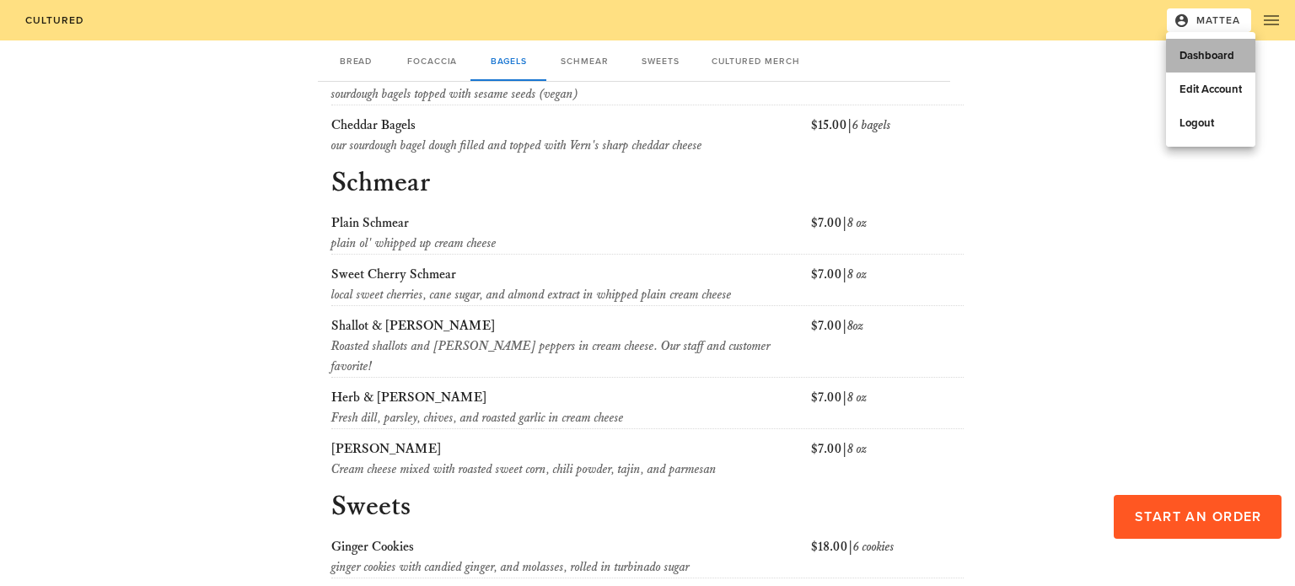
click at [1204, 63] on link "Dashboard" at bounding box center [1210, 56] width 89 height 34
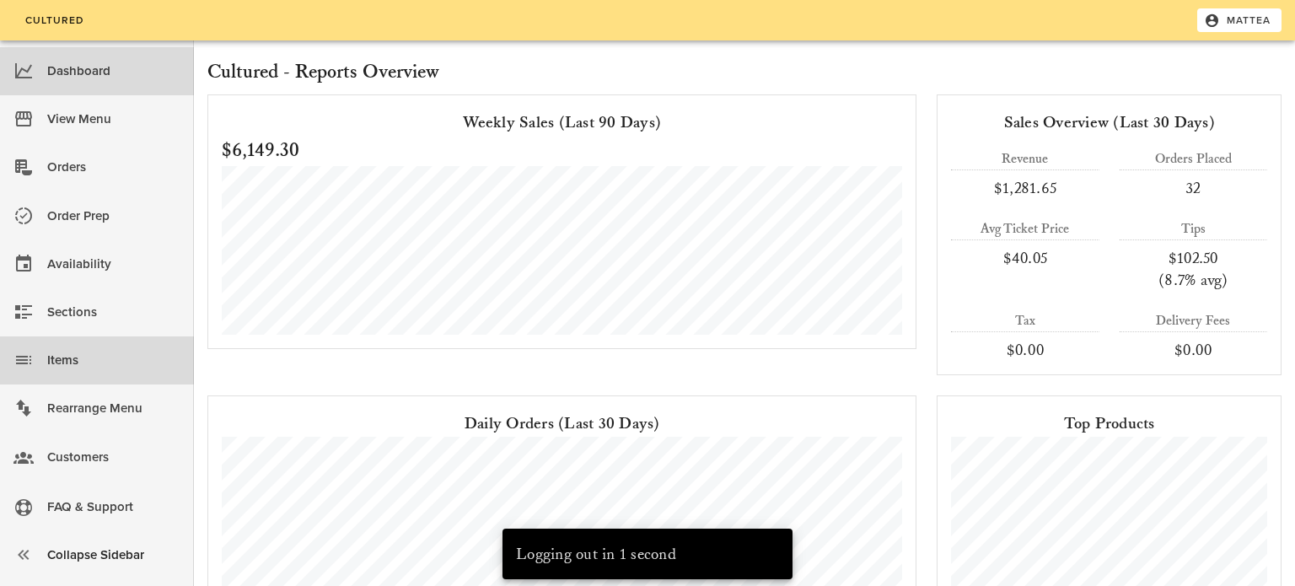
click at [73, 371] on div "Items" at bounding box center [113, 360] width 133 height 28
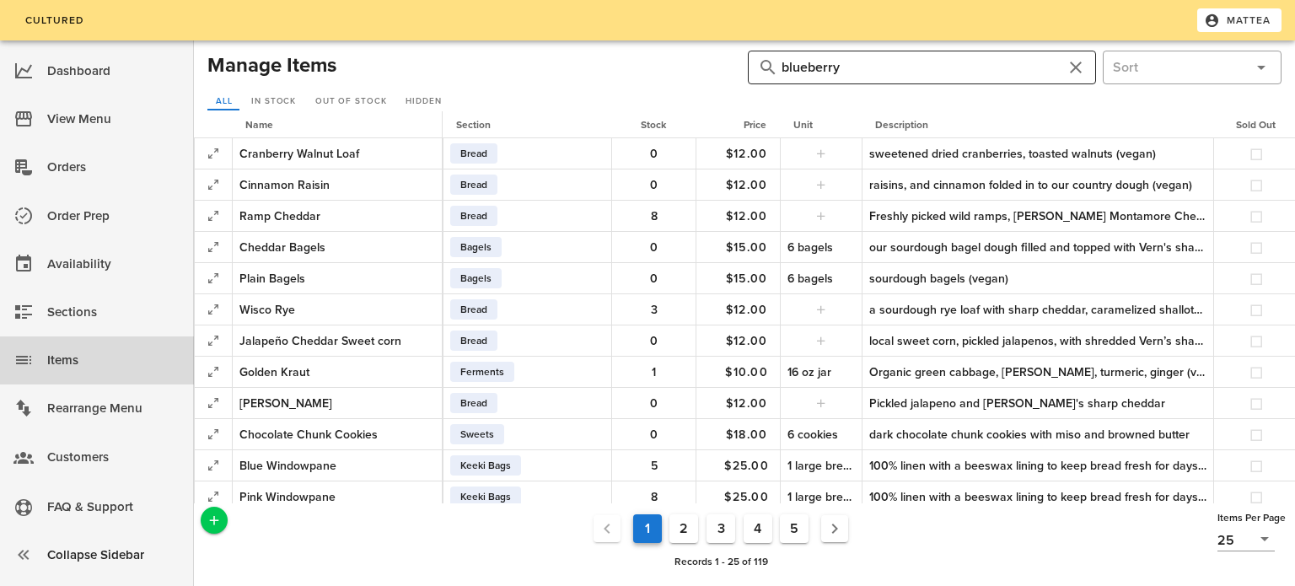
click at [844, 72] on input "blueberry" at bounding box center [921, 67] width 281 height 27
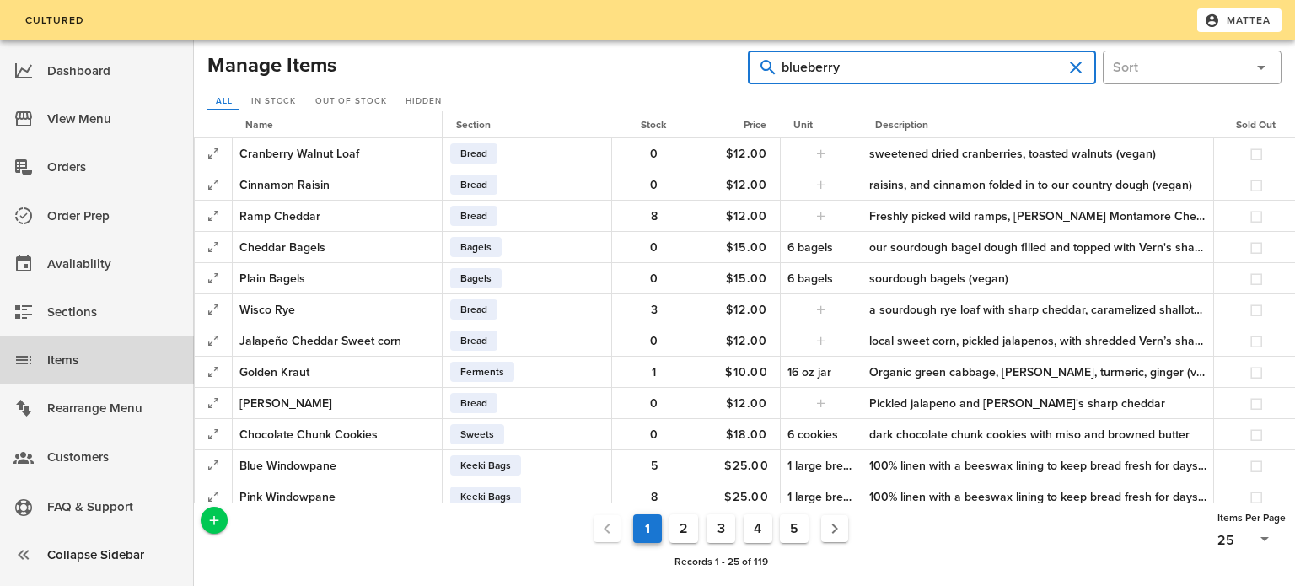
click at [844, 72] on input "blueberry" at bounding box center [921, 67] width 281 height 27
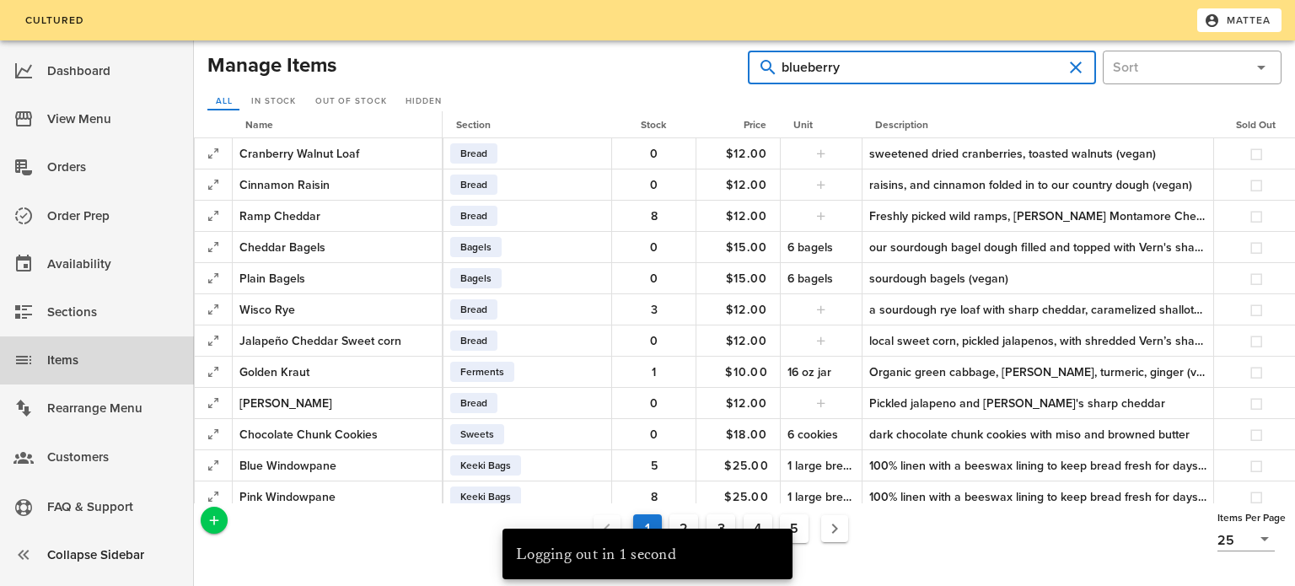
click at [844, 72] on input "blueberry" at bounding box center [921, 67] width 281 height 27
type input "v"
click at [211, 518] on icon "Add a New Record" at bounding box center [214, 519] width 15 height 15
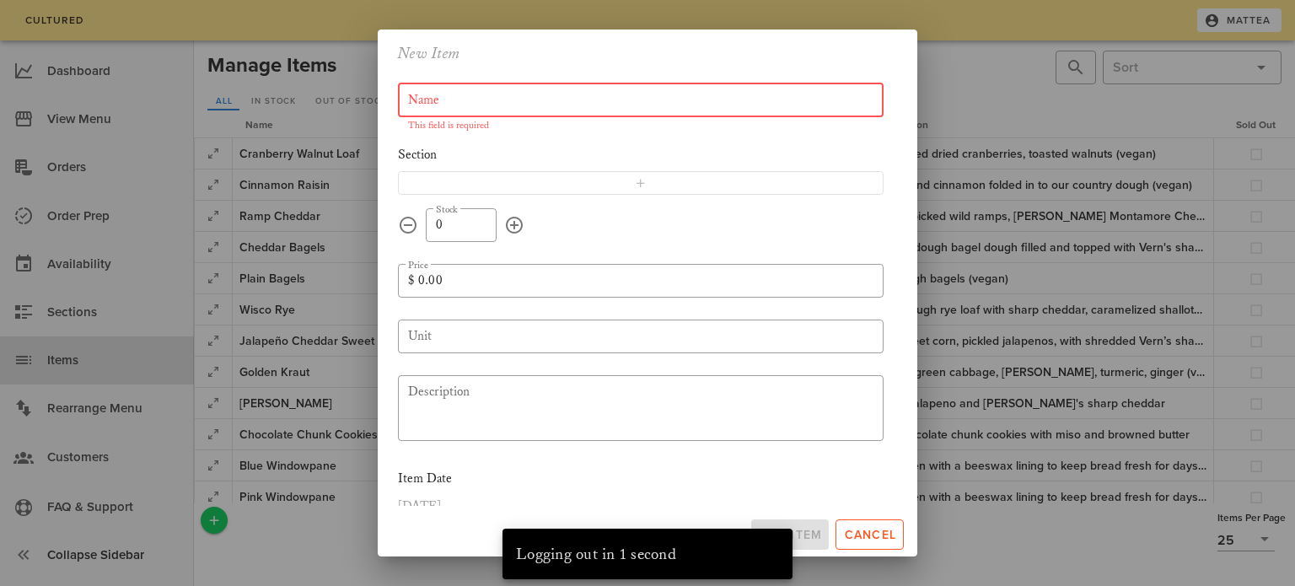
click at [566, 109] on input "Name" at bounding box center [640, 100] width 465 height 27
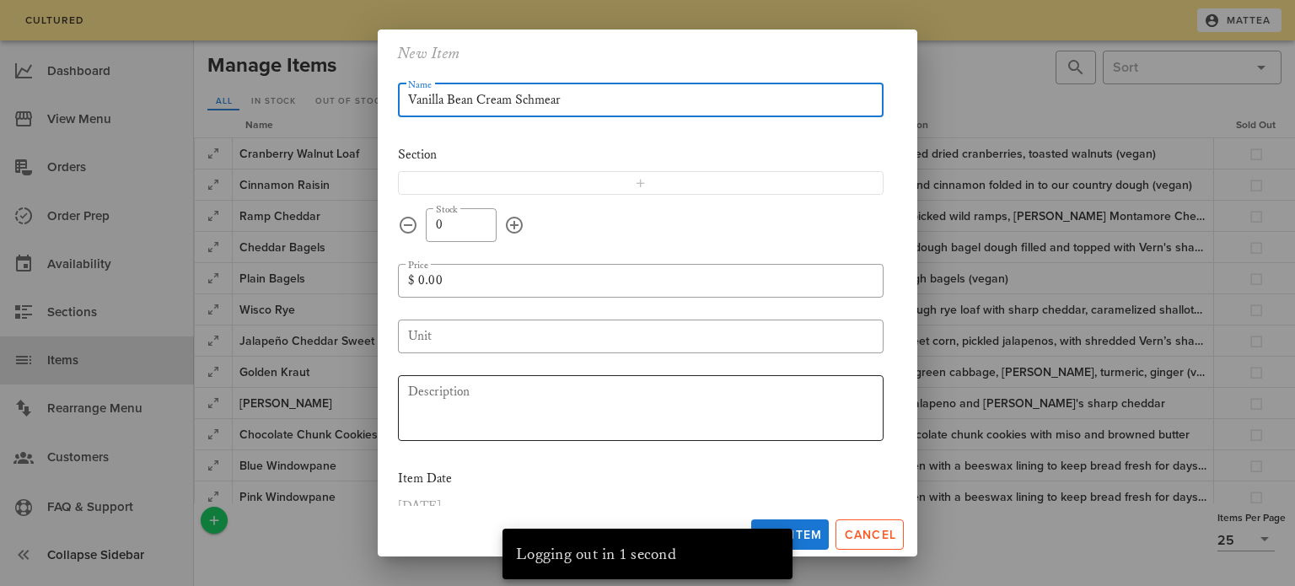
type input "Vanilla Bean Cream Schmear"
click at [527, 411] on textarea "Description" at bounding box center [645, 410] width 475 height 61
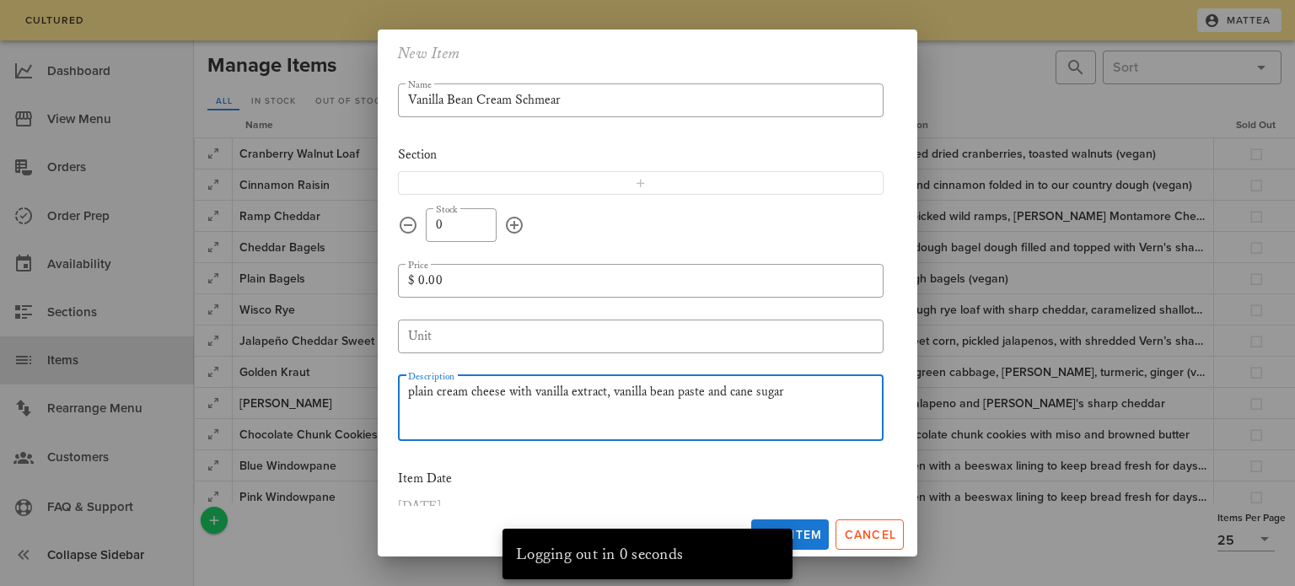
click at [530, 391] on textarea "plain cream cheese with vanilla extract, vanilla bean paste and cane sugar" at bounding box center [645, 410] width 475 height 61
click at [855, 393] on textarea "plain cream cheese whipped up with vanilla extract, vanilla bean paste and cane…" at bounding box center [645, 410] width 475 height 61
click at [798, 389] on textarea "plain cream cheese whipped up with vanilla extract, vanilla bean paste and cane…" at bounding box center [645, 410] width 475 height 61
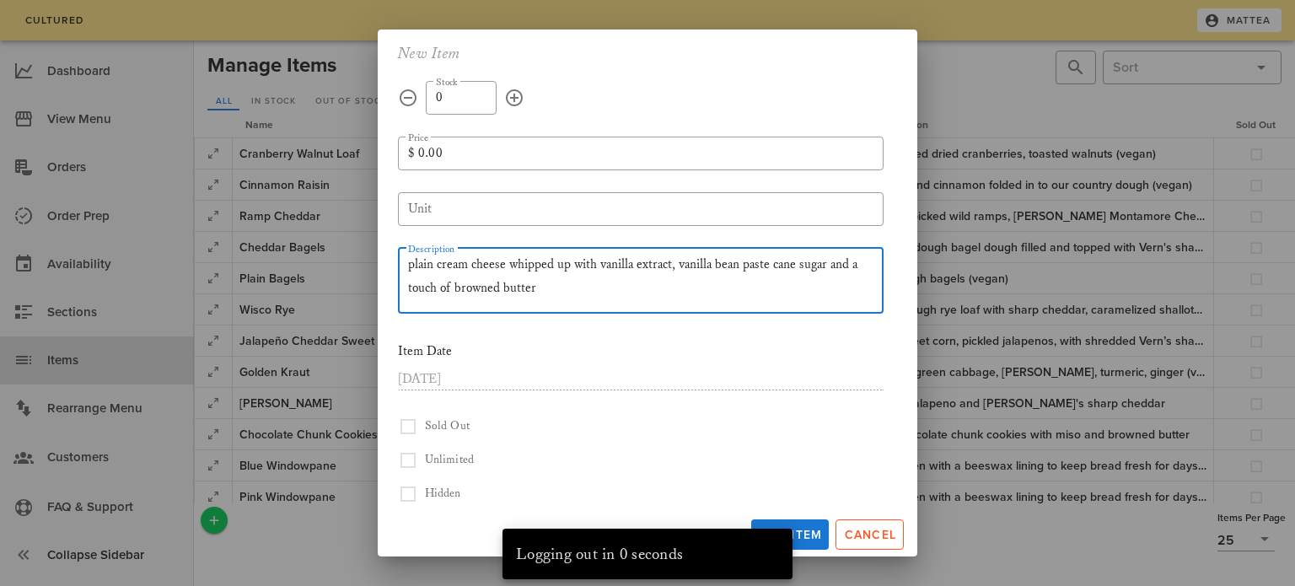
scroll to position [165, 0]
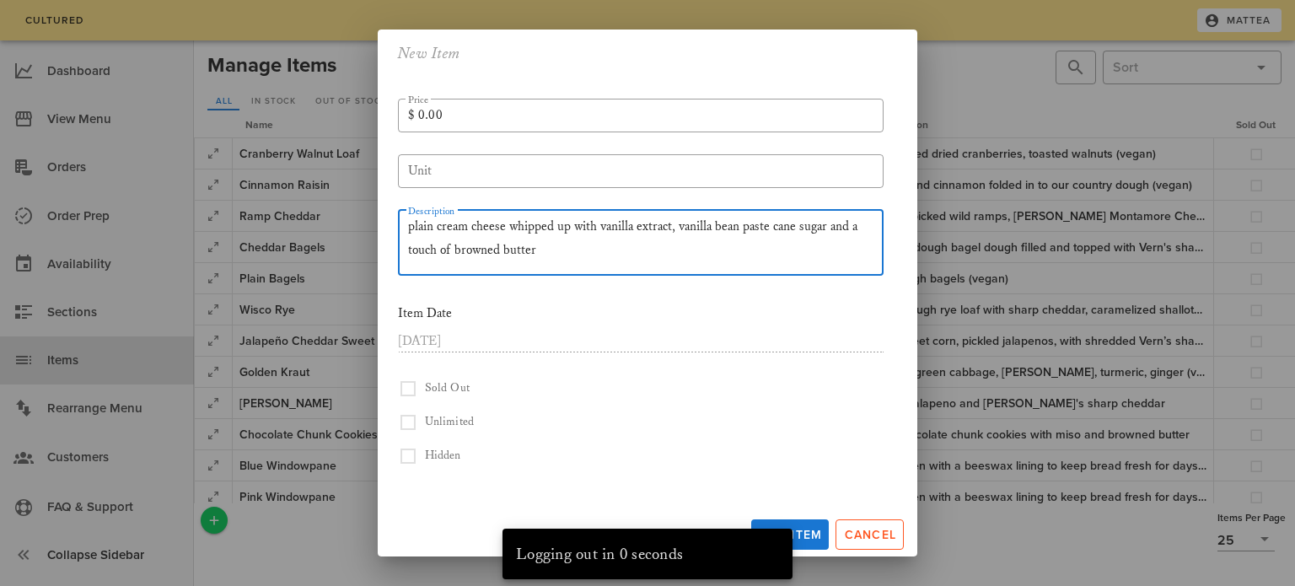
type textarea "plain cream cheese whipped up with vanilla extract, vanilla bean paste cane sug…"
click at [408, 421] on button "button" at bounding box center [408, 422] width 20 height 20
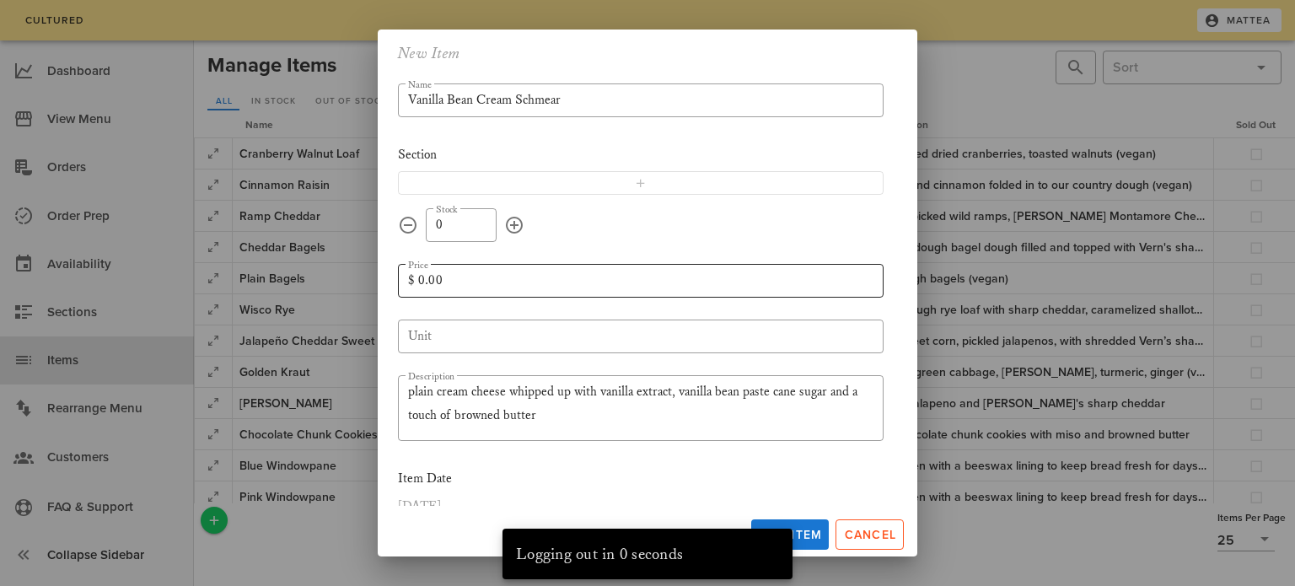
click at [520, 275] on input "0.00" at bounding box center [645, 280] width 455 height 27
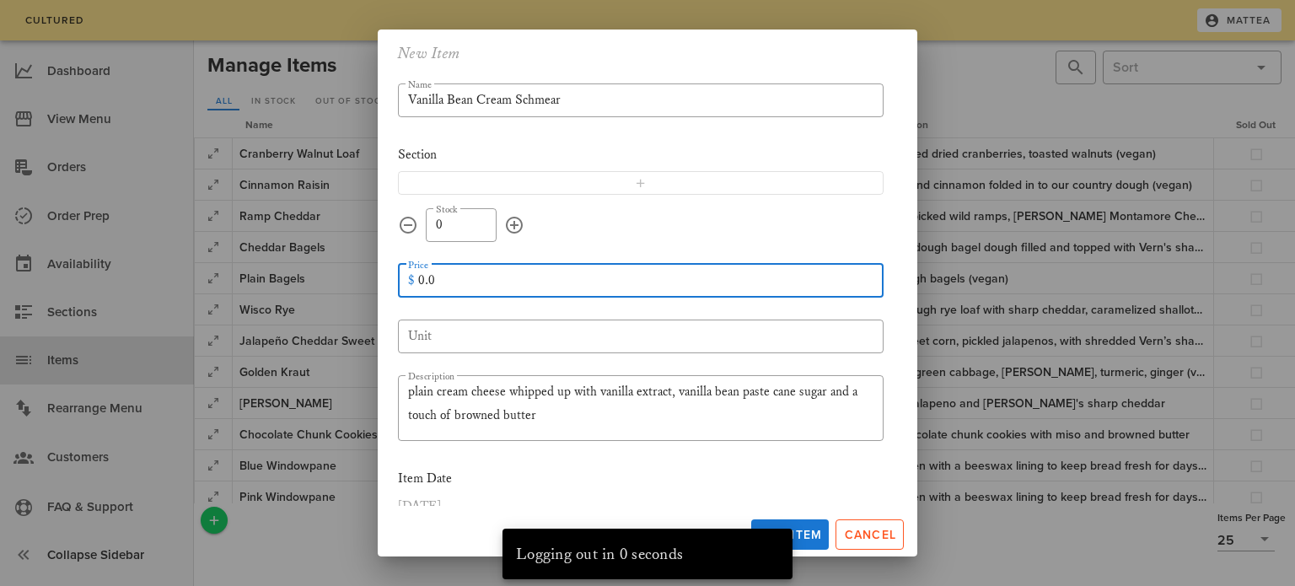
type input "0"
click at [507, 332] on input "Unit" at bounding box center [640, 336] width 465 height 27
type input "7.00"
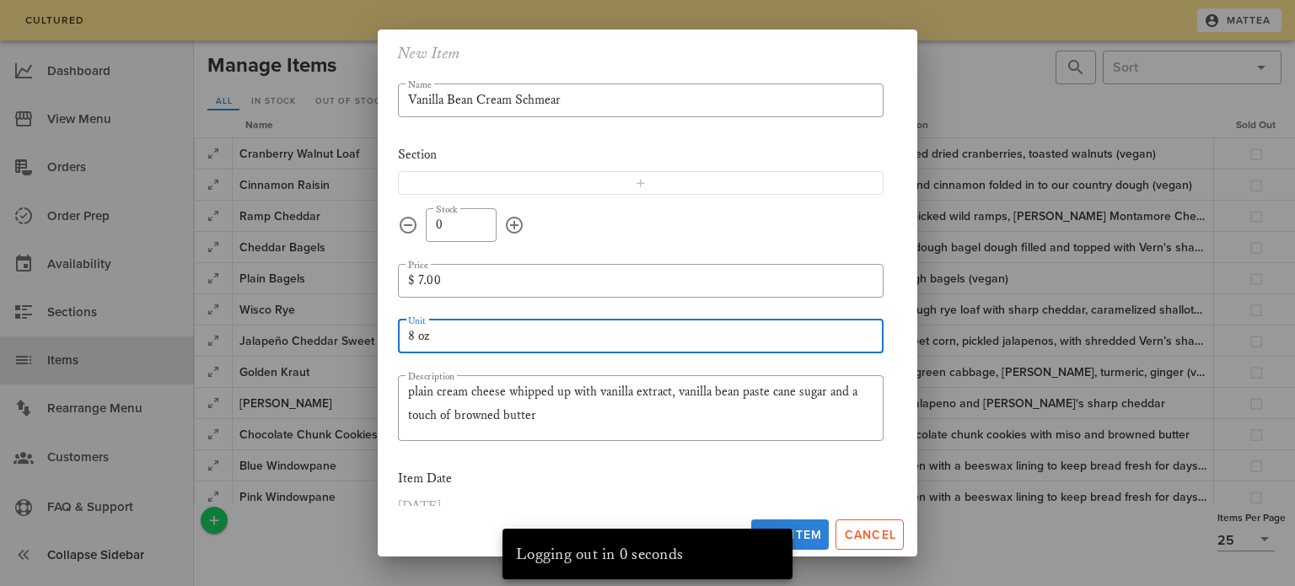
type input "8 oz"
click at [816, 539] on span "Add Item" at bounding box center [790, 535] width 64 height 14
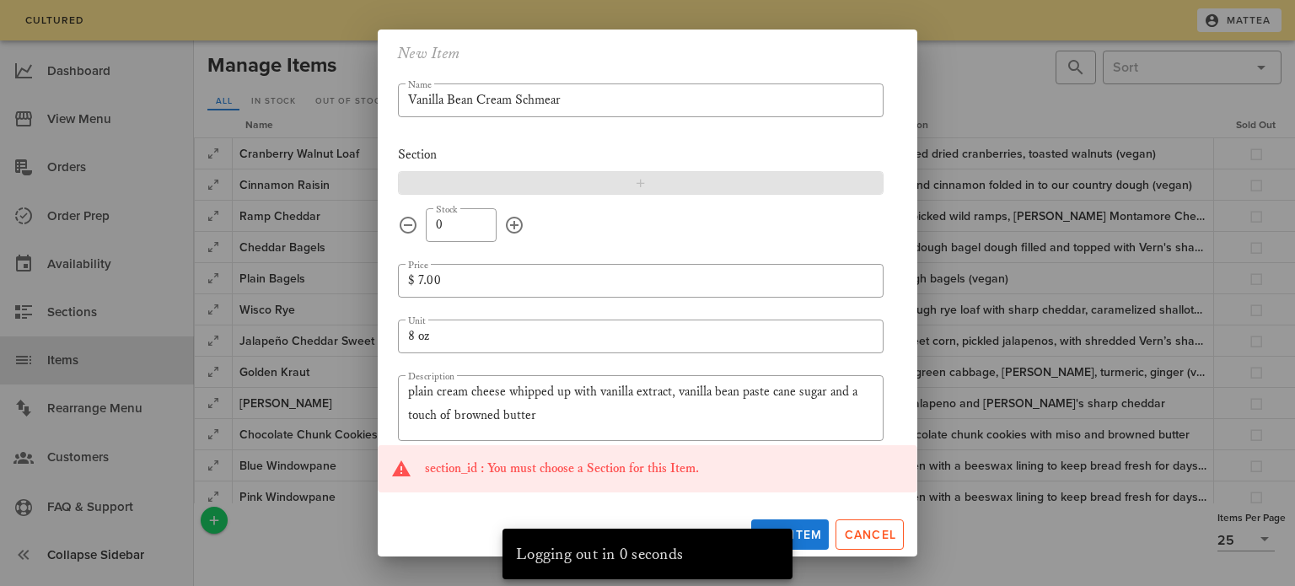
click at [576, 184] on span "button" at bounding box center [640, 182] width 463 height 13
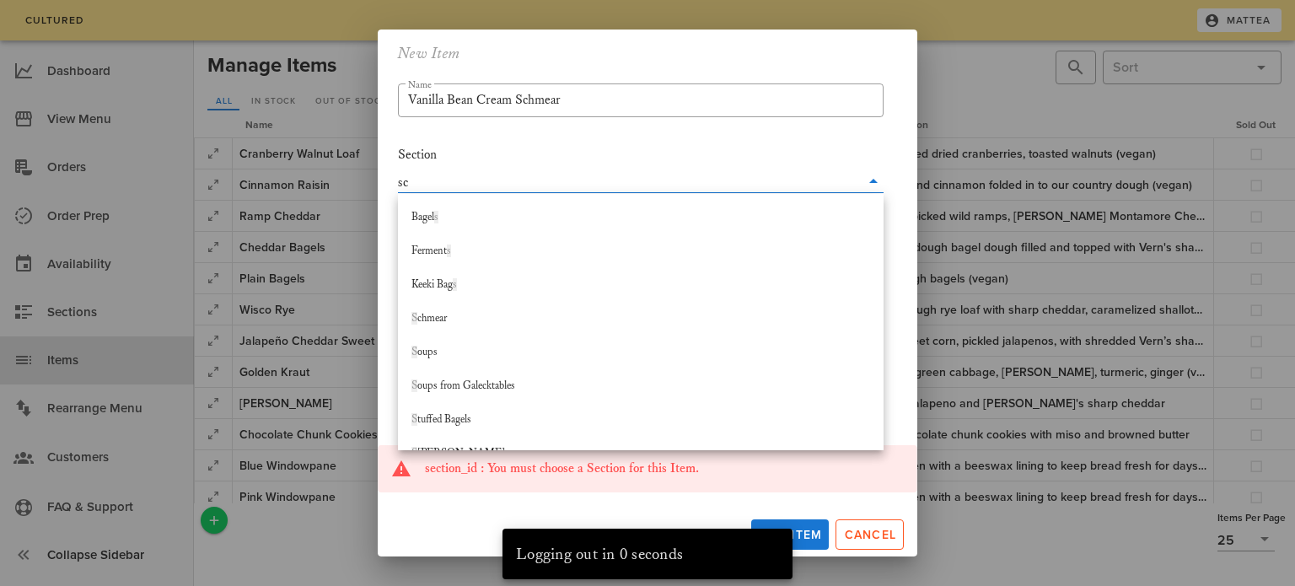
type input "sch"
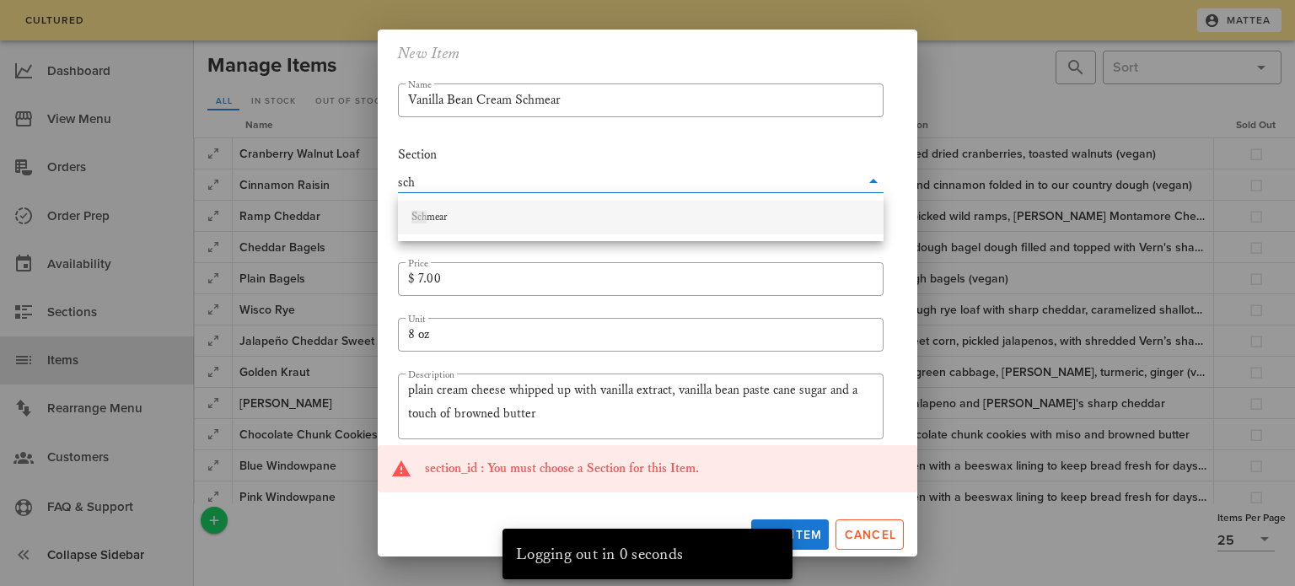
click at [577, 214] on div "Sch mear" at bounding box center [640, 217] width 459 height 13
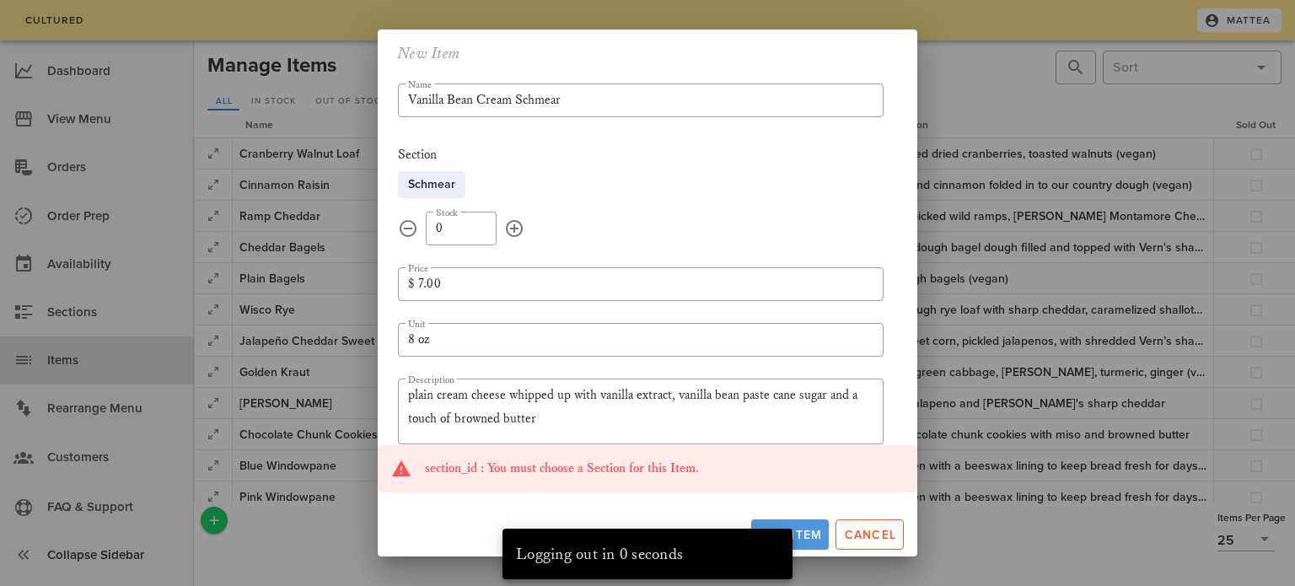
click at [808, 531] on span "Add Item" at bounding box center [790, 535] width 64 height 14
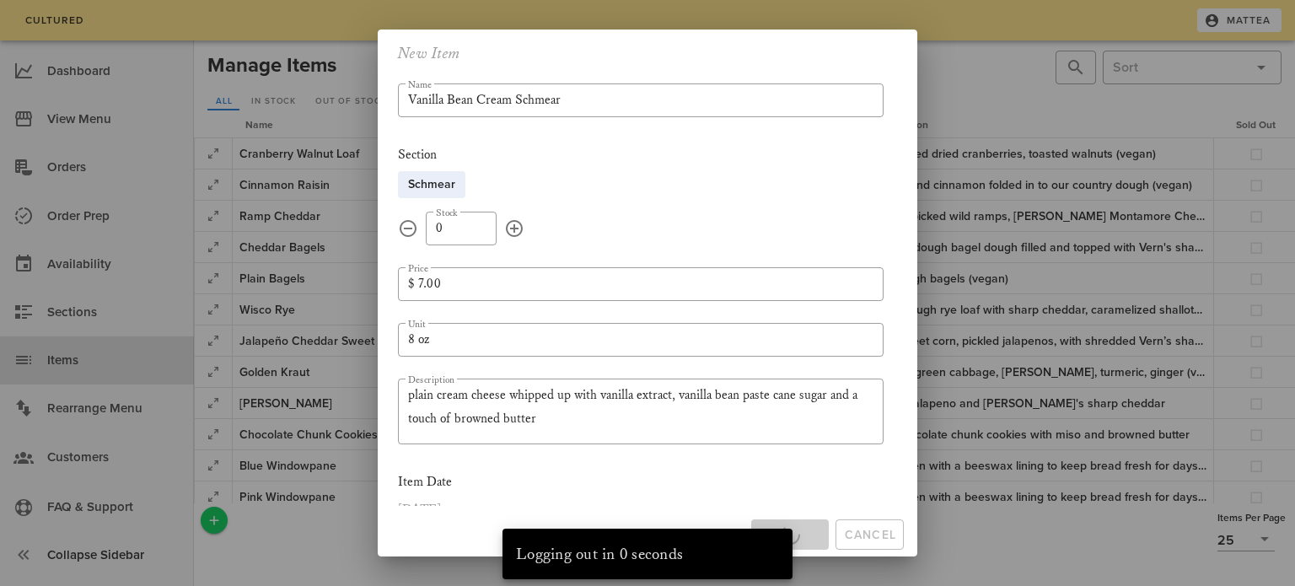
click at [808, 531] on div "Add Item Cancel" at bounding box center [647, 531] width 539 height 51
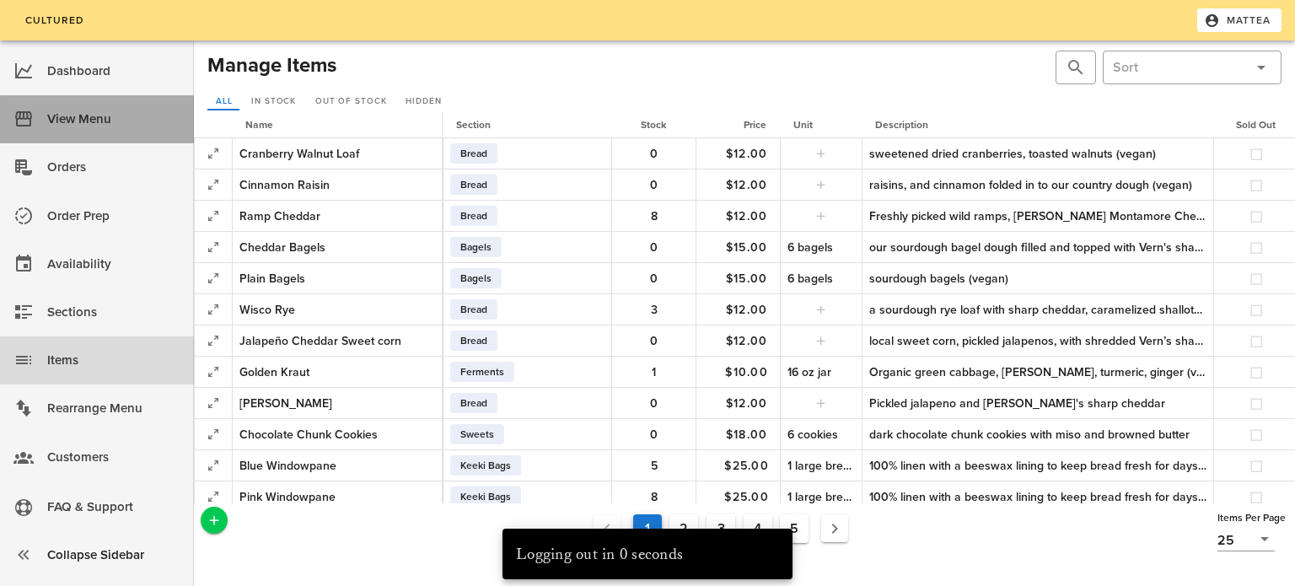
click at [122, 114] on div "View Menu" at bounding box center [113, 119] width 133 height 28
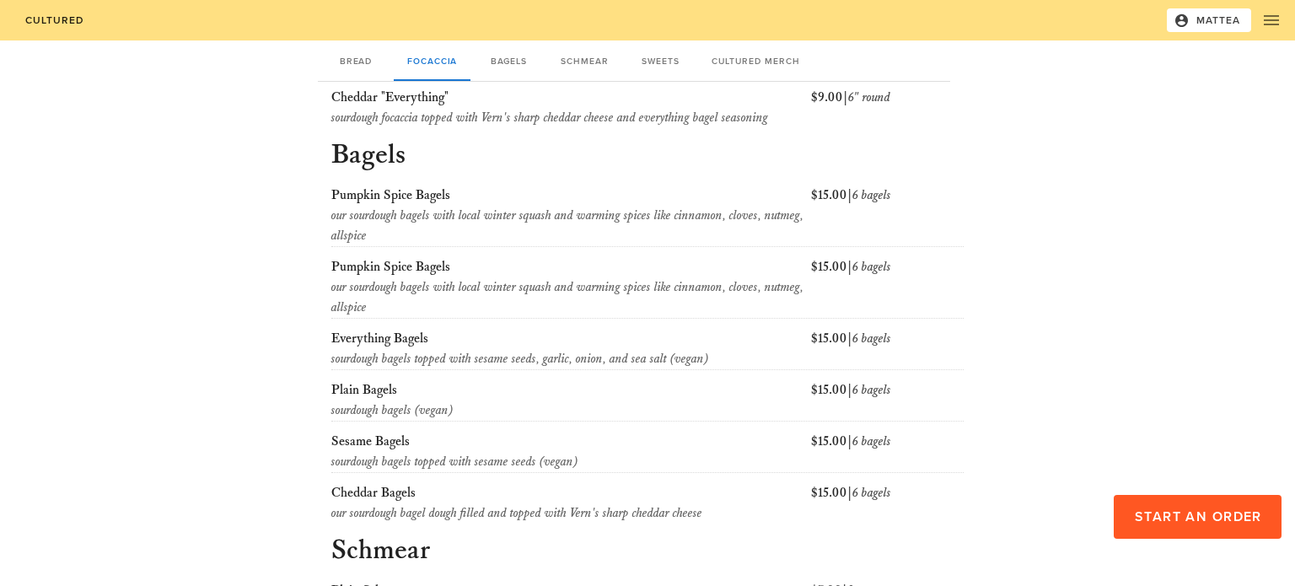
scroll to position [759, 0]
click at [1225, 24] on span "Mattea" at bounding box center [1209, 20] width 64 height 15
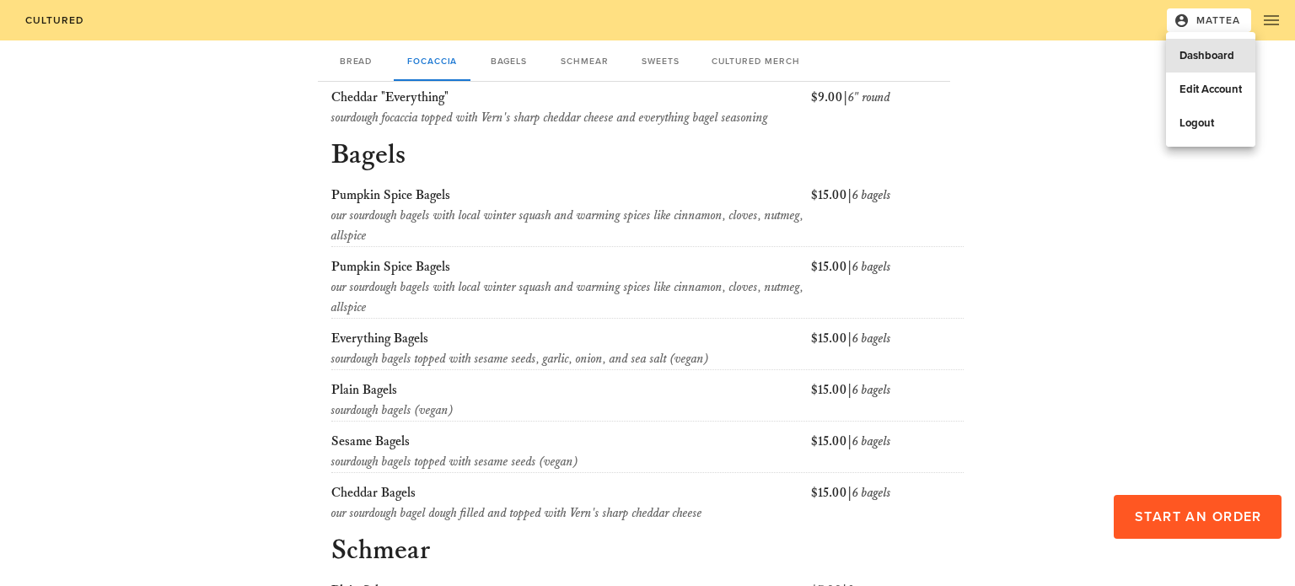
click at [1214, 56] on div "Dashboard" at bounding box center [1210, 55] width 62 height 13
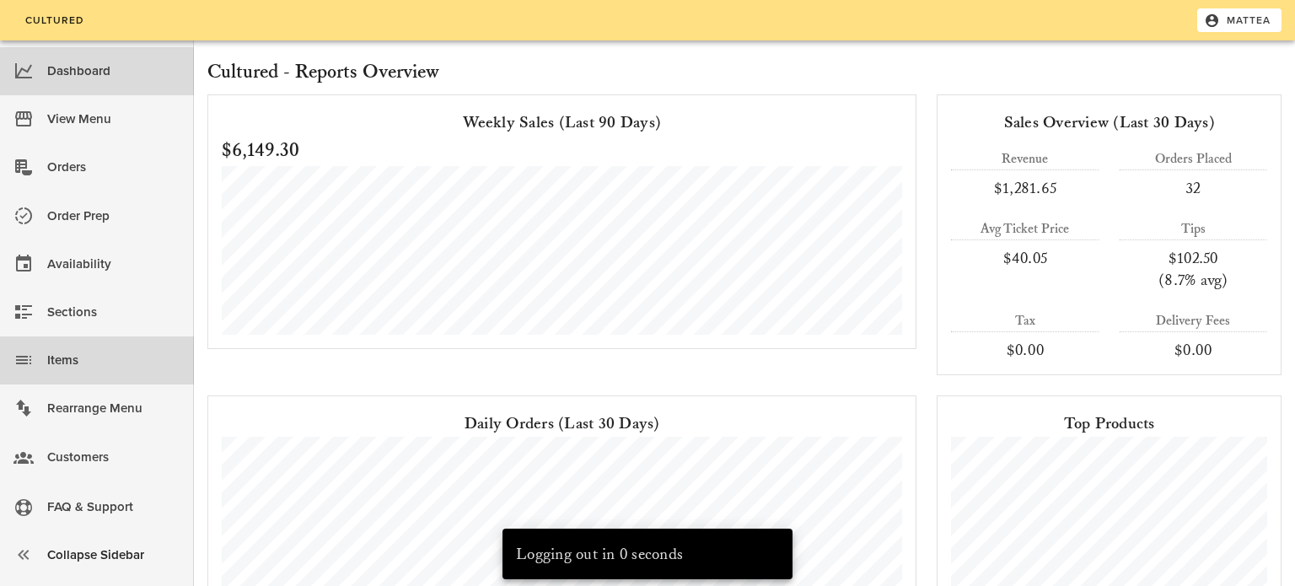
click at [109, 367] on div "Items" at bounding box center [113, 360] width 133 height 28
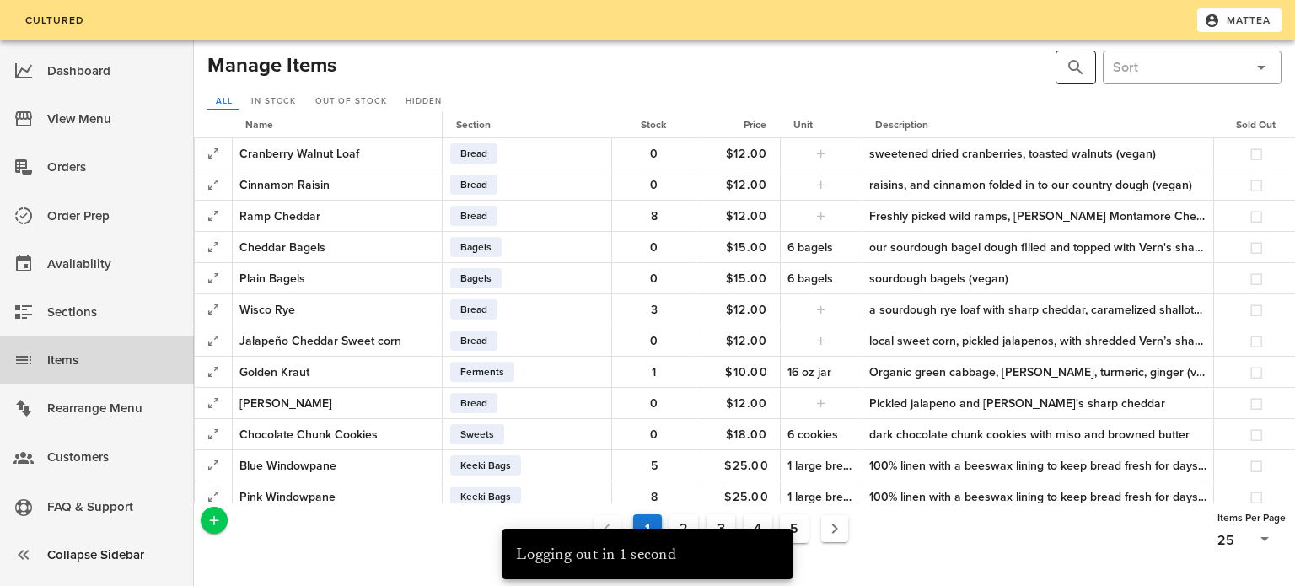
click at [1075, 67] on button "prepend icon" at bounding box center [1075, 67] width 20 height 20
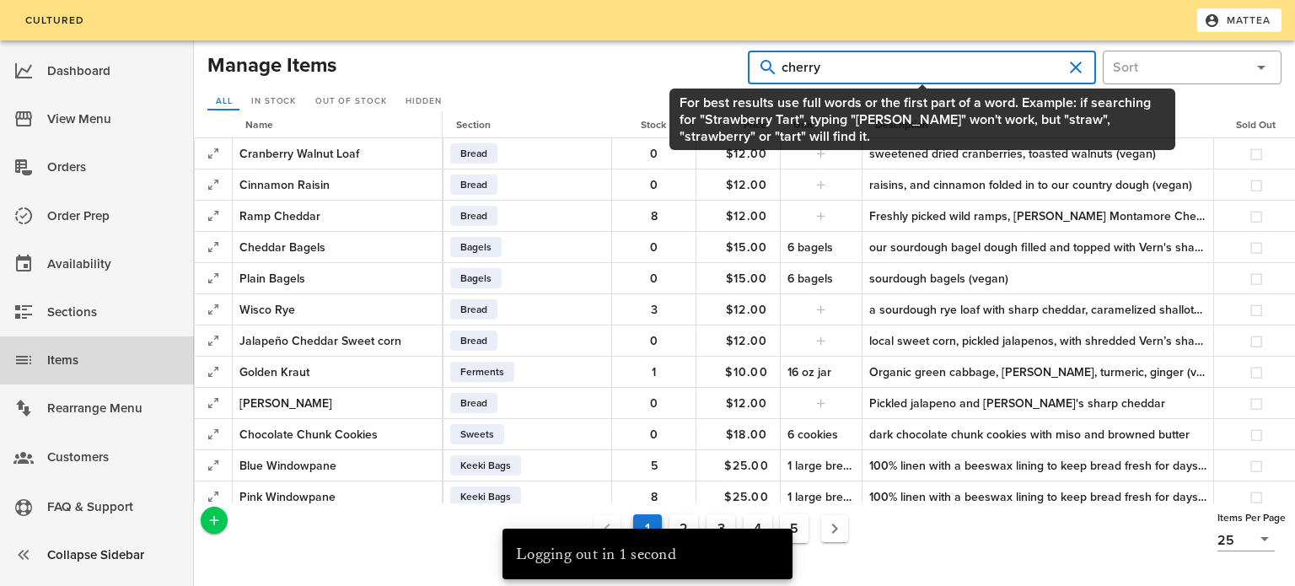
type input "cherry"
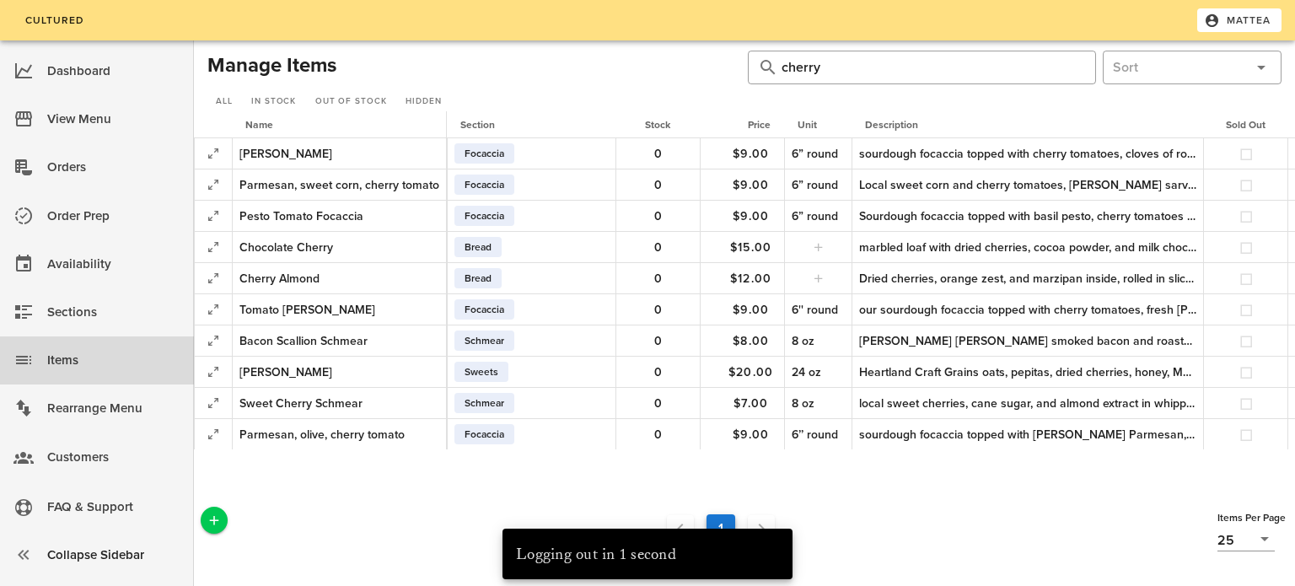
scroll to position [0, 233]
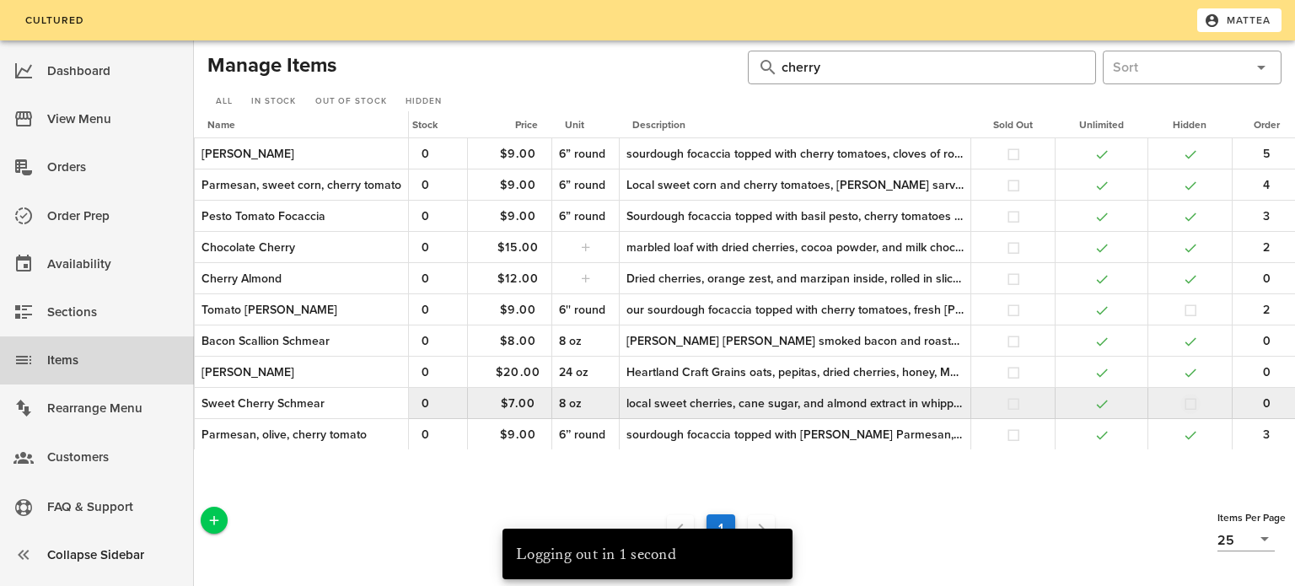
click at [1186, 401] on button "button" at bounding box center [1190, 403] width 15 height 15
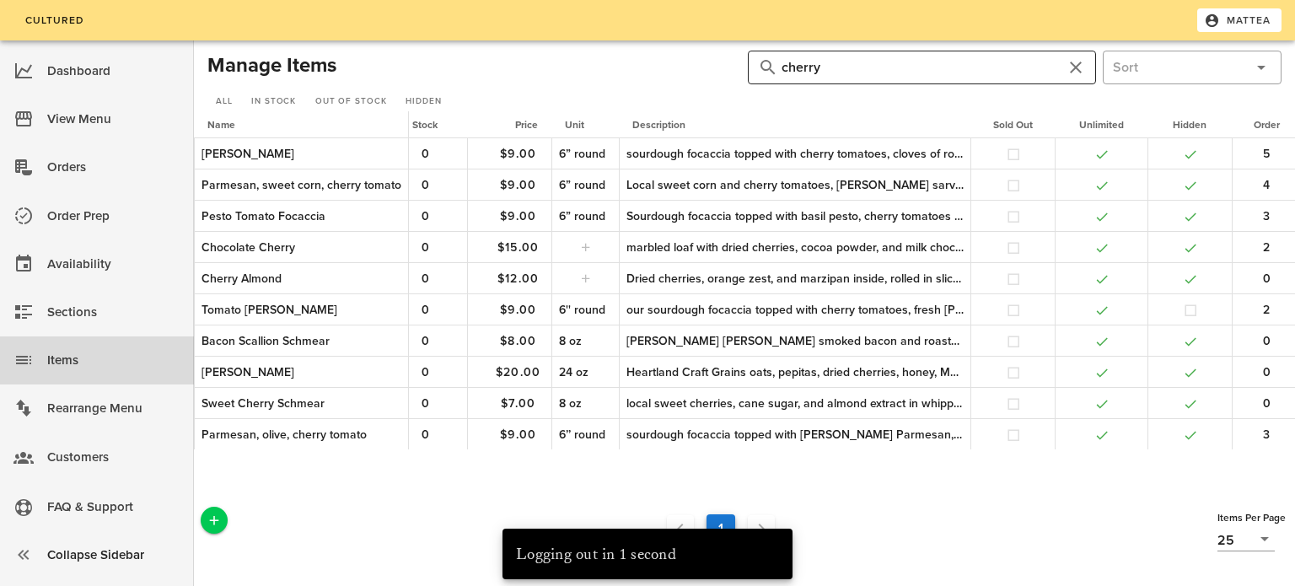
click at [920, 69] on input "cherry" at bounding box center [921, 67] width 281 height 27
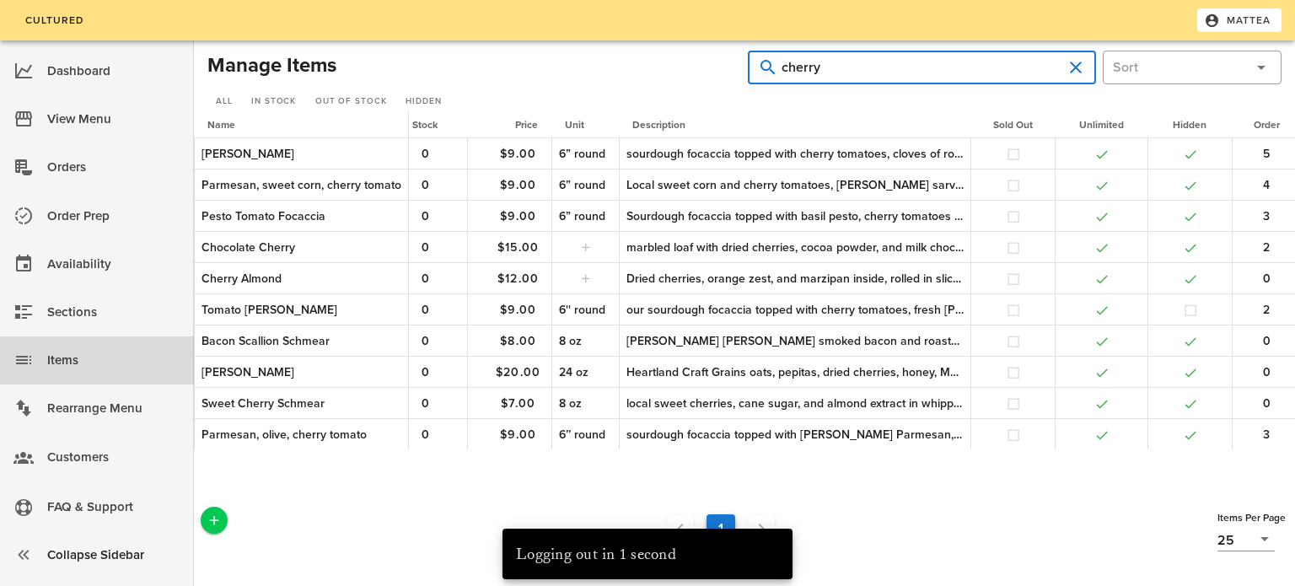
click at [920, 69] on input "cherry" at bounding box center [921, 67] width 281 height 27
type input "elote"
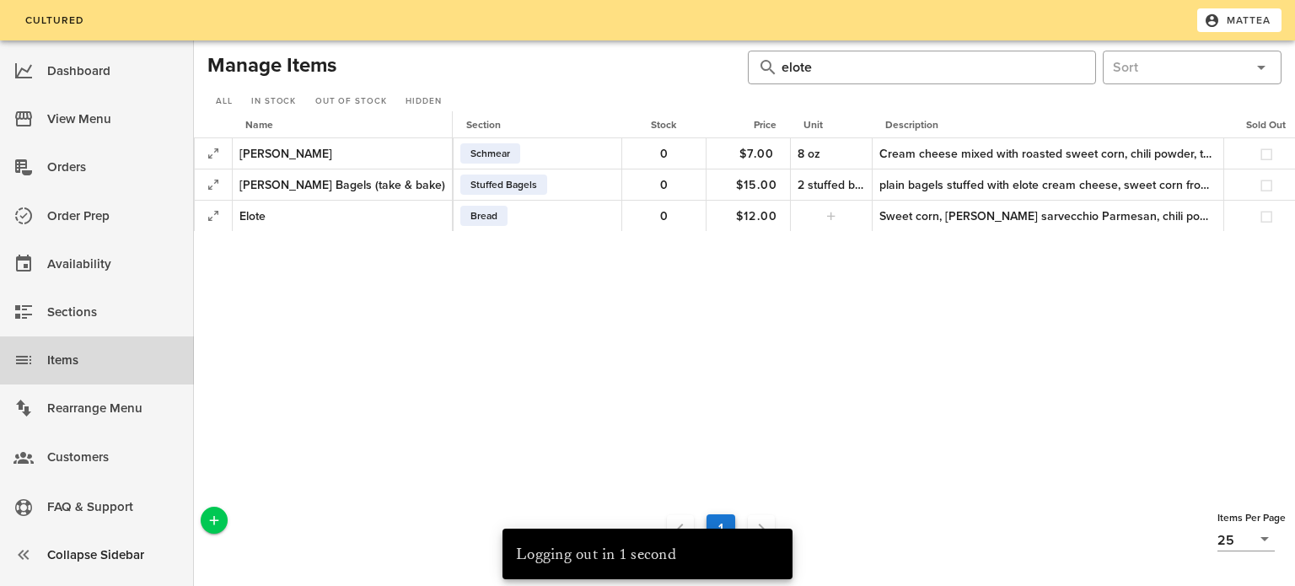
scroll to position [0, 247]
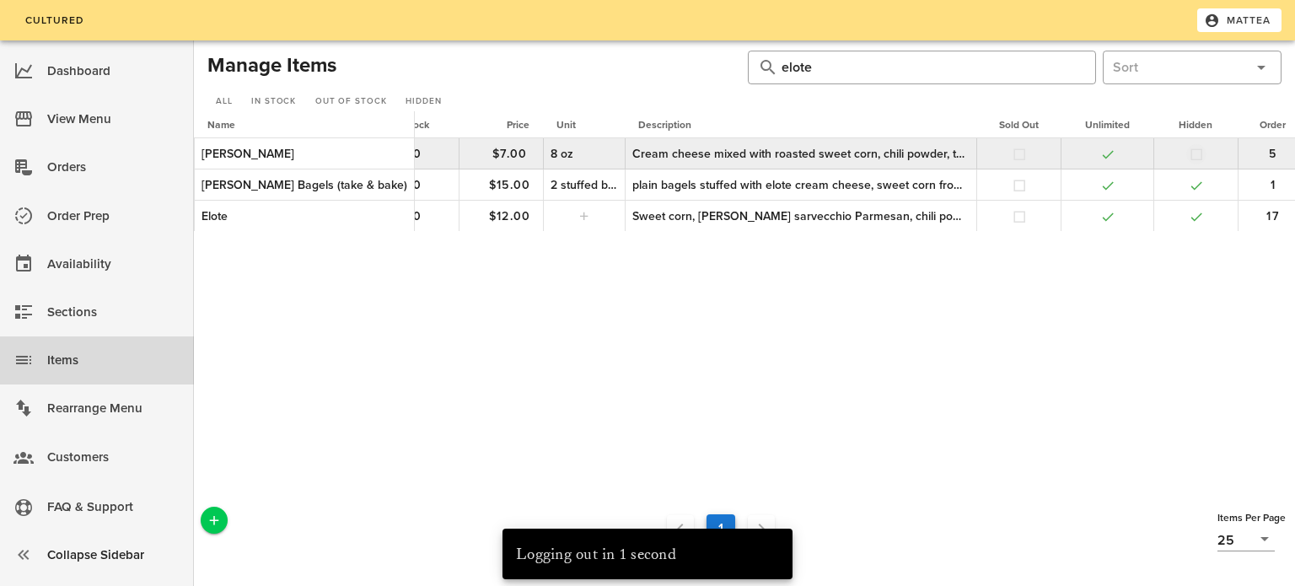
click at [1188, 153] on button "button" at bounding box center [1195, 154] width 15 height 15
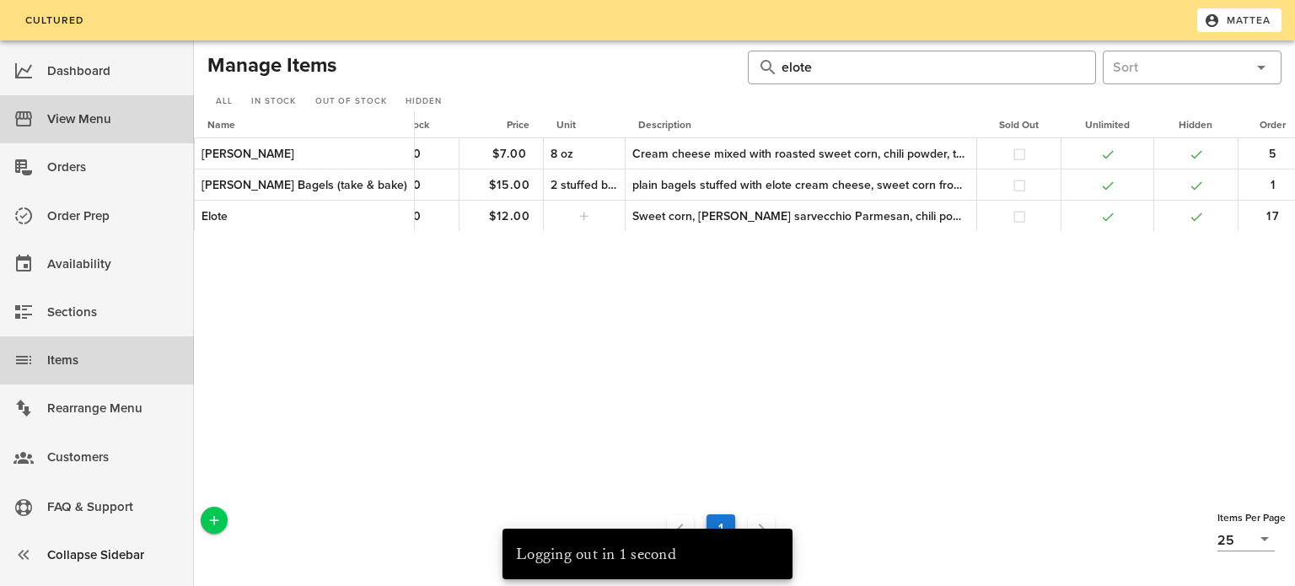
click at [104, 117] on div "View Menu" at bounding box center [113, 119] width 133 height 28
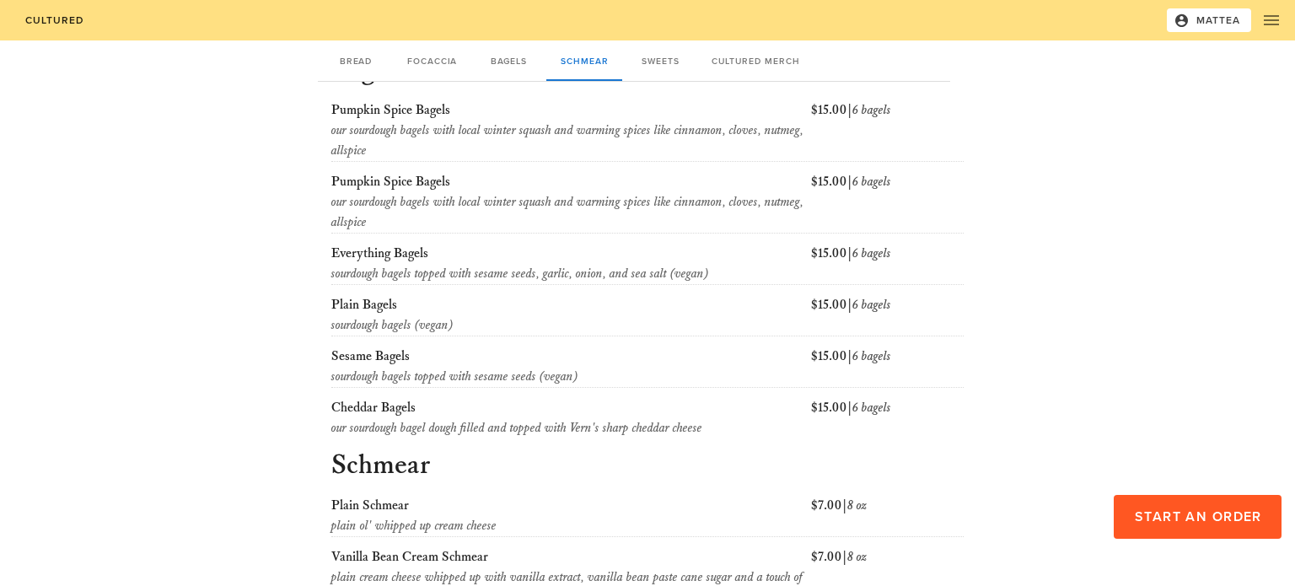
scroll to position [845, 0]
click at [1228, 15] on span "Mattea" at bounding box center [1209, 20] width 64 height 15
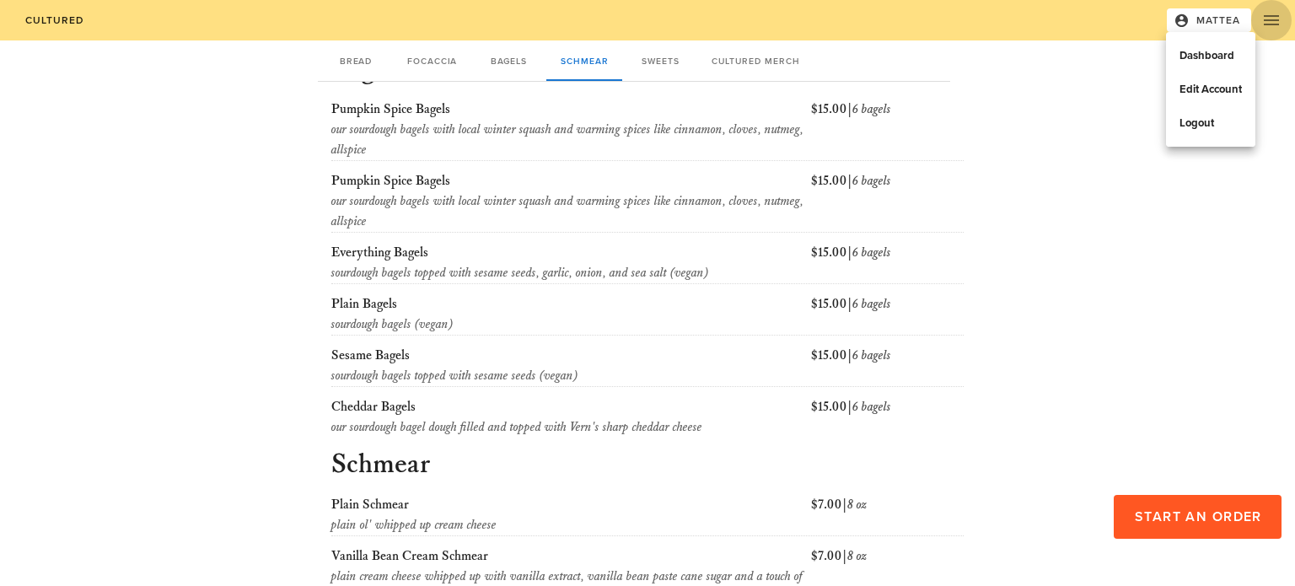
click at [1264, 19] on icon "button" at bounding box center [1271, 20] width 20 height 20
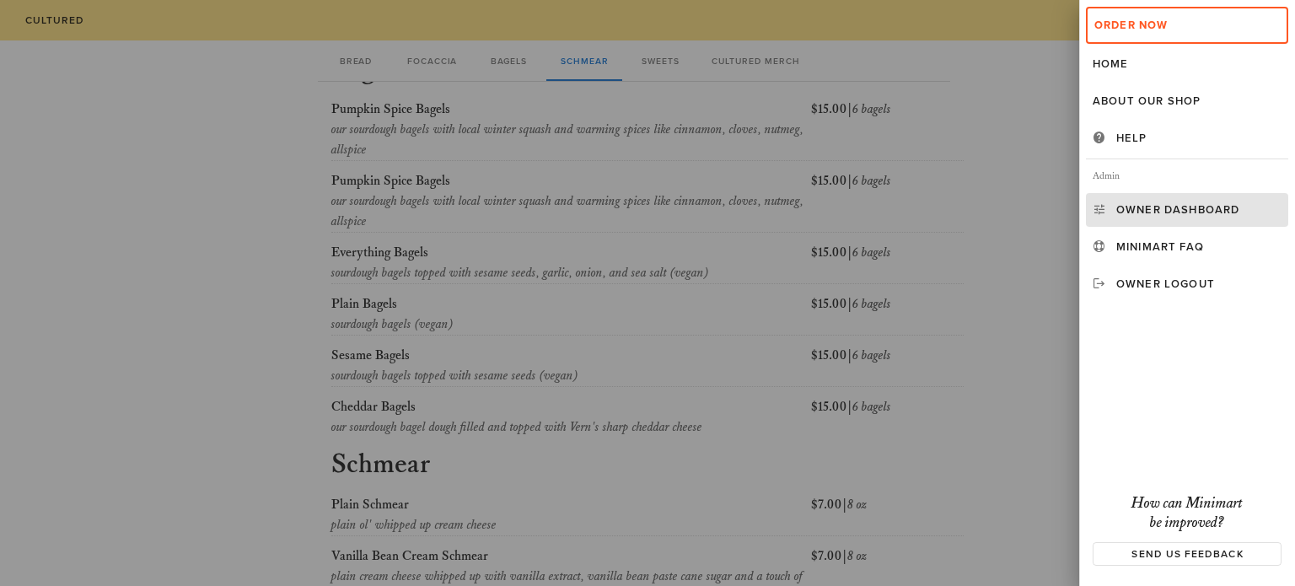
click at [1145, 217] on link "Owner Dashboard" at bounding box center [1187, 210] width 202 height 34
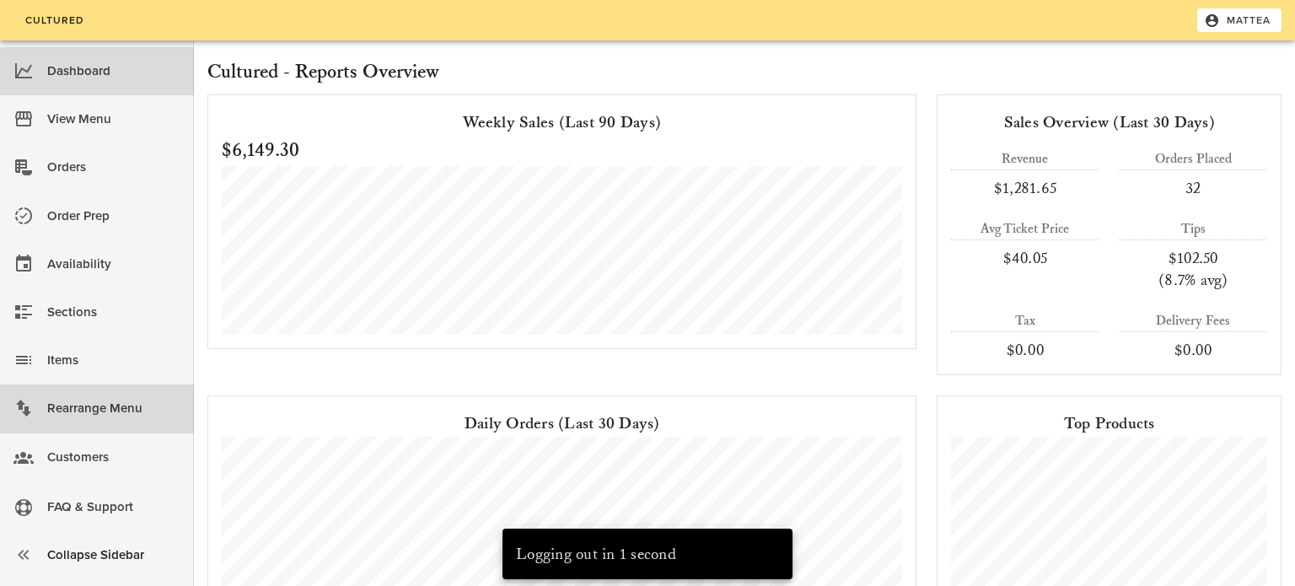
click at [154, 412] on div "Rearrange Menu" at bounding box center [113, 408] width 133 height 28
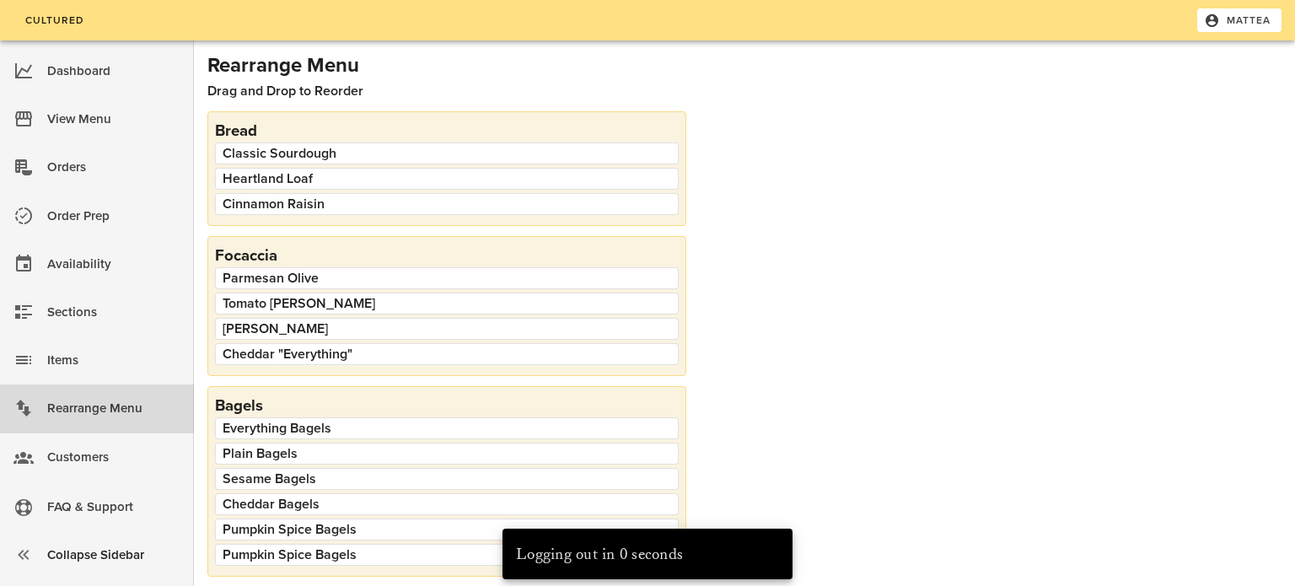
scroll to position [1, 0]
click at [103, 123] on div "View Menu" at bounding box center [113, 119] width 133 height 28
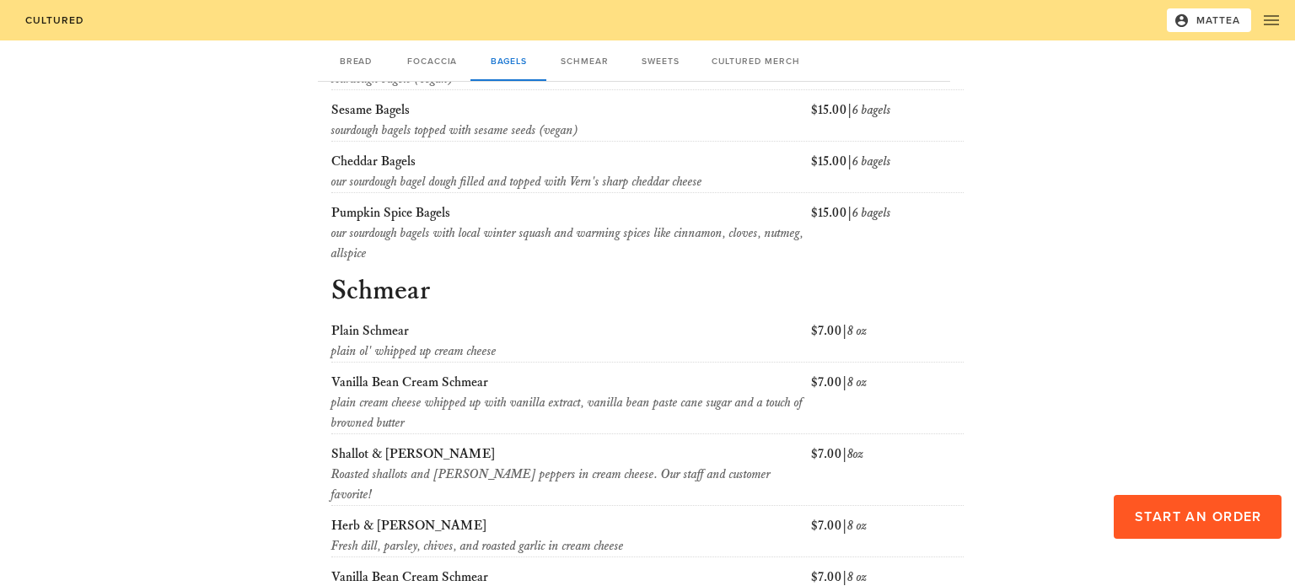
scroll to position [1018, 0]
